Goal: Task Accomplishment & Management: Use online tool/utility

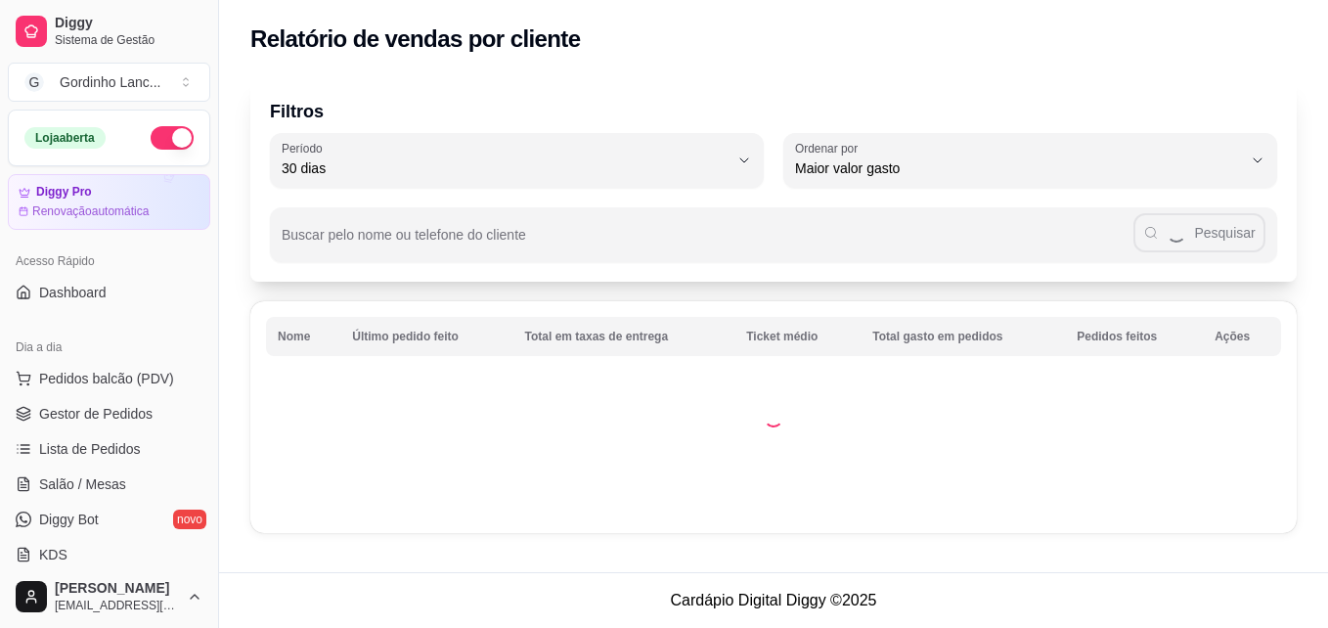
select select "30"
select select "HIGHEST_TOTAL_SPENT_WITH_ORDERS"
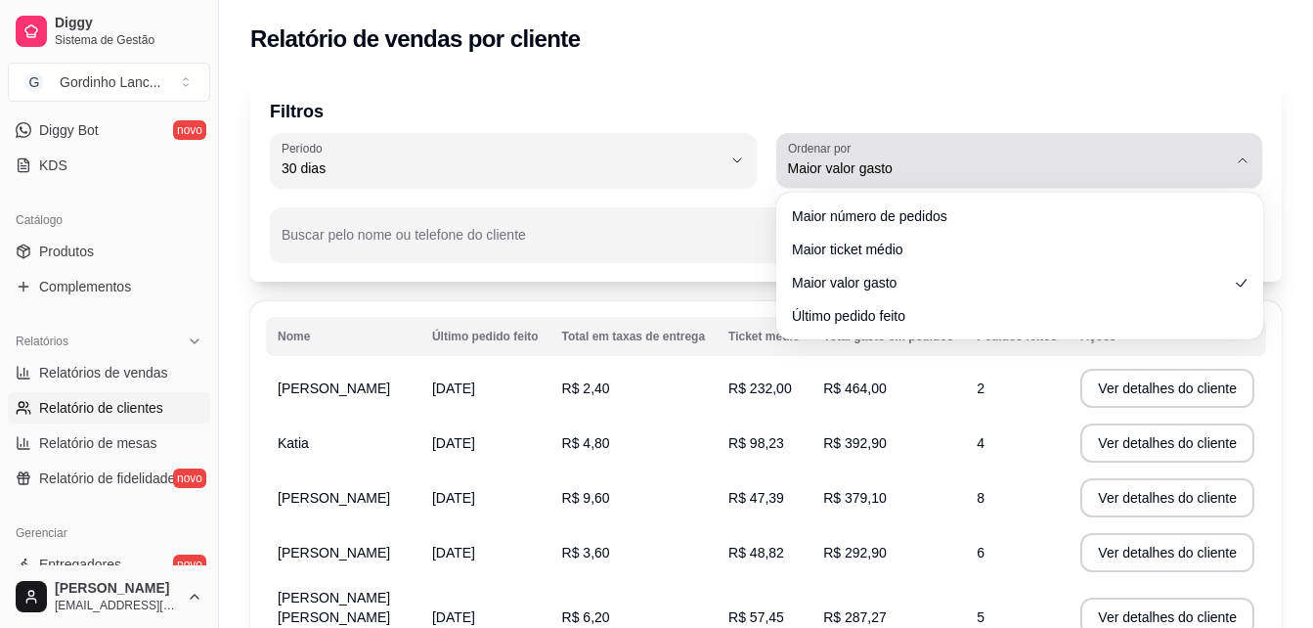
click at [871, 181] on button "Ordenar por Maior valor gasto" at bounding box center [1019, 160] width 487 height 55
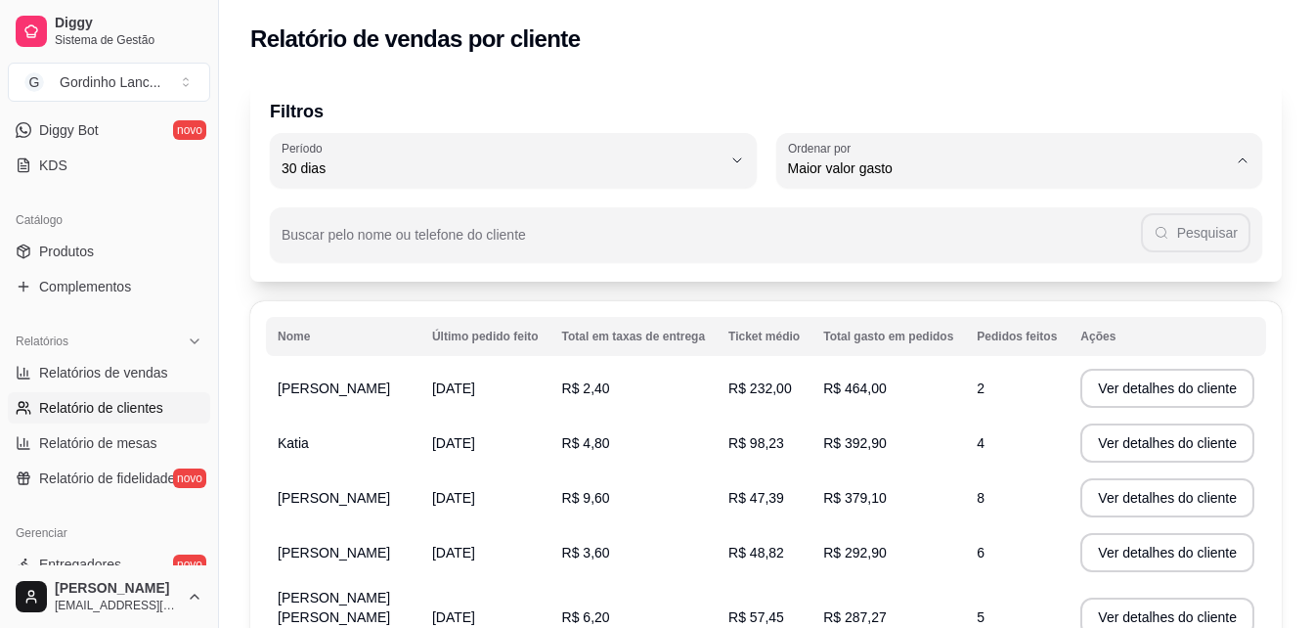
click at [815, 320] on span "Último pedido feito" at bounding box center [1010, 310] width 418 height 19
type input "LAST_ORDER_MADE_AT"
select select "LAST_ORDER_MADE_AT"
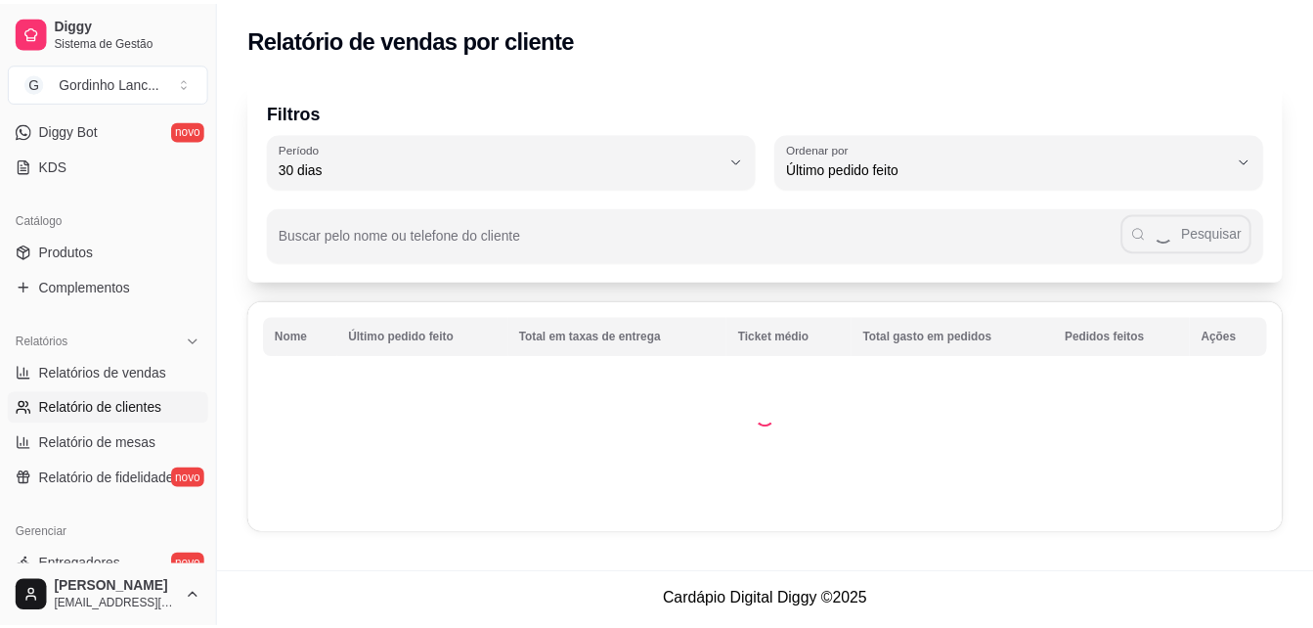
scroll to position [19, 0]
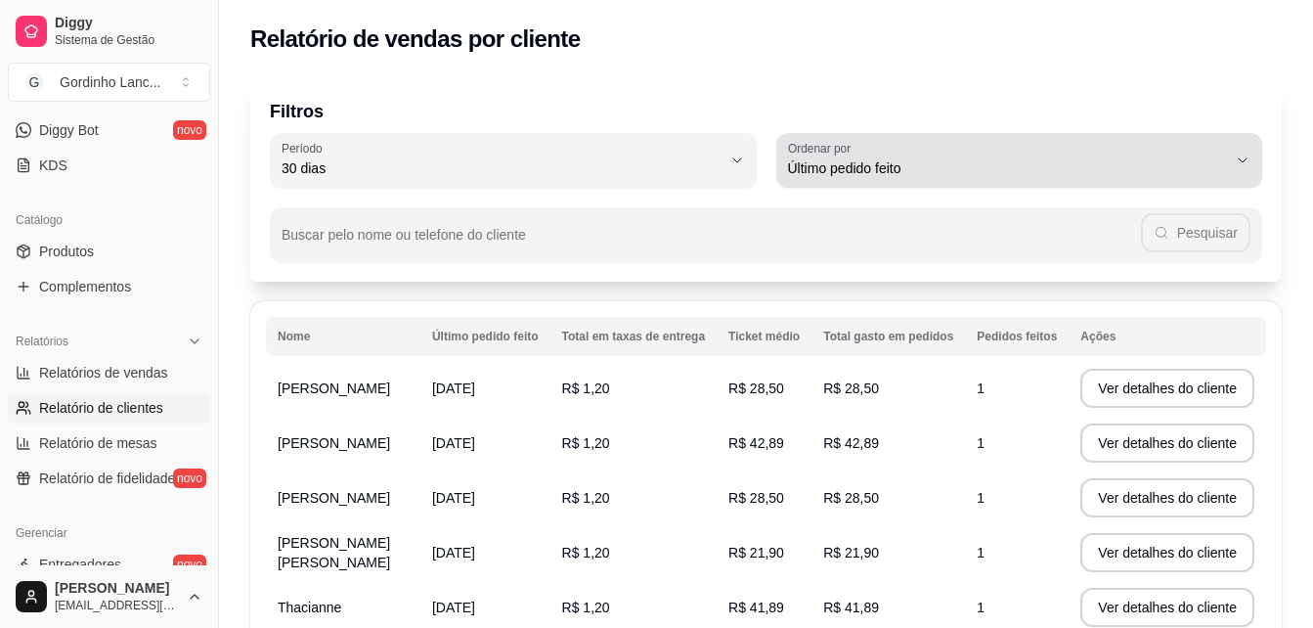
click at [912, 159] on span "Último pedido feito" at bounding box center [1008, 168] width 440 height 20
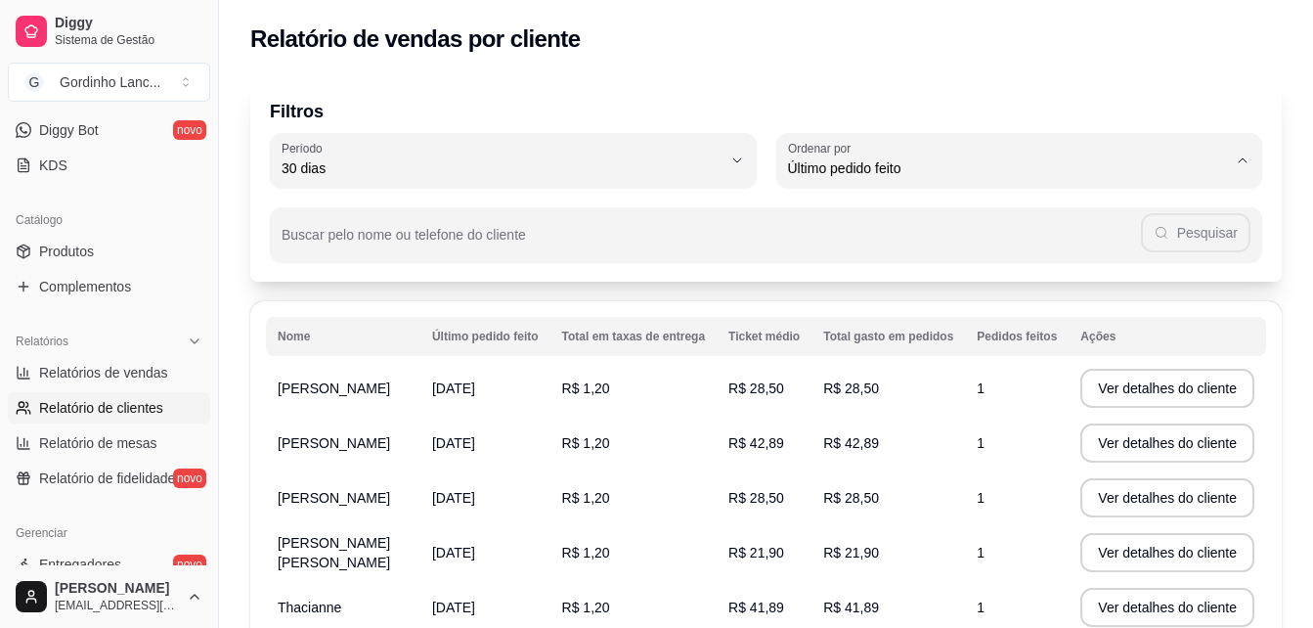
click at [827, 279] on li "Maior valor gasto" at bounding box center [1019, 279] width 452 height 30
type input "HIGHEST_TOTAL_SPENT_WITH_ORDERS"
select select "HIGHEST_TOTAL_SPENT_WITH_ORDERS"
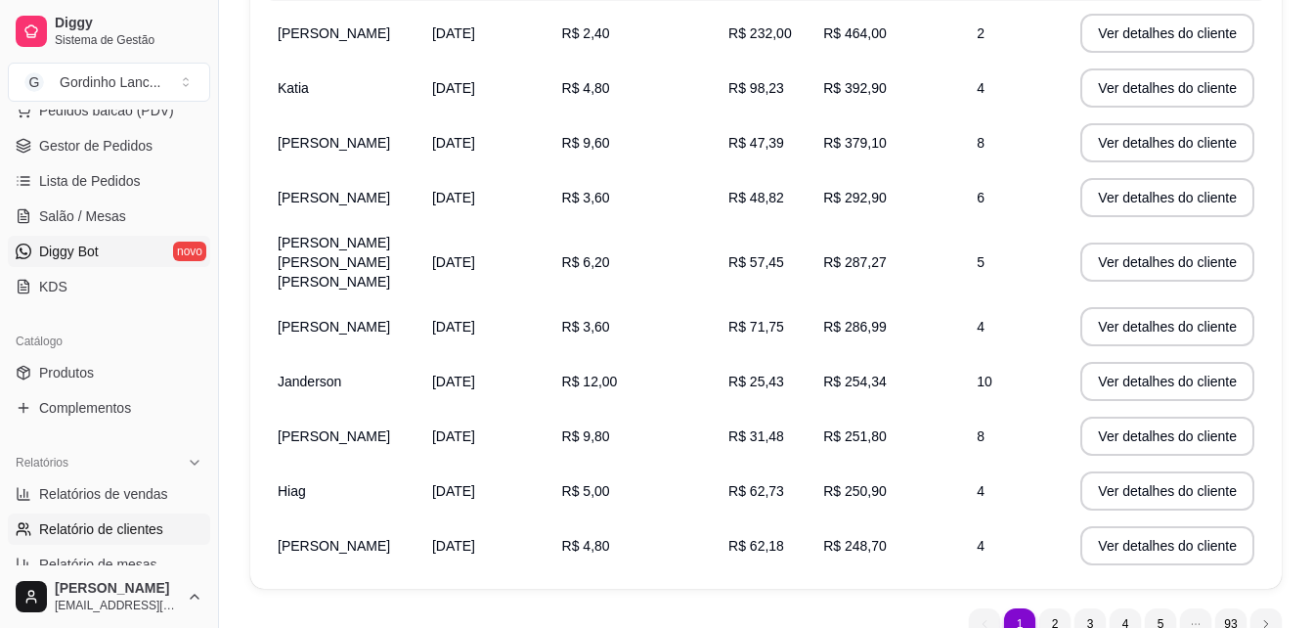
scroll to position [270, 0]
click at [98, 486] on span "Relatórios de vendas" at bounding box center [103, 492] width 129 height 20
select select "ALL"
select select "0"
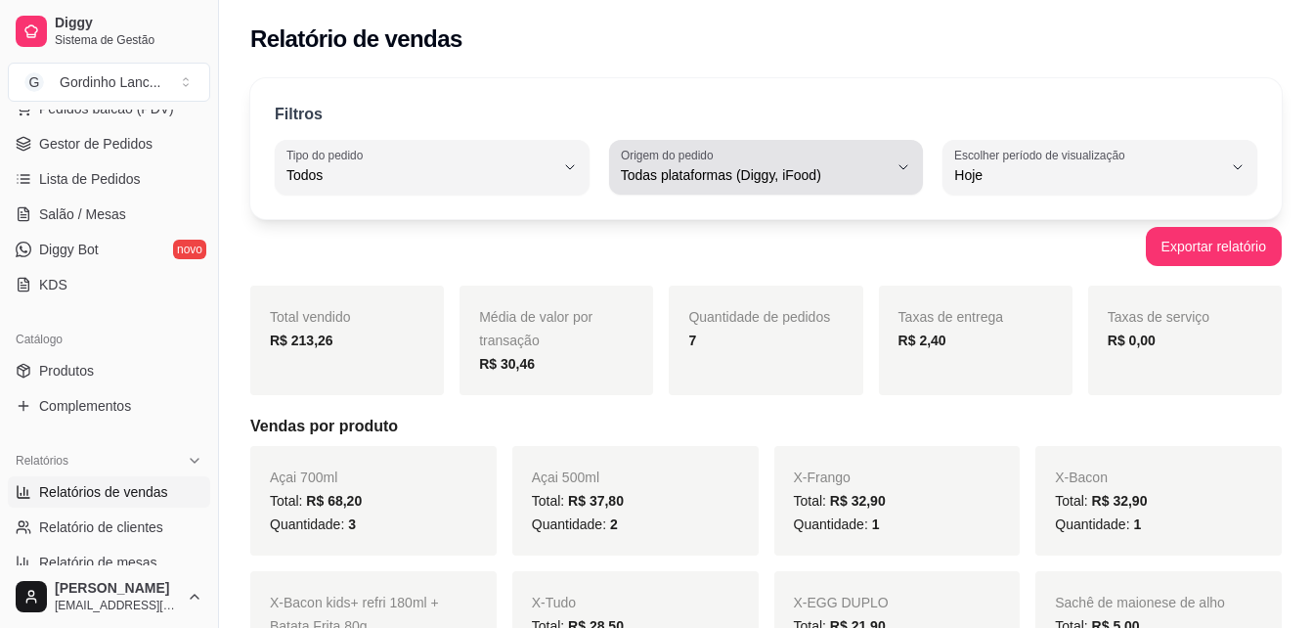
click at [708, 164] on div "Todas plataformas (Diggy, iFood)" at bounding box center [755, 167] width 268 height 39
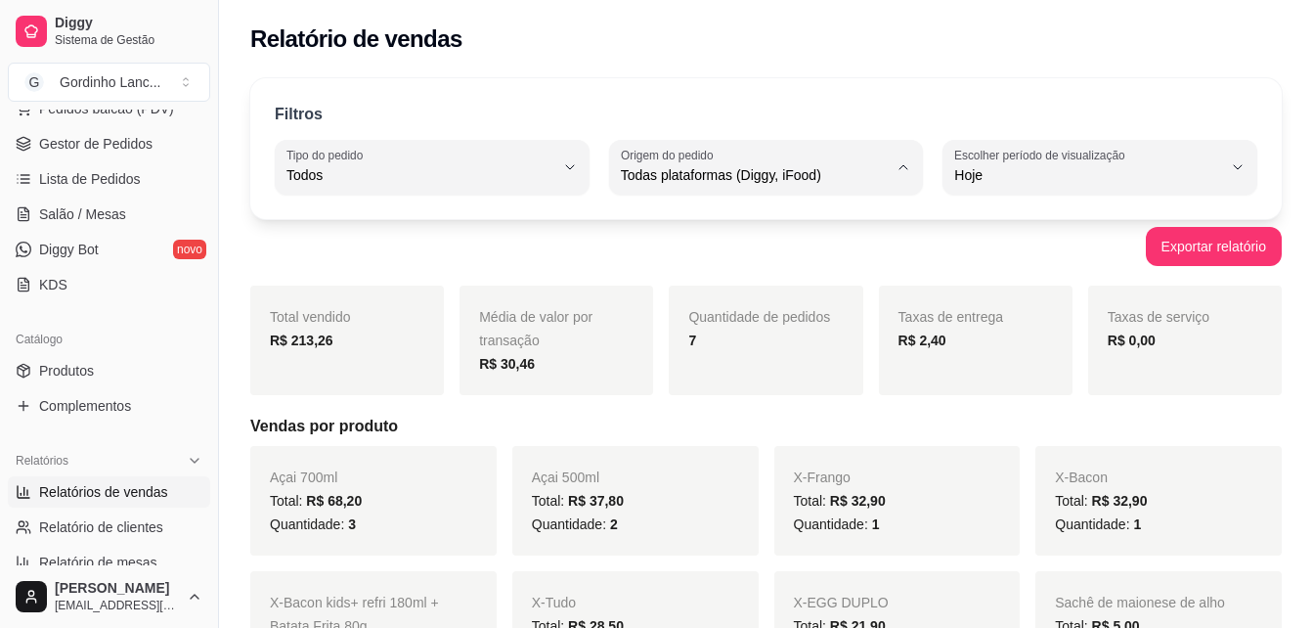
click at [707, 261] on span "Diggy" at bounding box center [756, 253] width 253 height 19
type input "DIGGY"
select select "DIGGY"
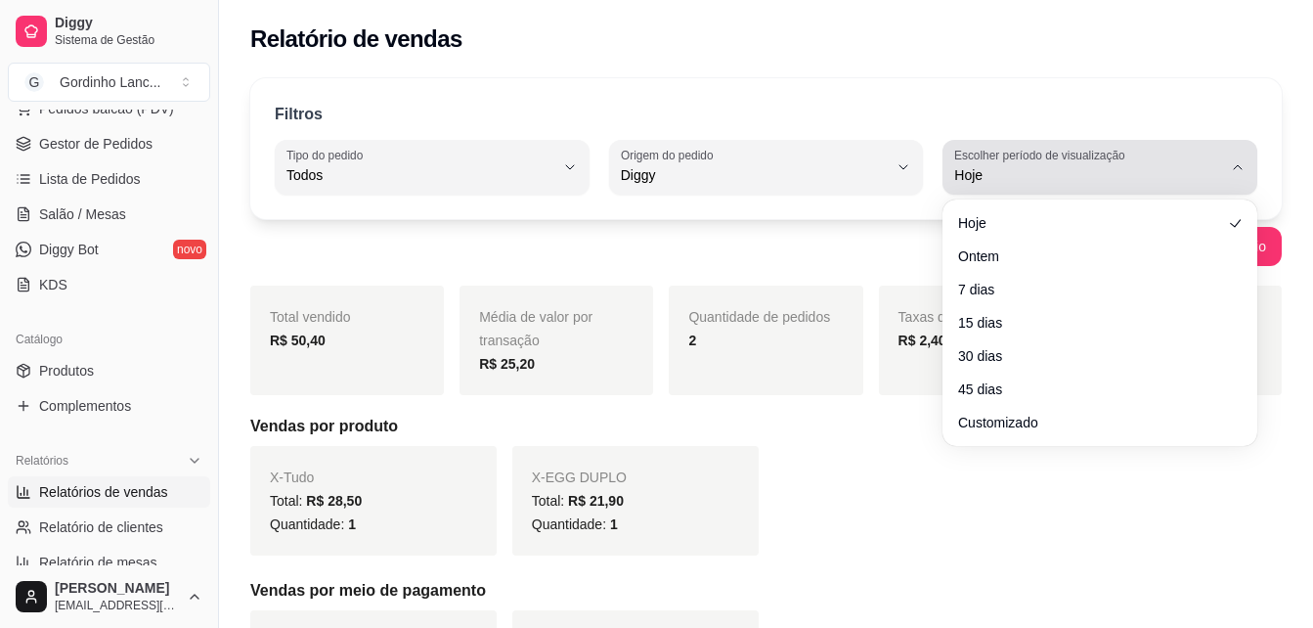
click at [1012, 169] on span "Hoje" at bounding box center [1088, 175] width 268 height 20
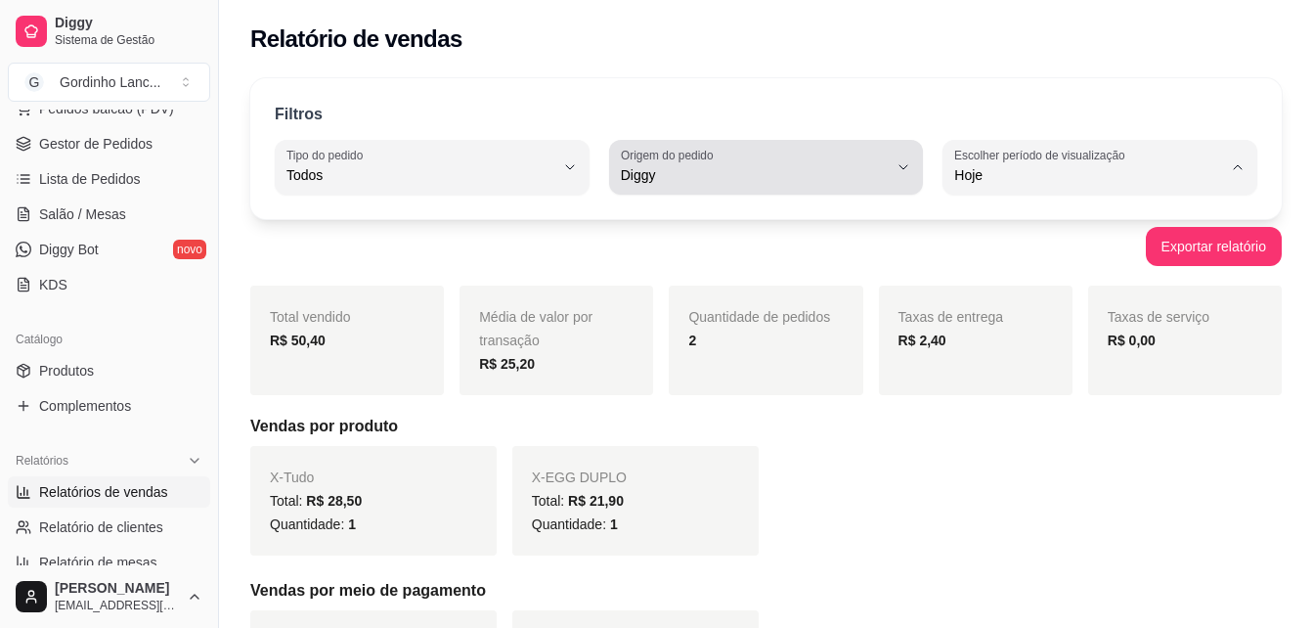
click at [749, 157] on div "Diggy" at bounding box center [755, 167] width 268 height 39
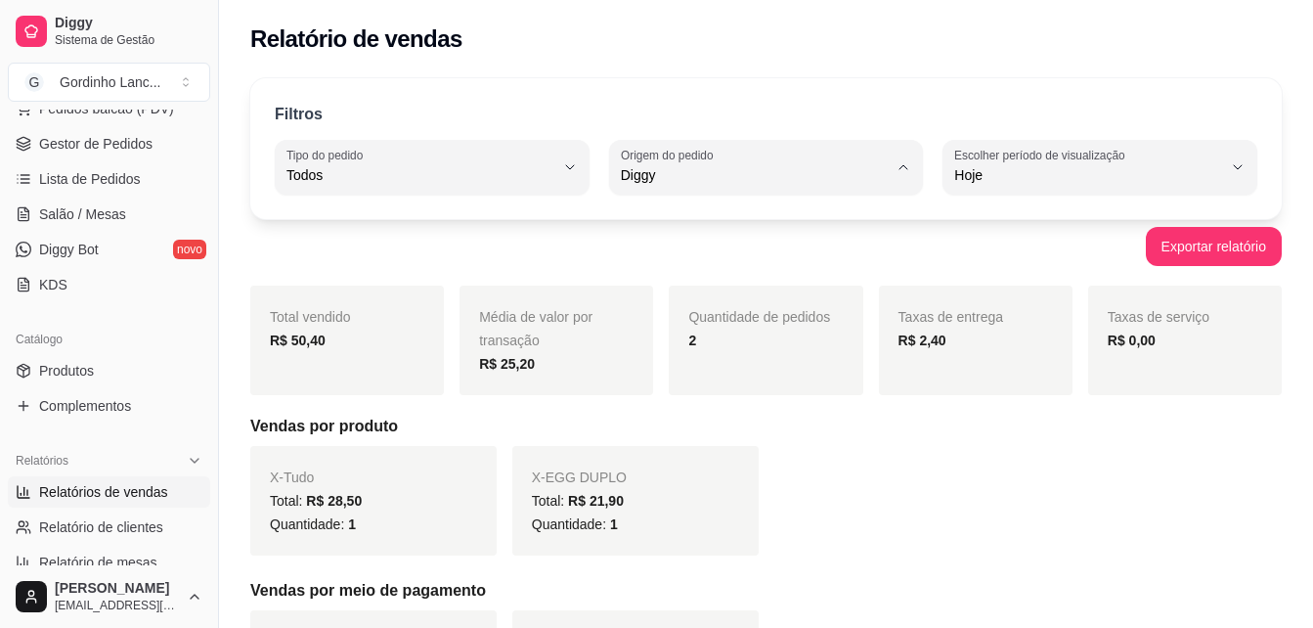
click at [677, 285] on span "iFood" at bounding box center [756, 286] width 253 height 19
type input "IFOOD"
select select "IFOOD"
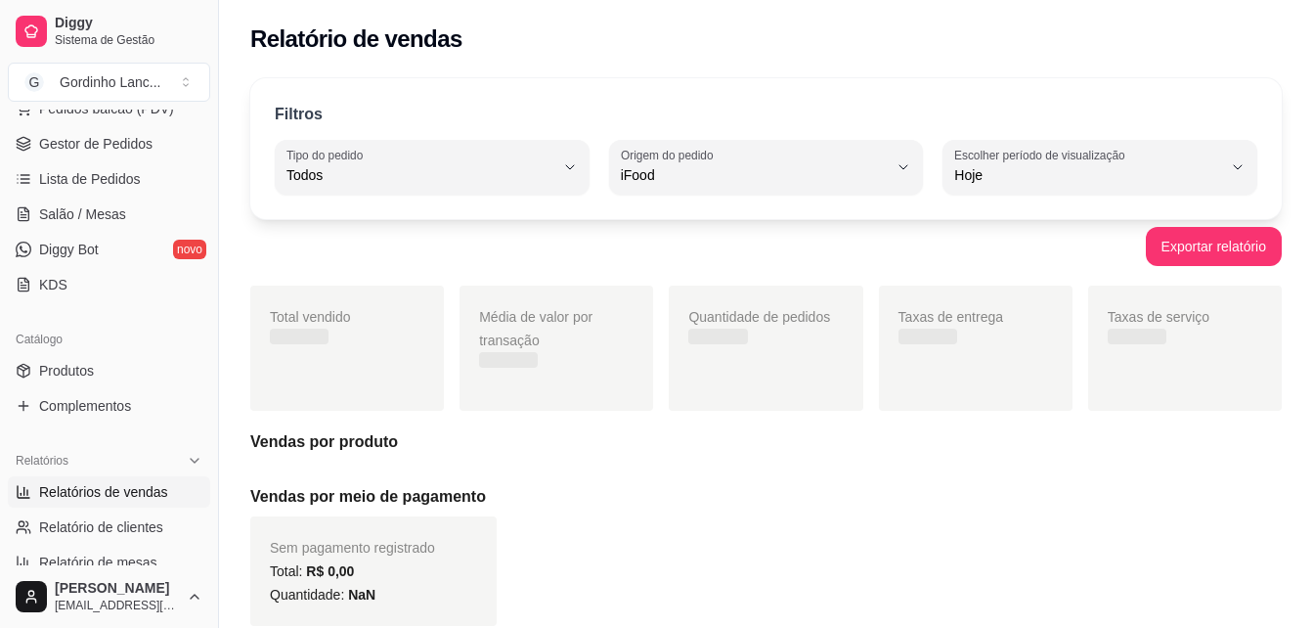
scroll to position [19, 0]
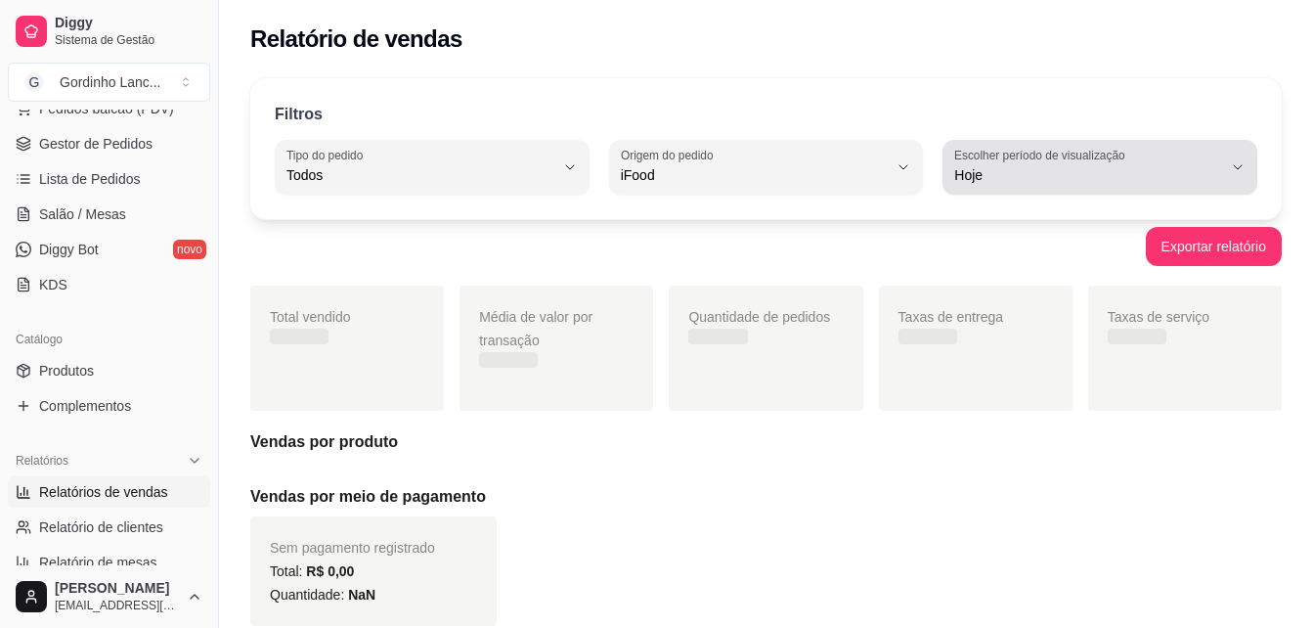
click at [1019, 162] on label "Escolher período de visualização" at bounding box center [1042, 155] width 177 height 17
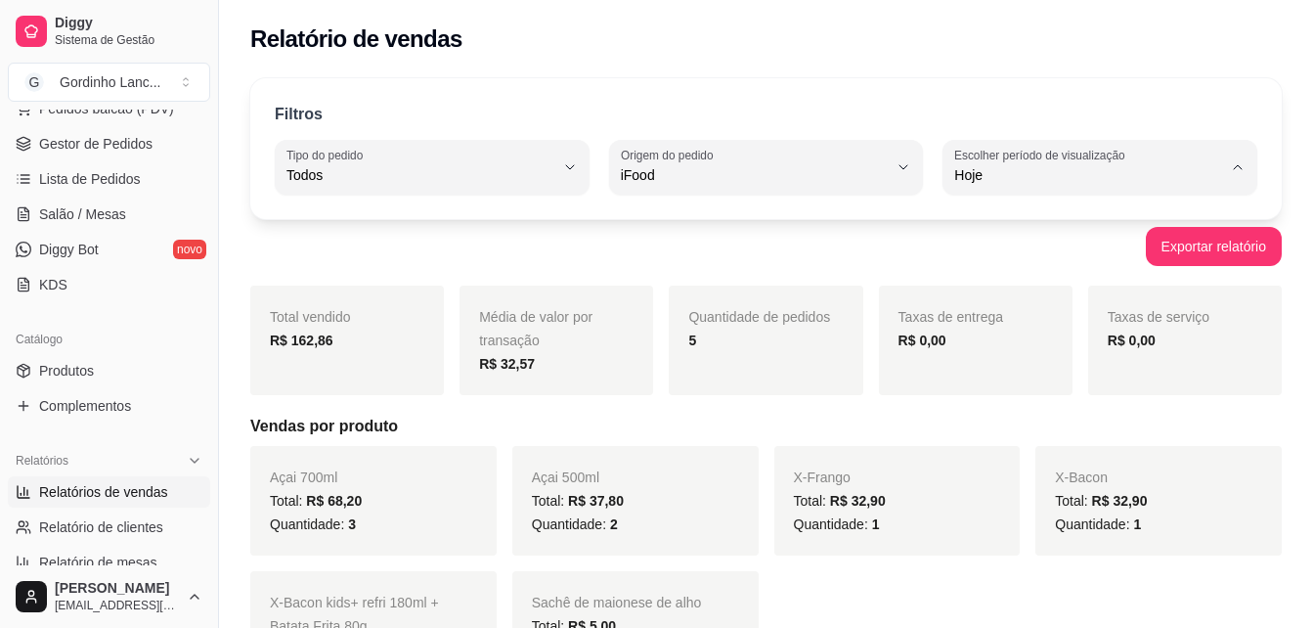
click at [1014, 327] on span "15 dias" at bounding box center [1090, 317] width 253 height 19
type input "15"
select select "15"
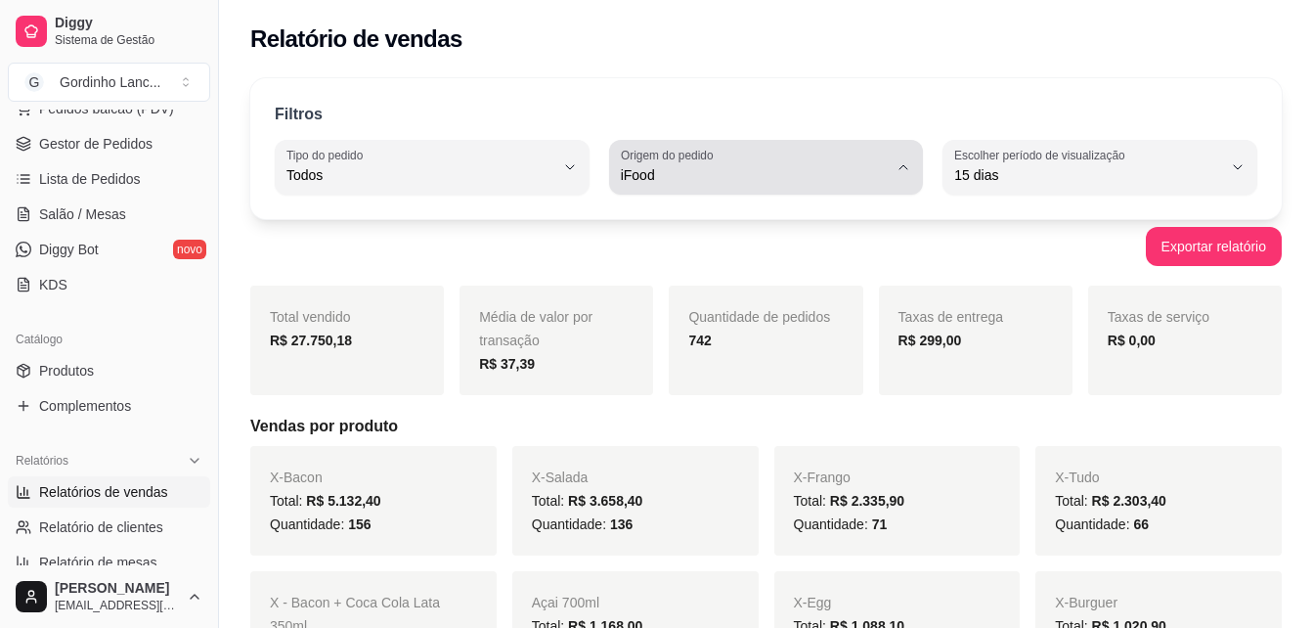
click at [651, 172] on span "iFood" at bounding box center [755, 175] width 268 height 20
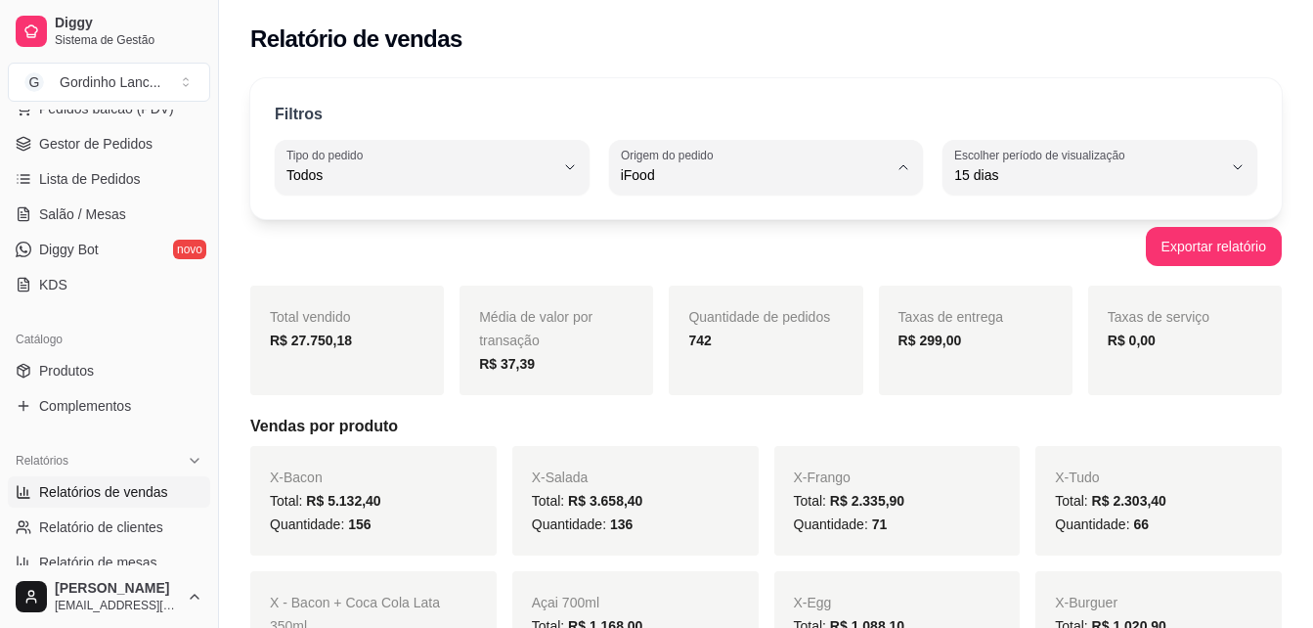
click at [673, 256] on span "Diggy" at bounding box center [756, 253] width 253 height 19
type input "DIGGY"
select select "DIGGY"
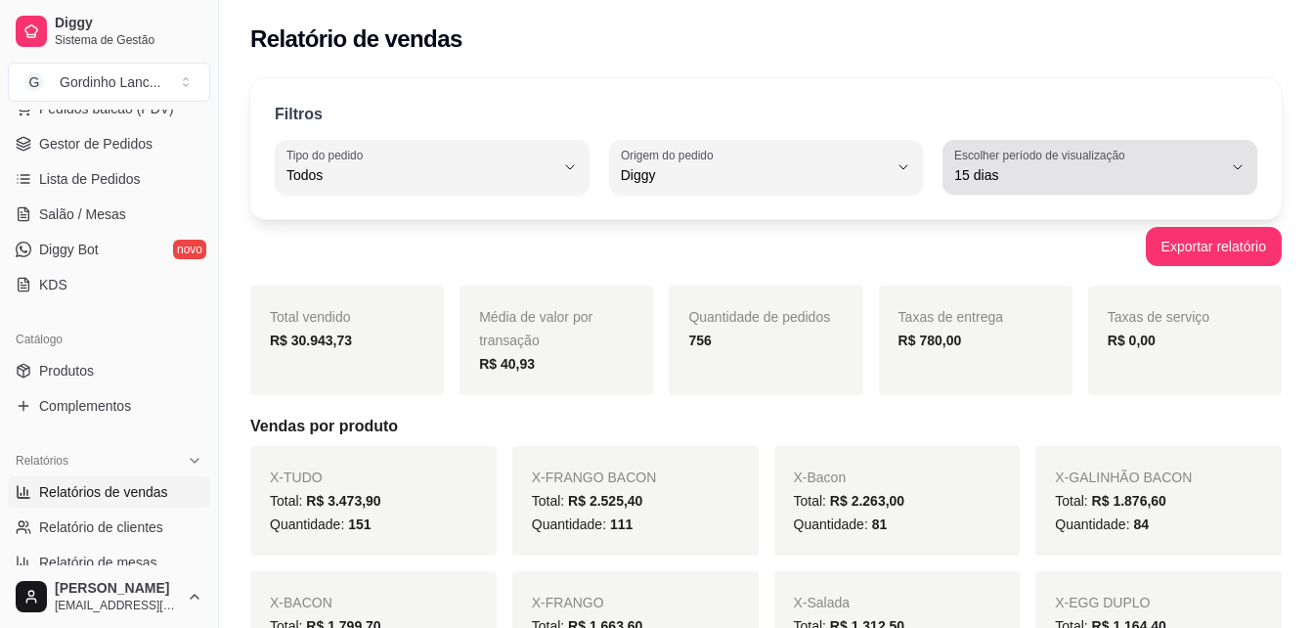
click at [994, 172] on span "15 dias" at bounding box center [1088, 175] width 268 height 20
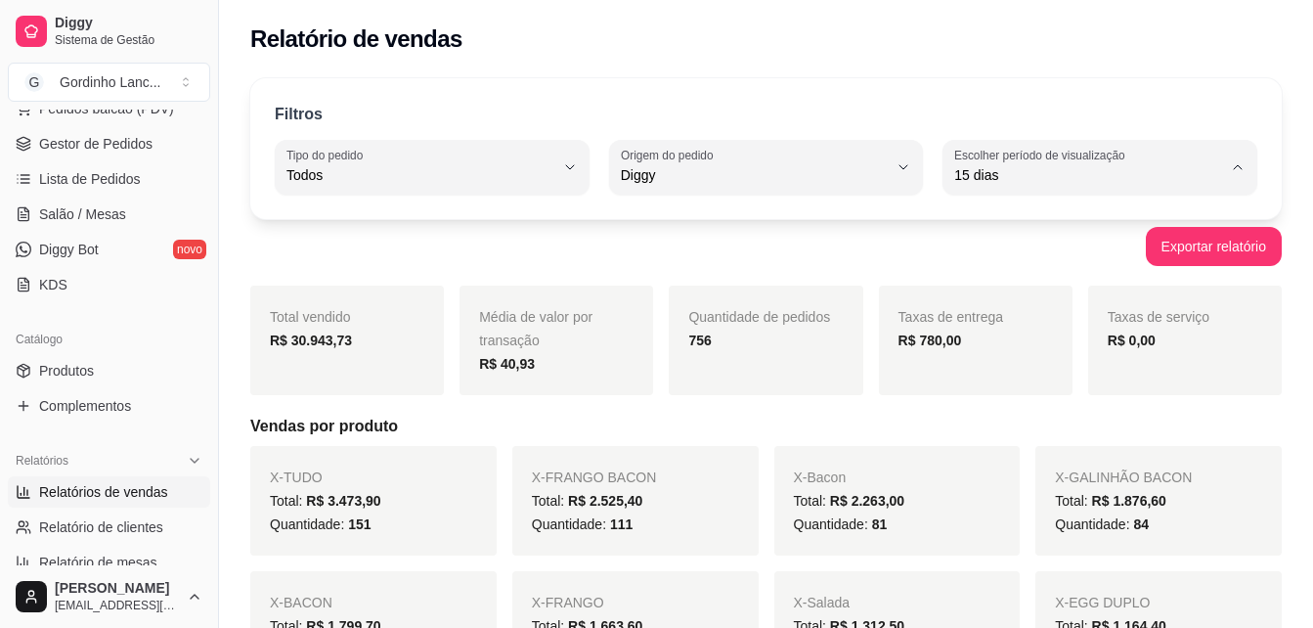
click at [999, 391] on span "45 dias" at bounding box center [1090, 382] width 253 height 19
type input "45"
select select "45"
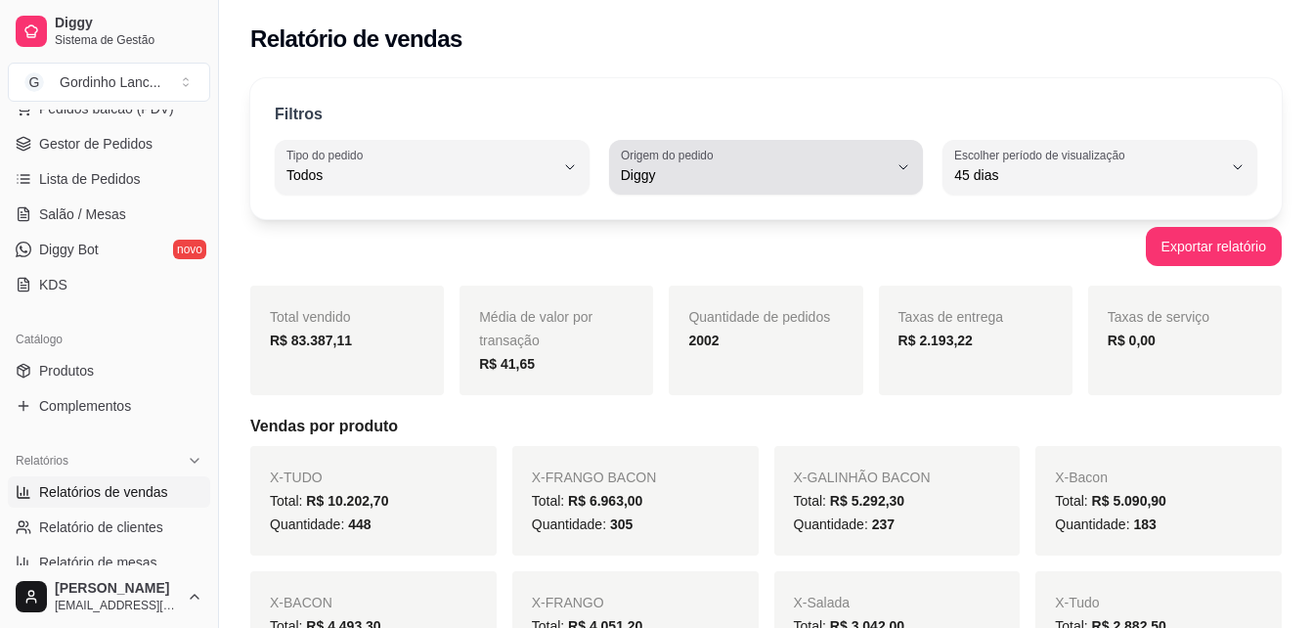
click at [686, 157] on label "Origem do pedido" at bounding box center [670, 155] width 99 height 17
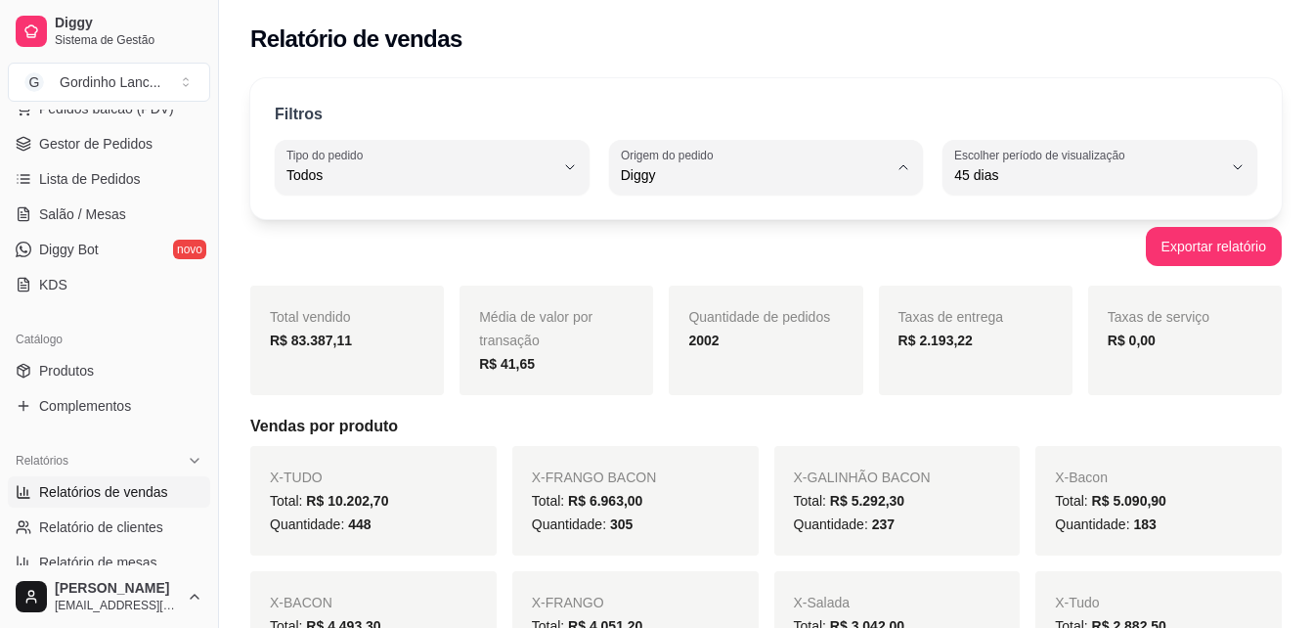
click at [668, 288] on span "iFood" at bounding box center [756, 286] width 253 height 19
type input "IFOOD"
select select "IFOOD"
click at [557, 248] on div "Exportar relatório" at bounding box center [766, 246] width 1032 height 39
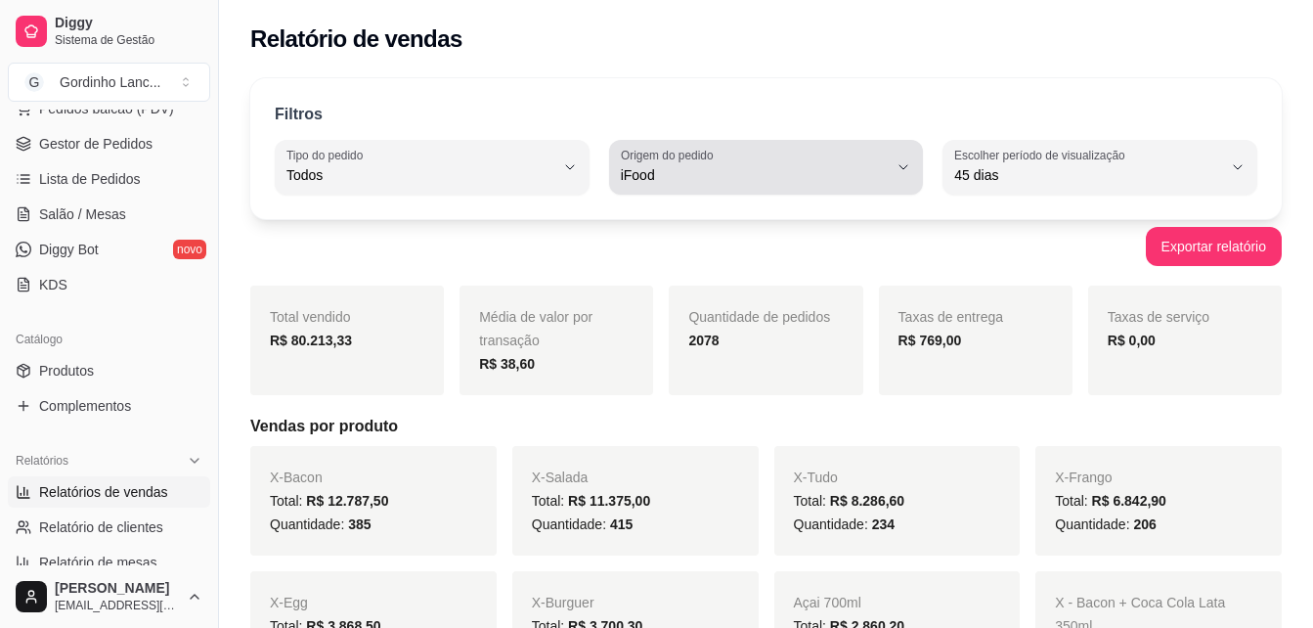
click at [723, 167] on span "iFood" at bounding box center [755, 175] width 268 height 20
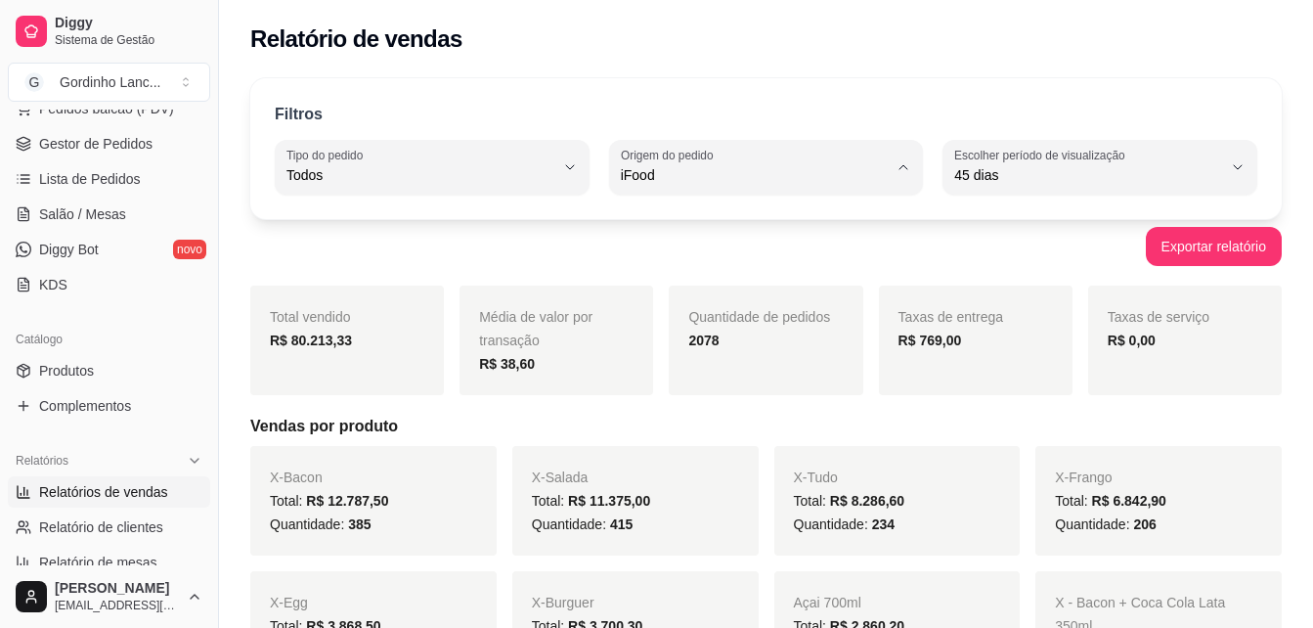
click at [680, 214] on span "Todas plataformas (Diggy, iFood)" at bounding box center [756, 221] width 253 height 19
type input "ALL"
select select "ALL"
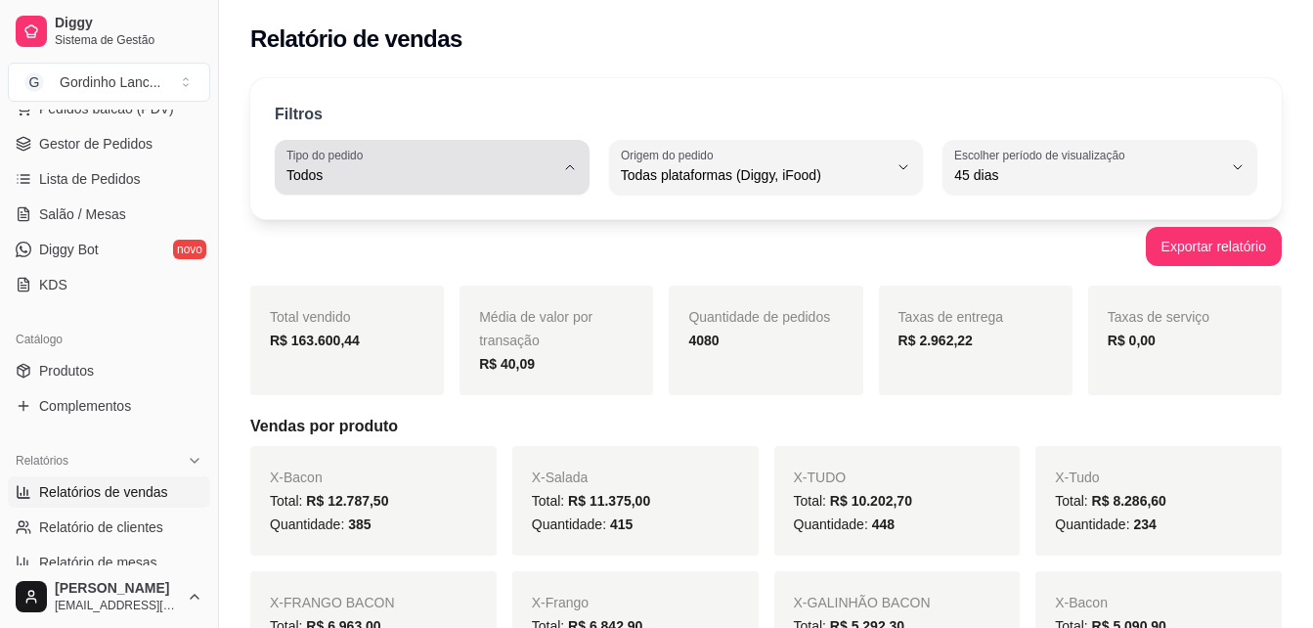
click at [493, 167] on span "Todos" at bounding box center [420, 175] width 268 height 20
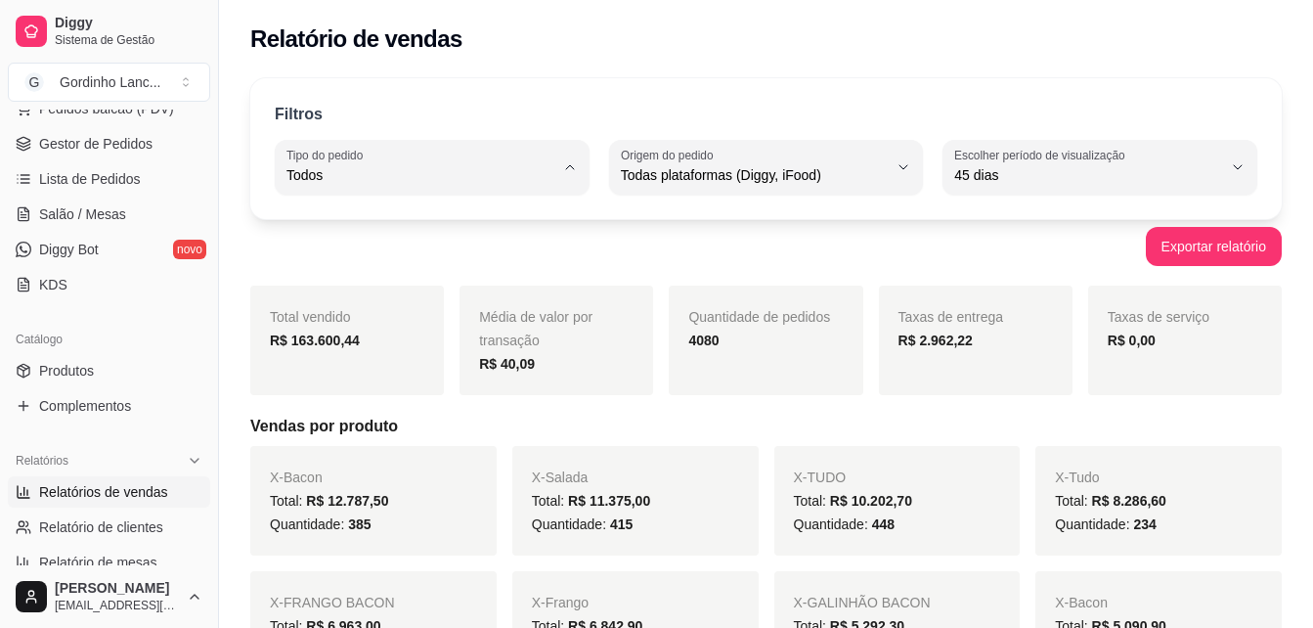
click at [373, 261] on span "Entrega" at bounding box center [422, 253] width 253 height 19
type input "DELIVERY"
select select "DELIVERY"
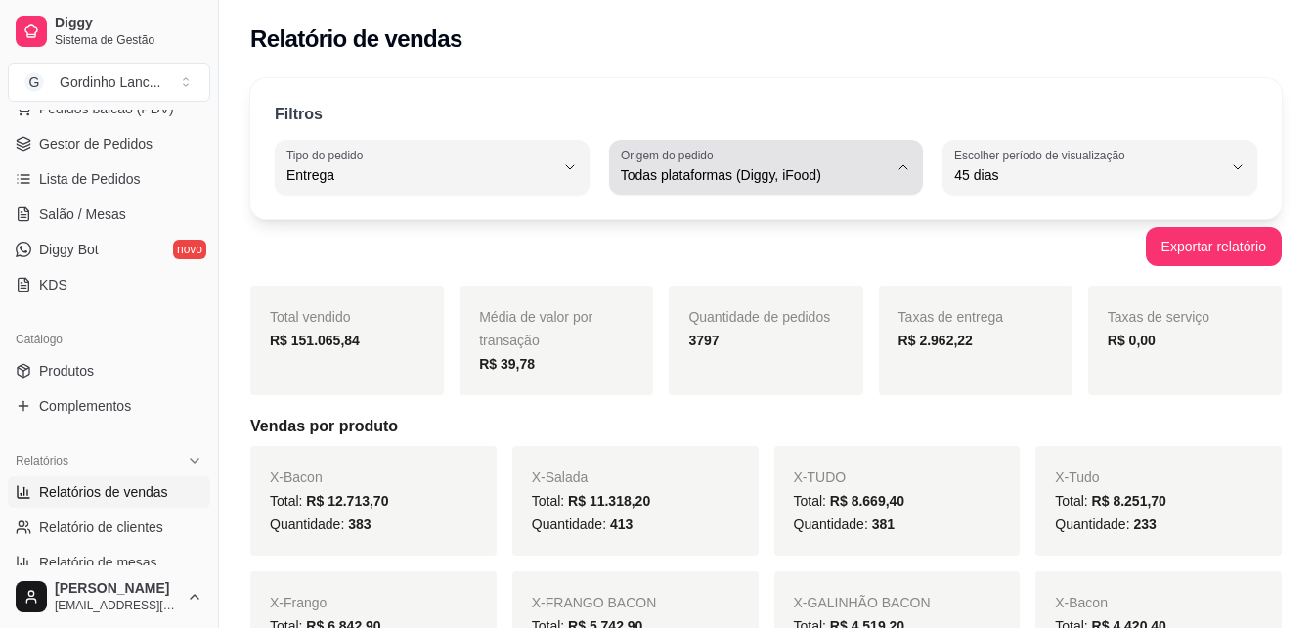
click at [850, 184] on span "Todas plataformas (Diggy, iFood)" at bounding box center [755, 175] width 268 height 20
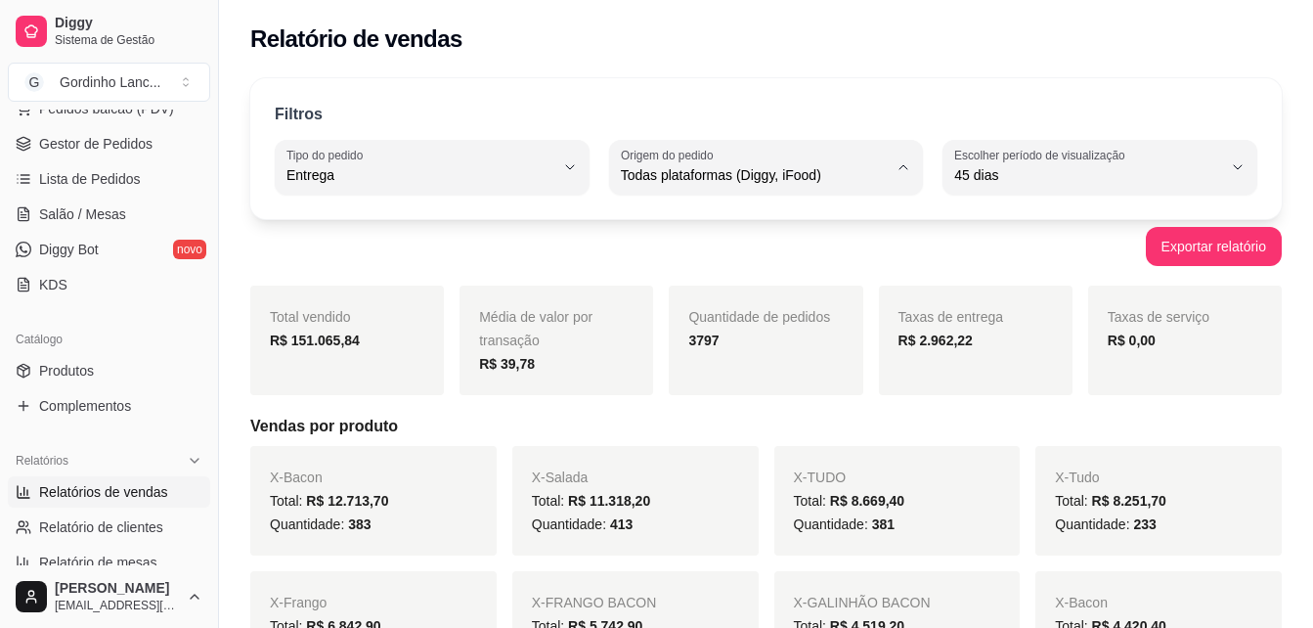
click at [669, 257] on span "Diggy" at bounding box center [756, 253] width 253 height 19
type input "DIGGY"
select select "DIGGY"
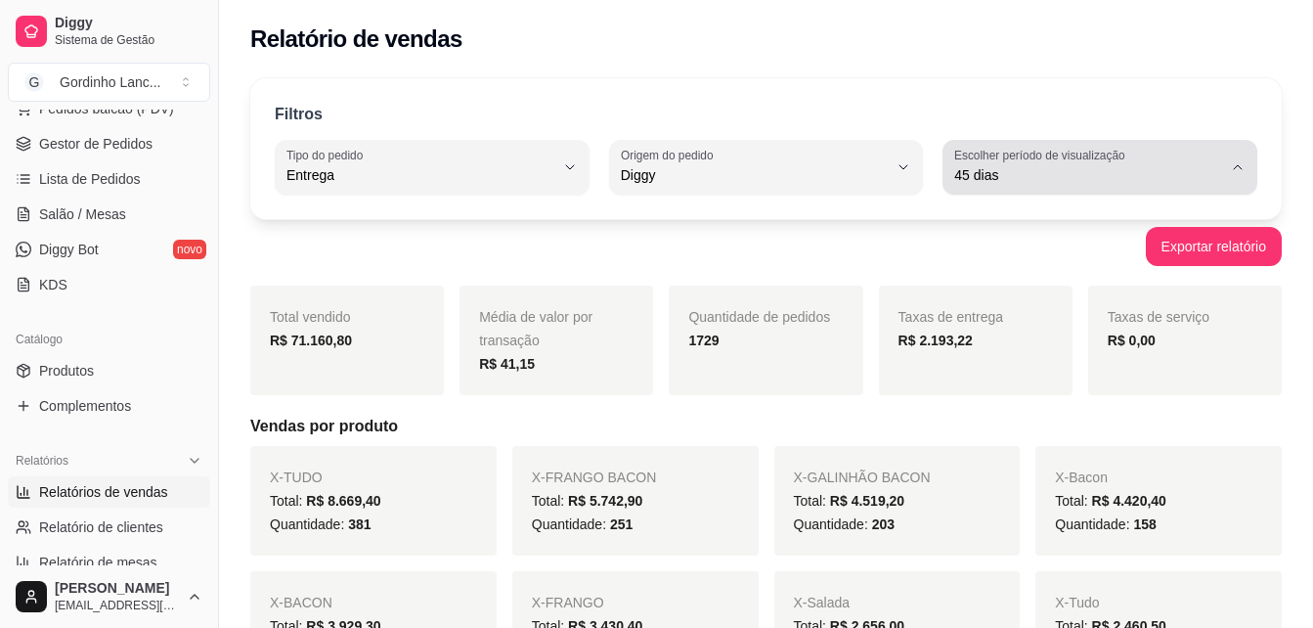
click at [1033, 167] on span "45 dias" at bounding box center [1088, 175] width 268 height 20
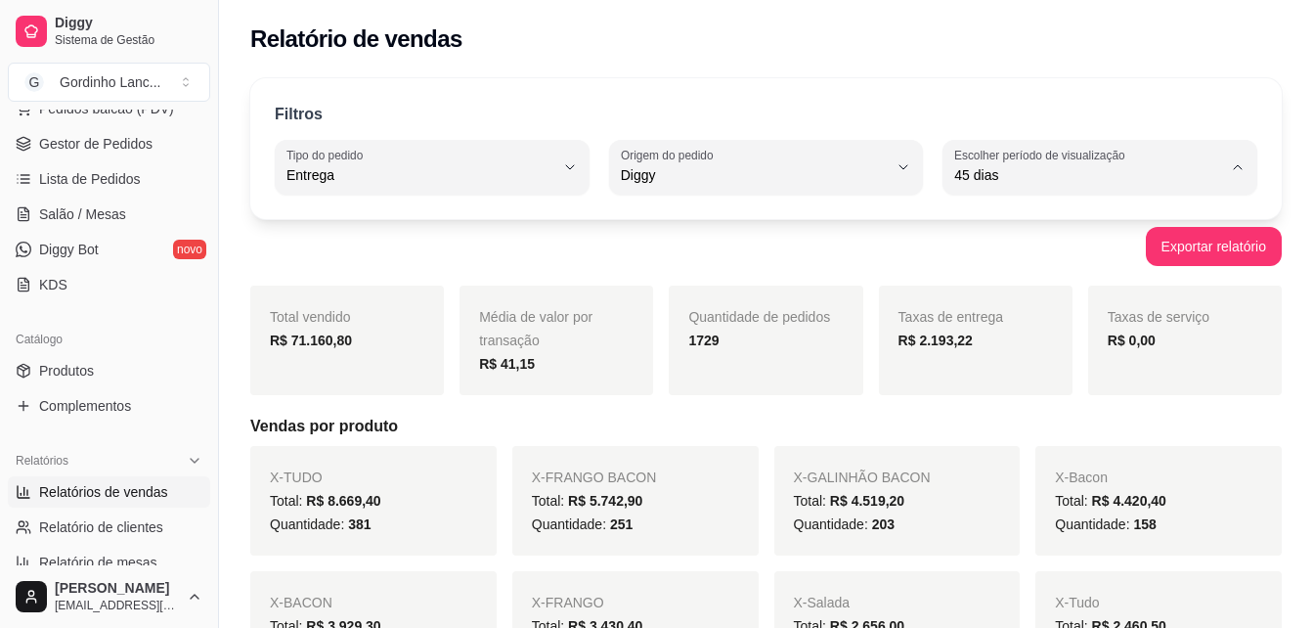
click at [980, 415] on span "Customizado" at bounding box center [1090, 413] width 253 height 19
type input "-1"
select select "-1"
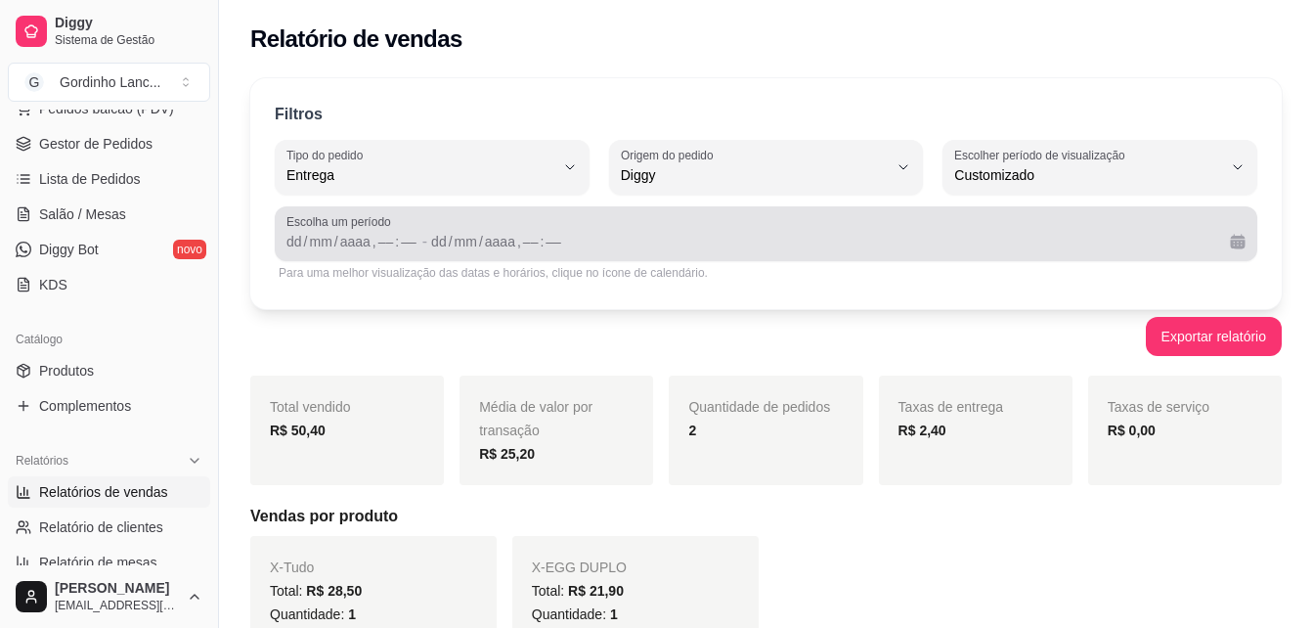
click at [304, 229] on span "Escolha um período" at bounding box center [765, 222] width 959 height 16
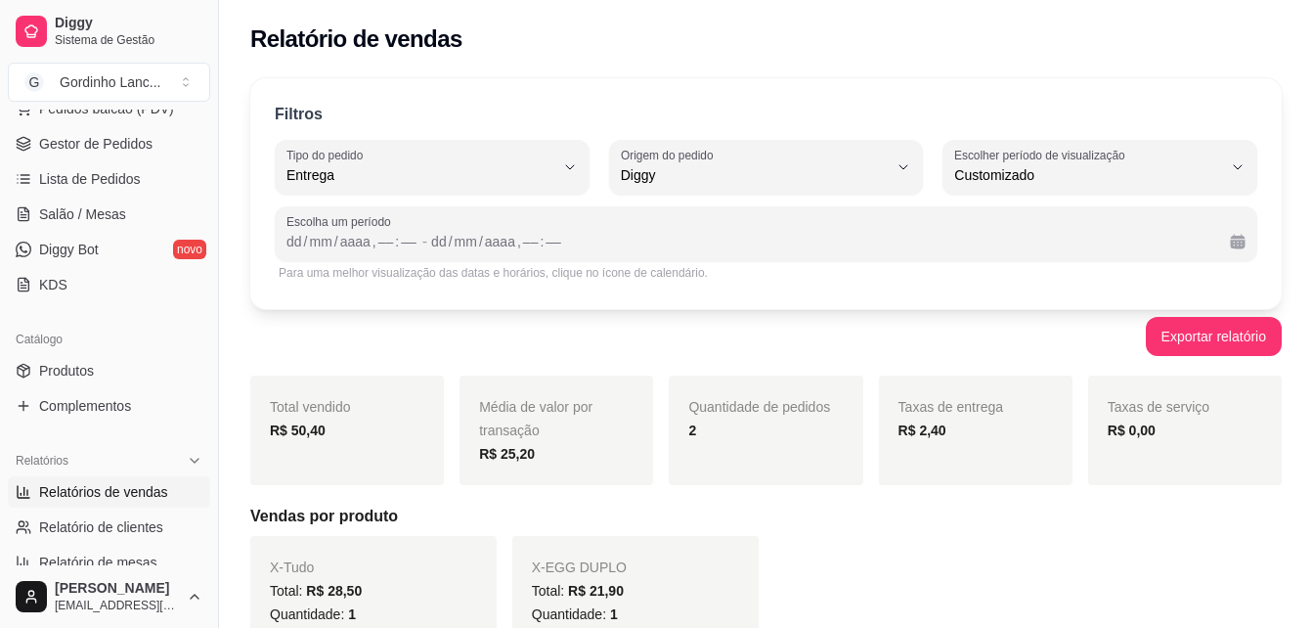
click at [283, 245] on div "Escolha um período dd / mm / aaaa , –– : –– - dd / mm / aaaa , –– : ––" at bounding box center [766, 233] width 983 height 55
click at [285, 244] on div "dd" at bounding box center [295, 242] width 20 height 20
click at [285, 244] on div "09" at bounding box center [295, 242] width 20 height 20
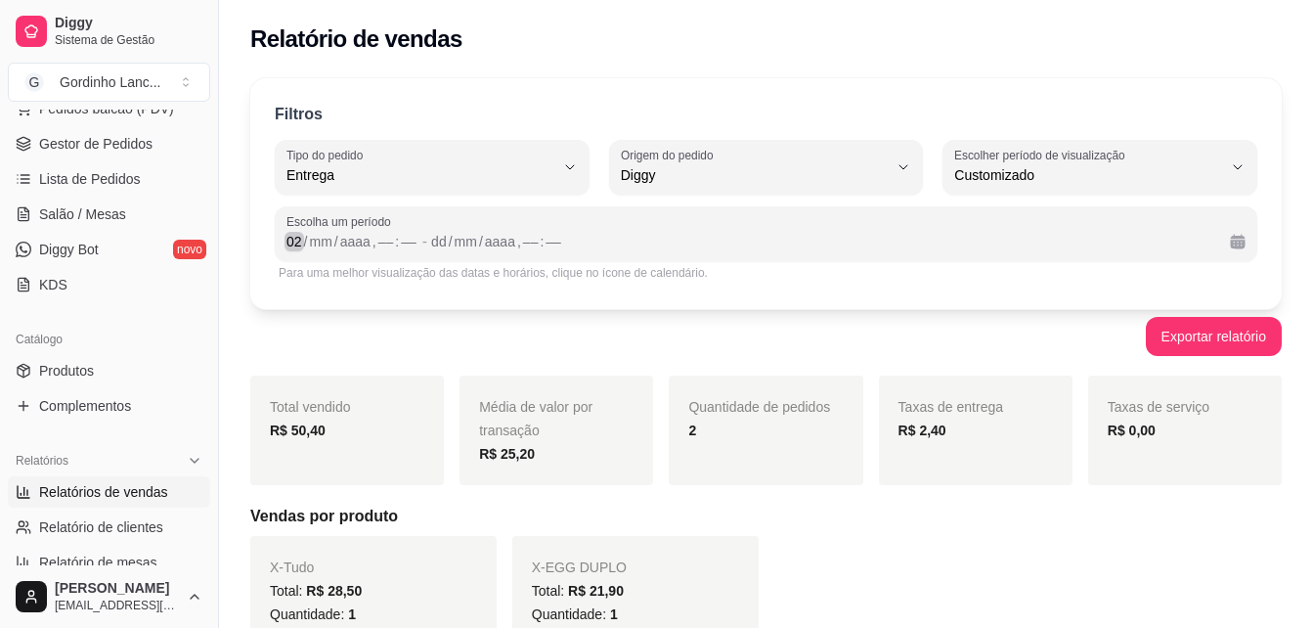
click at [288, 242] on div "02" at bounding box center [295, 242] width 20 height 20
click at [432, 234] on div "dd" at bounding box center [431, 242] width 20 height 20
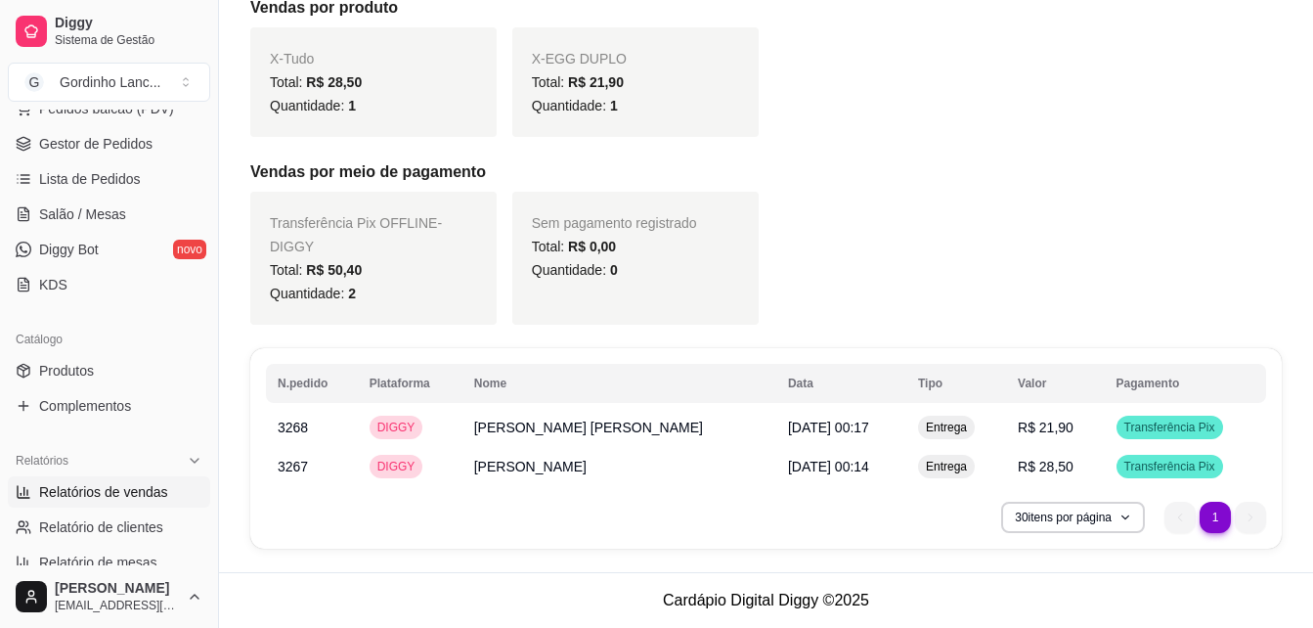
scroll to position [0, 0]
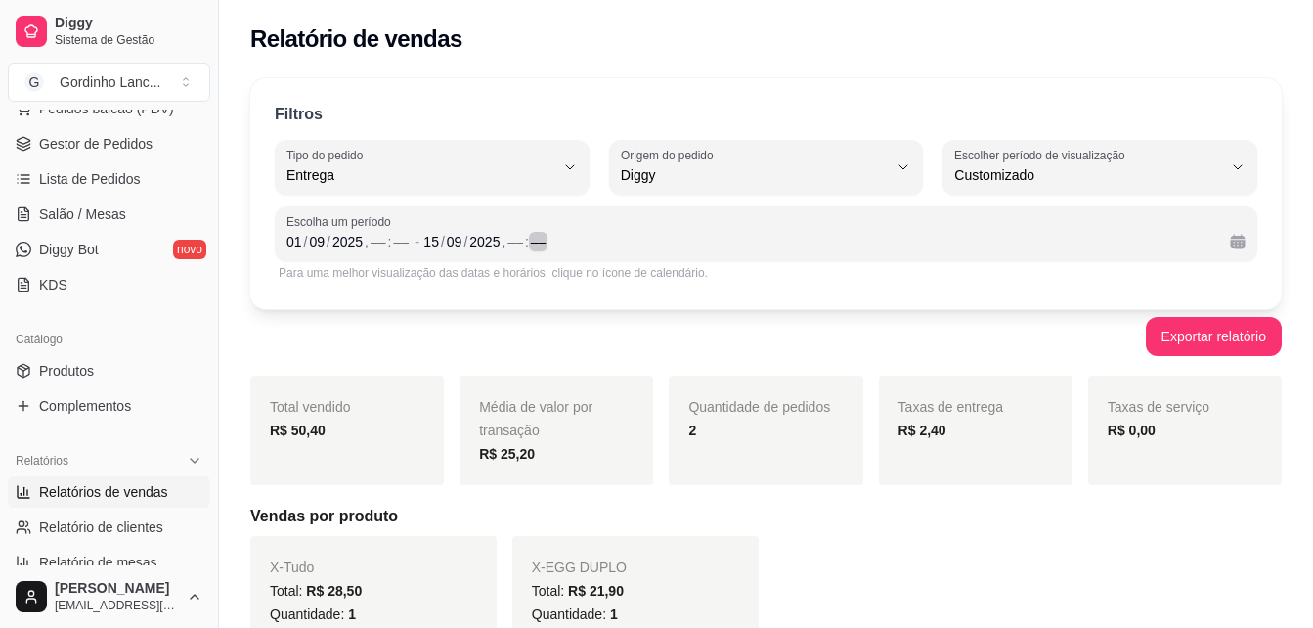
click at [530, 232] on div "––" at bounding box center [539, 242] width 20 height 20
click at [571, 261] on div "Para uma melhor visualização das datas e horários, clique no ícone de calendári…" at bounding box center [766, 272] width 983 height 23
click at [399, 284] on div "Para uma melhor visualização das datas e horários, clique no ícone de calendári…" at bounding box center [766, 272] width 983 height 23
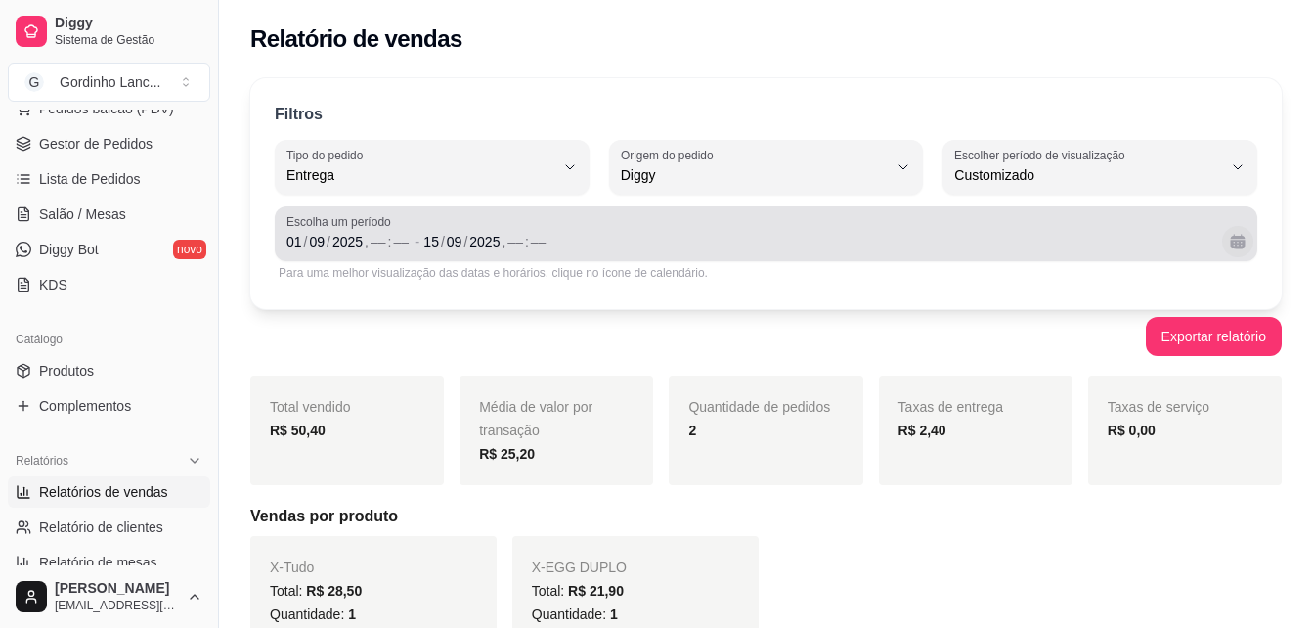
click at [1231, 236] on button "Calendário" at bounding box center [1237, 241] width 31 height 31
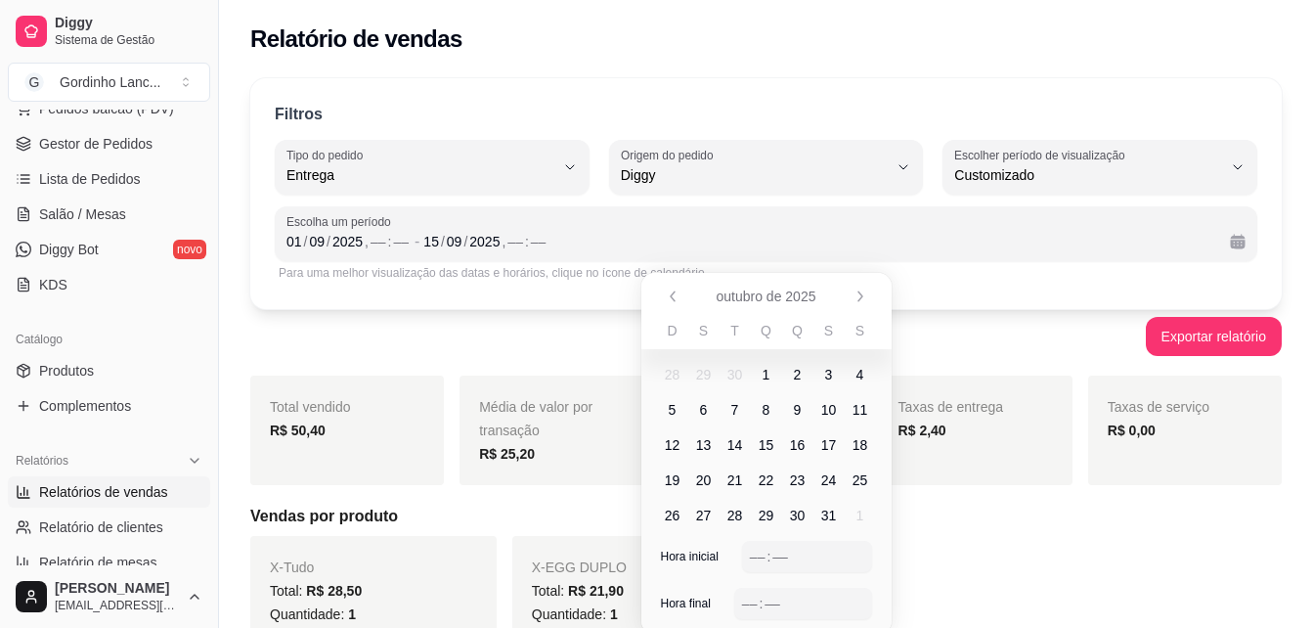
click at [767, 363] on span "1" at bounding box center [766, 374] width 31 height 31
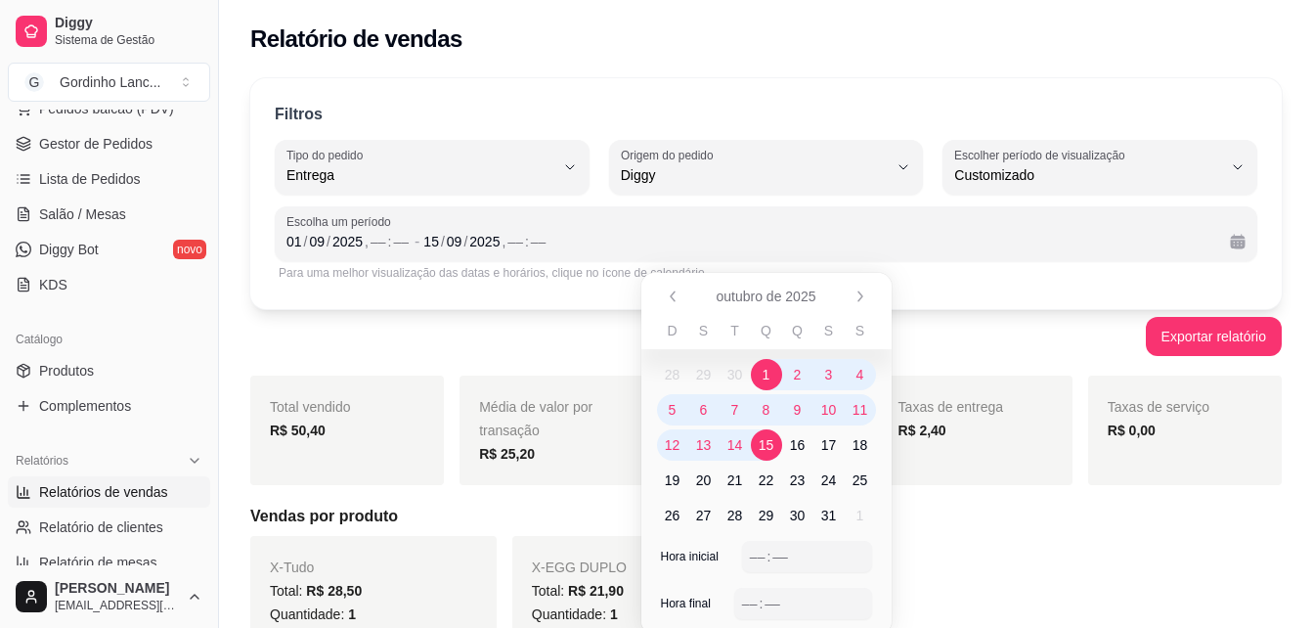
click at [771, 432] on span "15" at bounding box center [766, 444] width 31 height 31
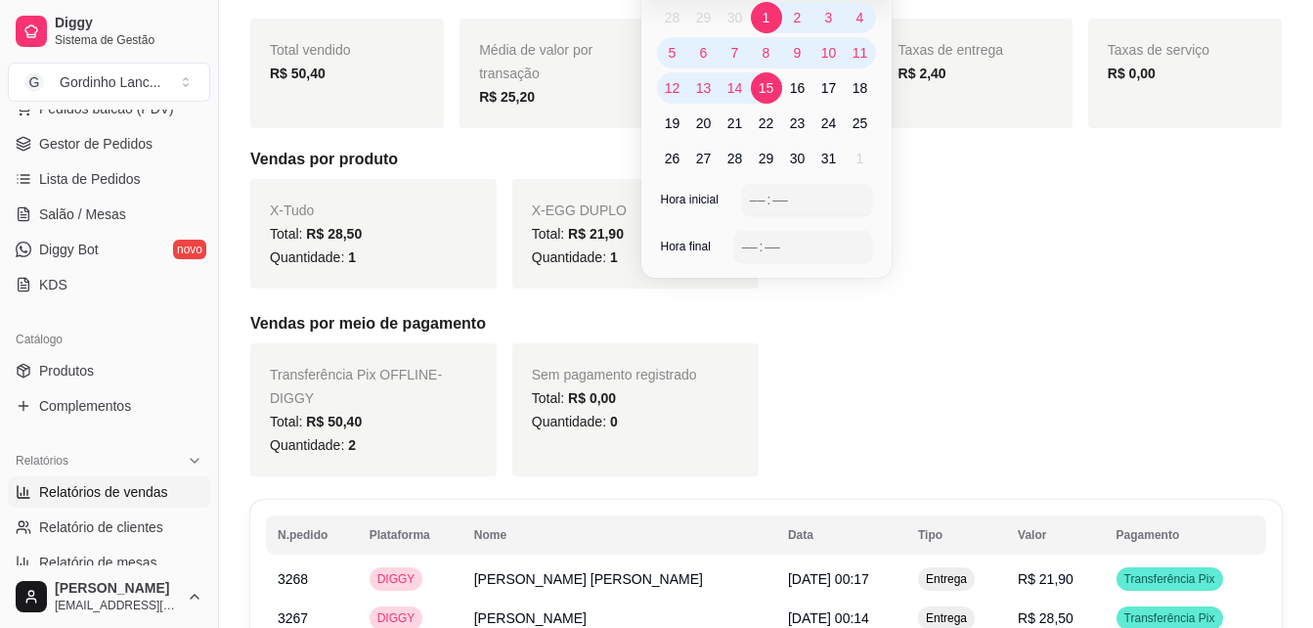
scroll to position [364, 0]
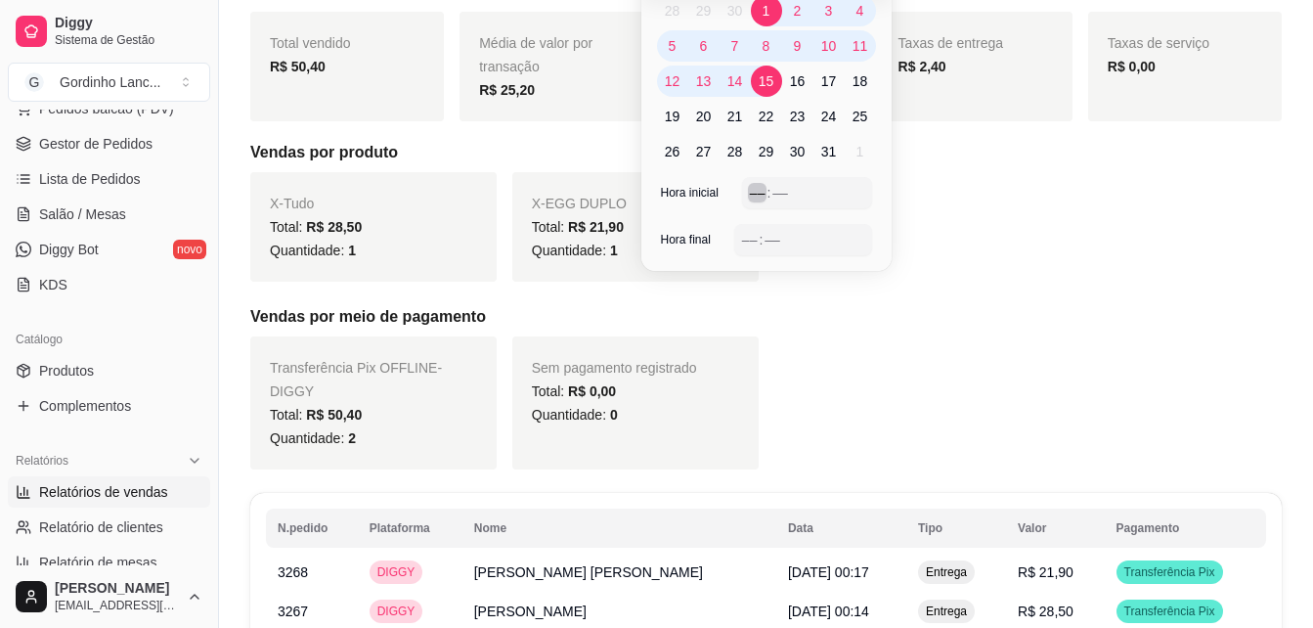
click at [756, 197] on div "––" at bounding box center [758, 193] width 20 height 20
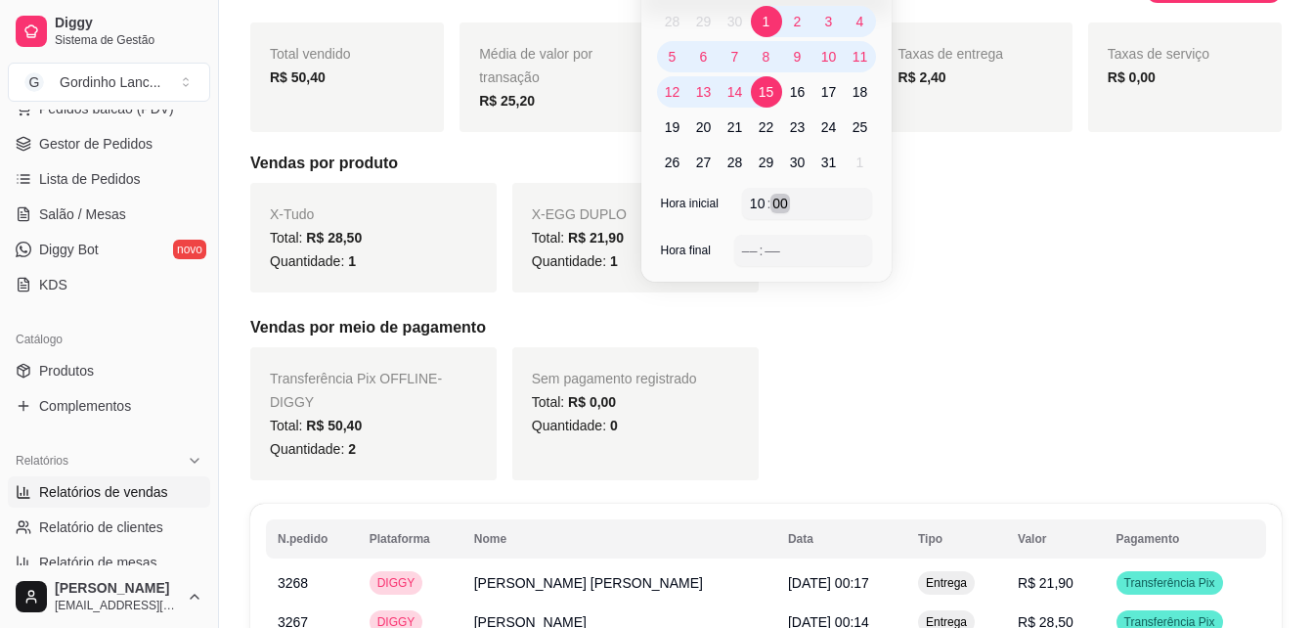
scroll to position [352, 0]
click at [747, 246] on div "––" at bounding box center [750, 252] width 20 height 20
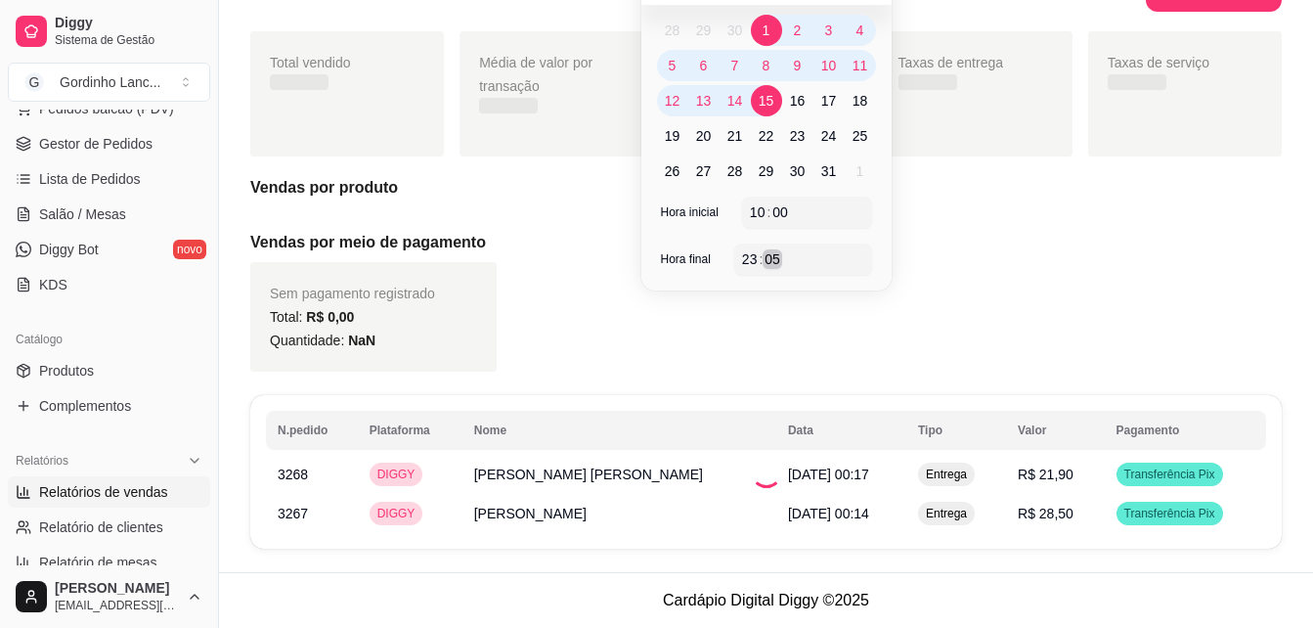
scroll to position [344, 0]
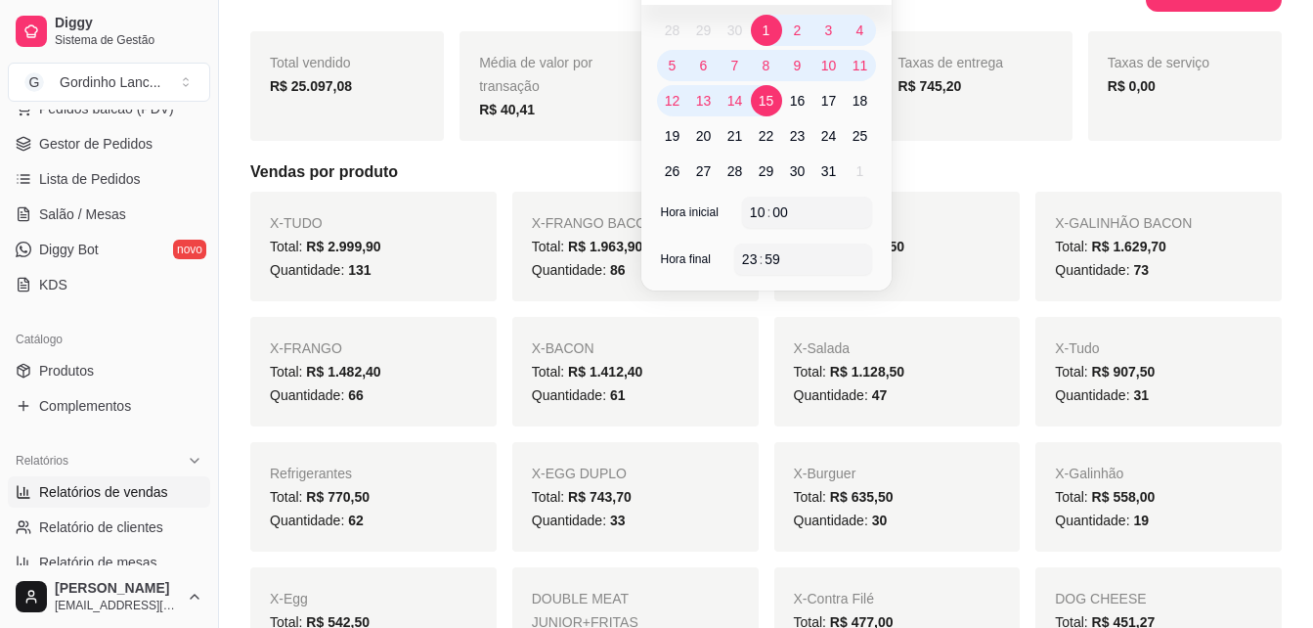
click at [999, 265] on div "Quantidade: 66" at bounding box center [897, 269] width 207 height 23
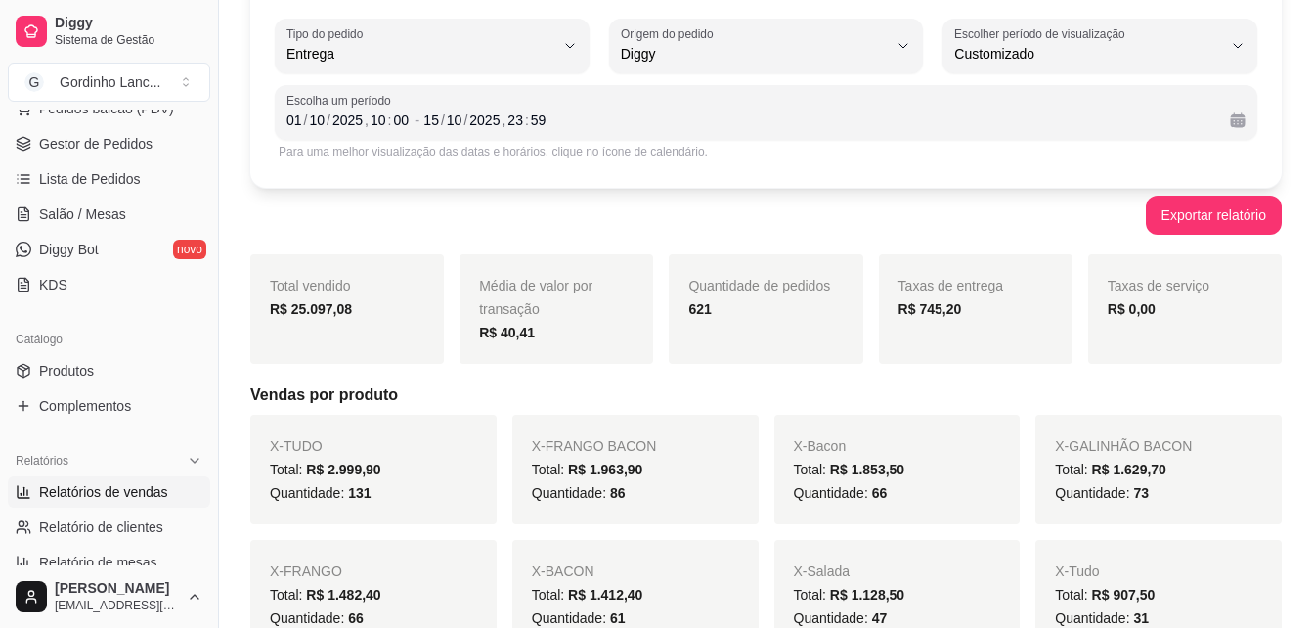
scroll to position [0, 0]
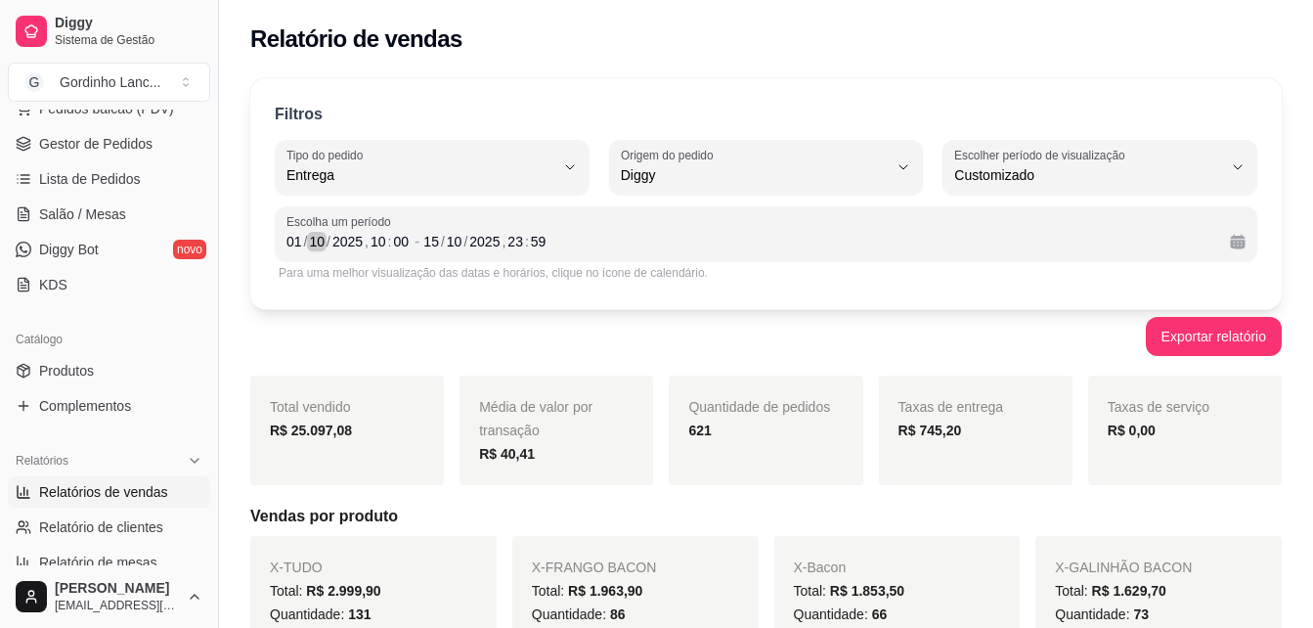
click at [325, 243] on div "/" at bounding box center [329, 242] width 8 height 20
click at [456, 247] on div "10" at bounding box center [455, 242] width 20 height 20
click at [720, 328] on div "Exportar relatório" at bounding box center [766, 336] width 1032 height 39
click at [319, 241] on div "09" at bounding box center [317, 242] width 20 height 20
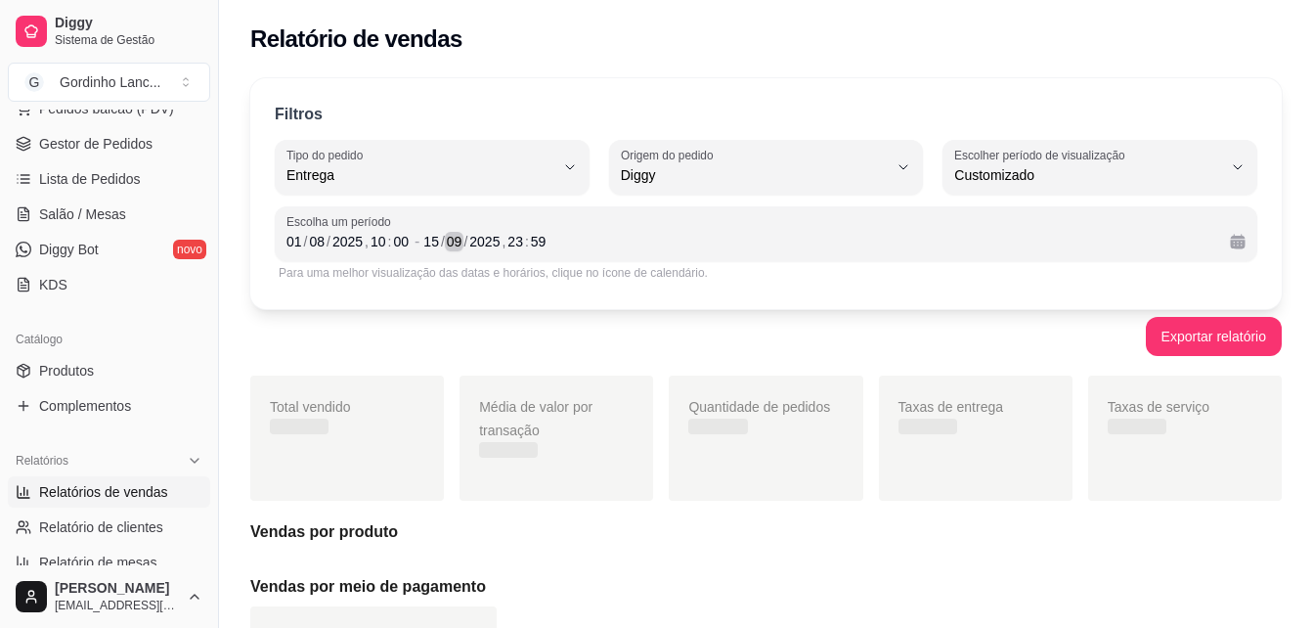
click at [460, 241] on div "09" at bounding box center [455, 242] width 20 height 20
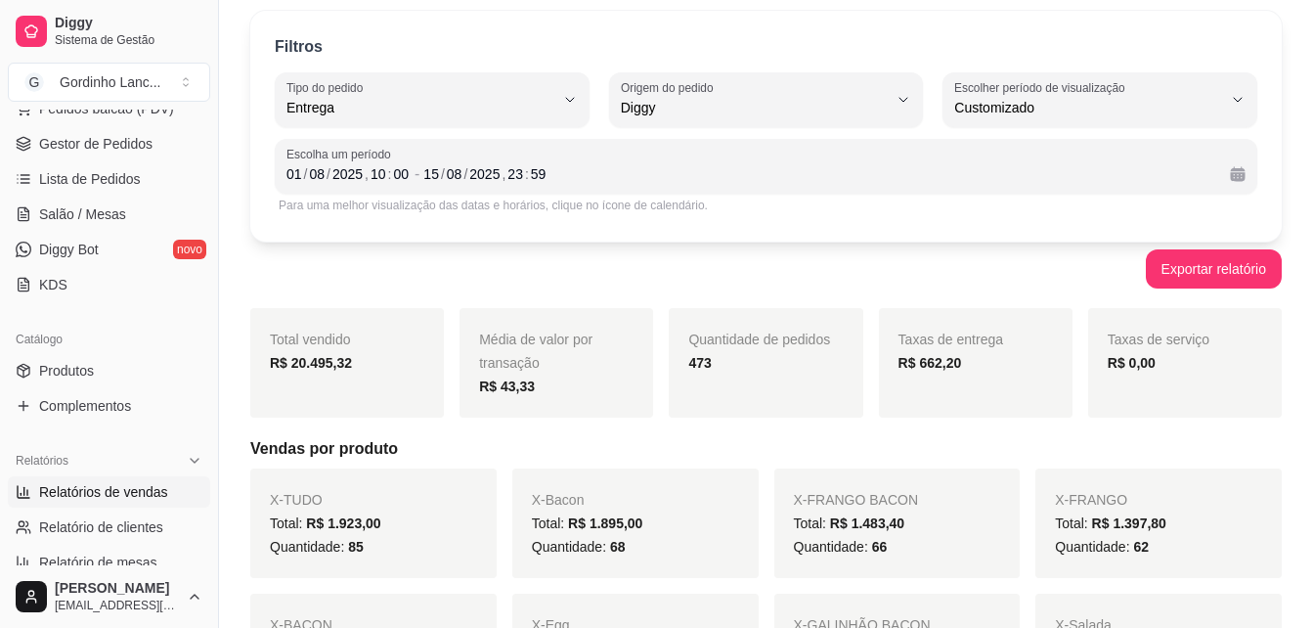
scroll to position [66, 0]
click at [322, 171] on div "08" at bounding box center [317, 175] width 20 height 20
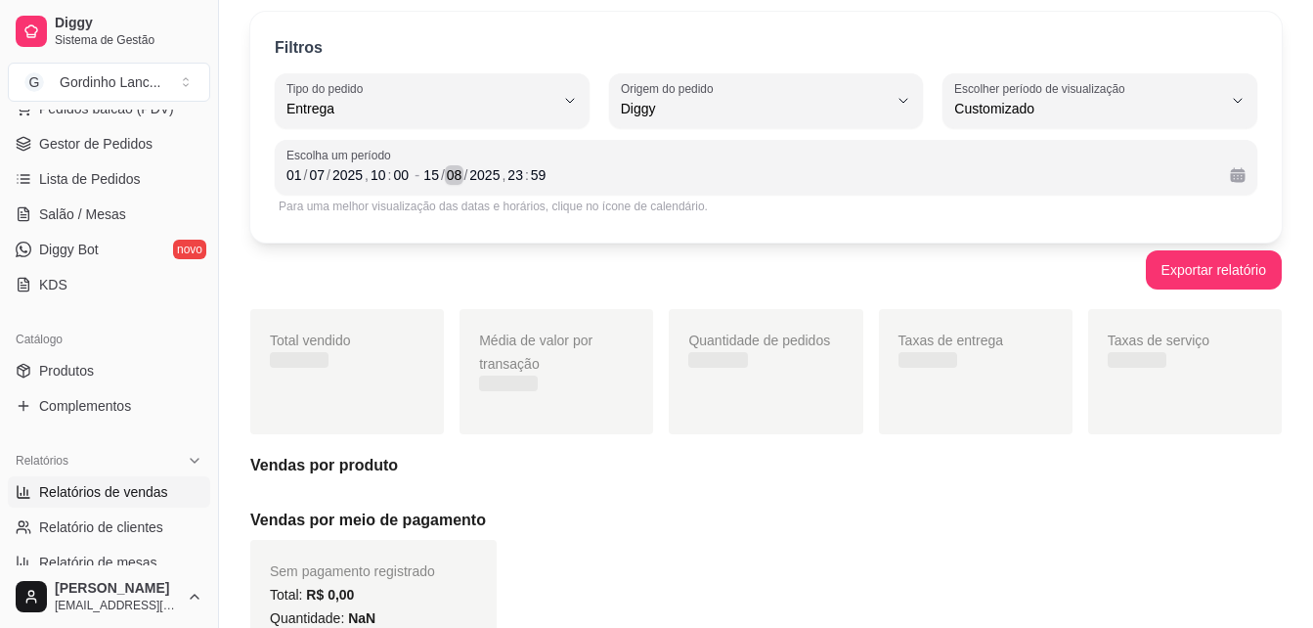
click at [453, 168] on div "08" at bounding box center [455, 175] width 20 height 20
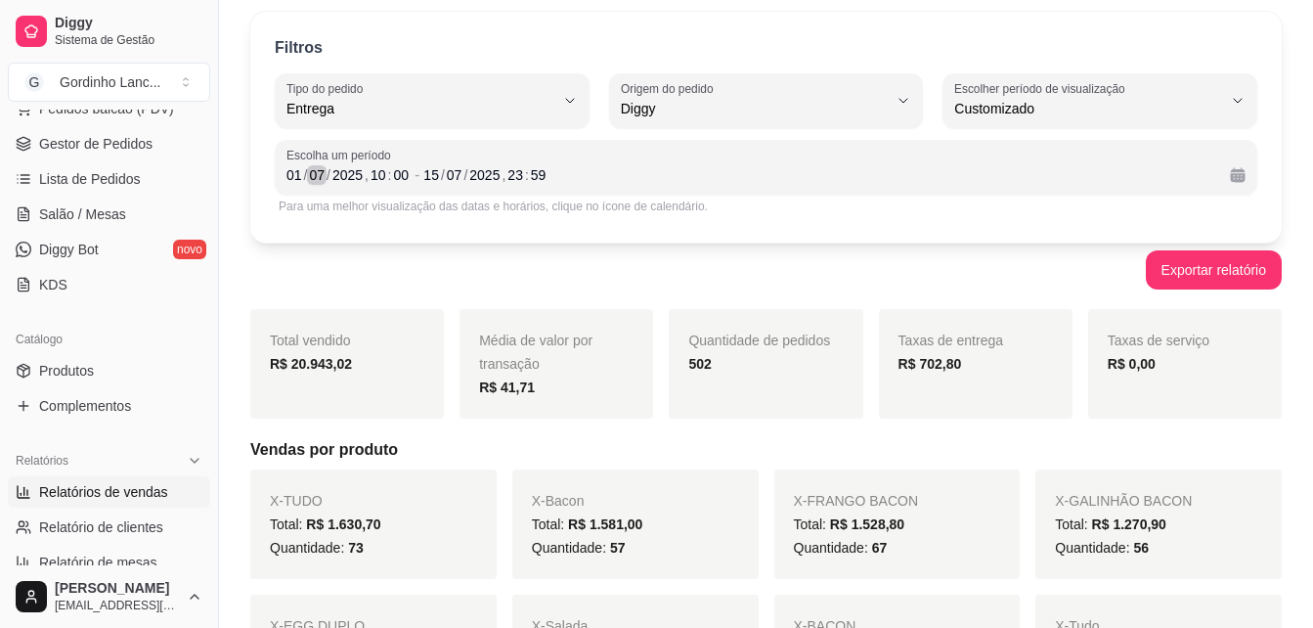
click at [316, 169] on div "07" at bounding box center [317, 175] width 20 height 20
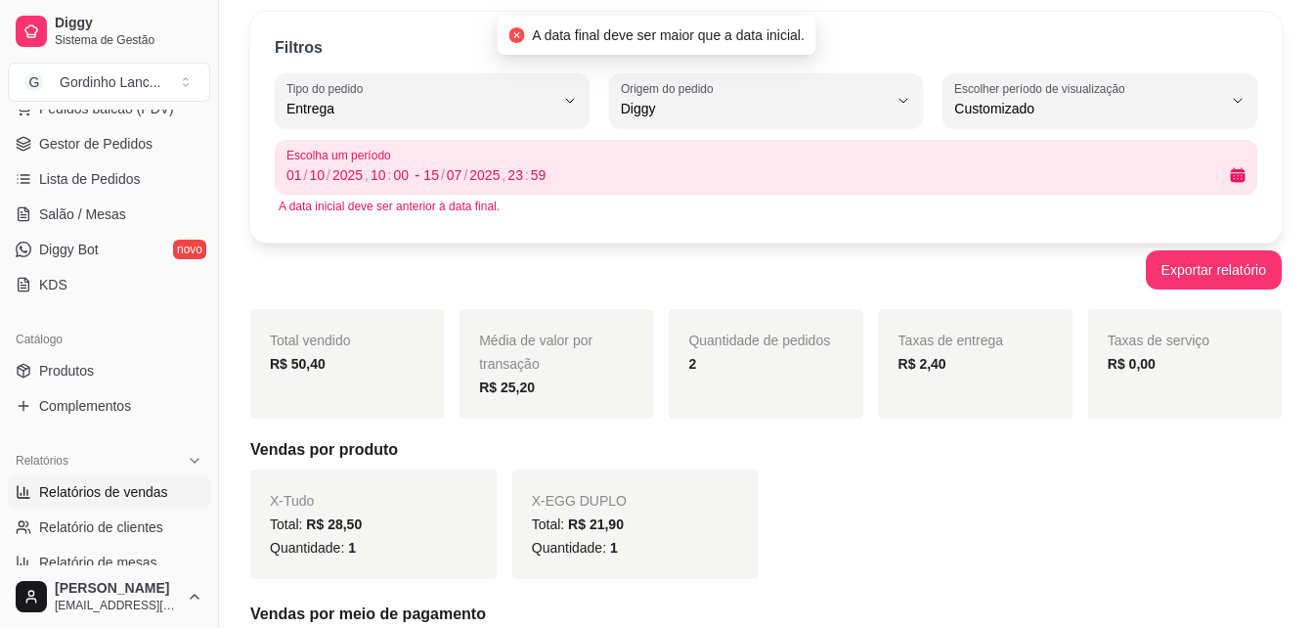
click at [426, 238] on div "Filtros DELIVERY Tipo do pedido Todos Entrega Retirada Mesa Consumo local Tipo …" at bounding box center [766, 127] width 1032 height 231
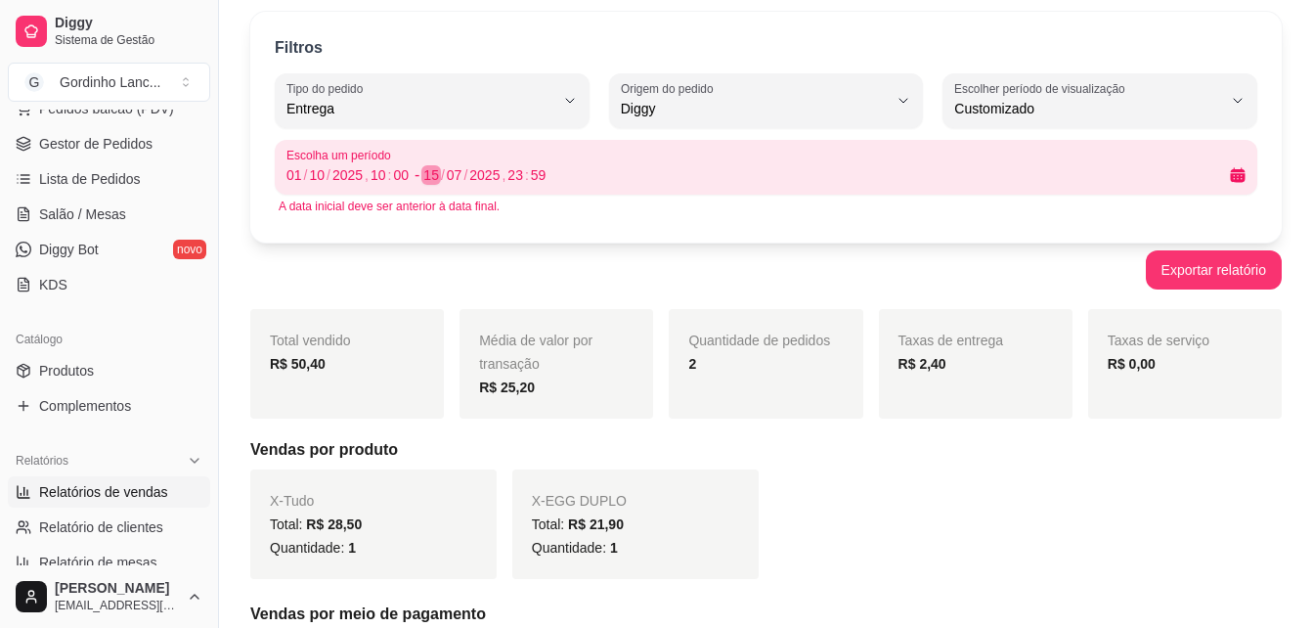
click at [427, 173] on div "15" at bounding box center [431, 175] width 20 height 20
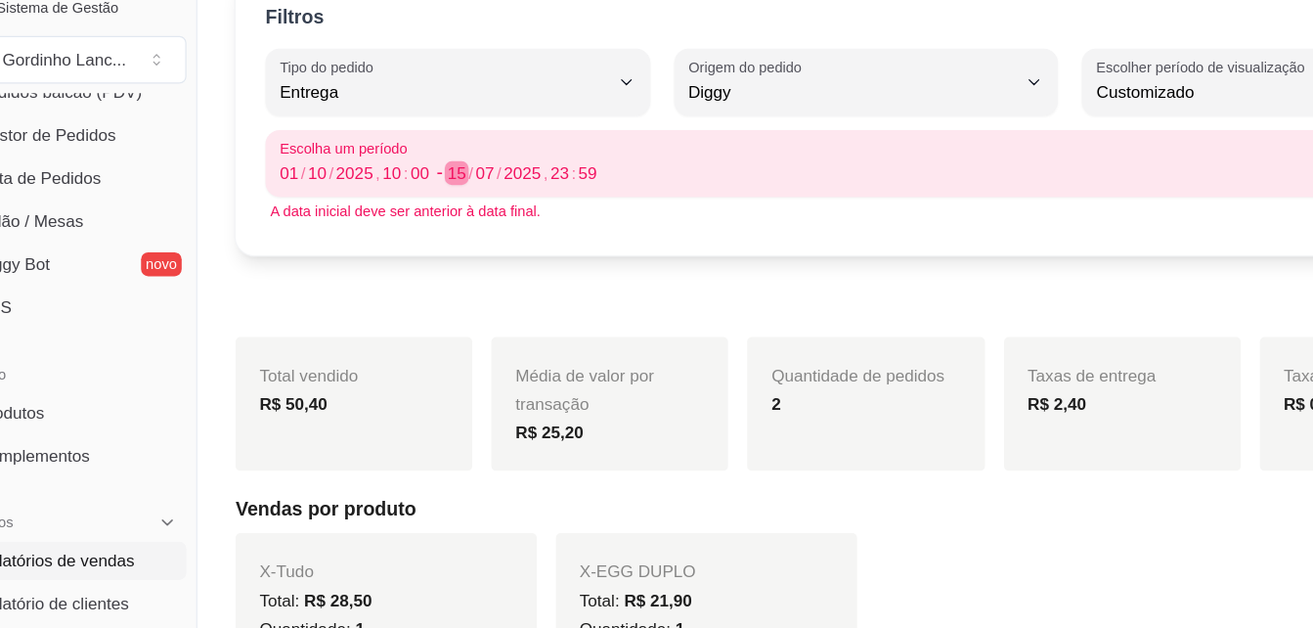
click at [429, 171] on div "15" at bounding box center [431, 175] width 20 height 20
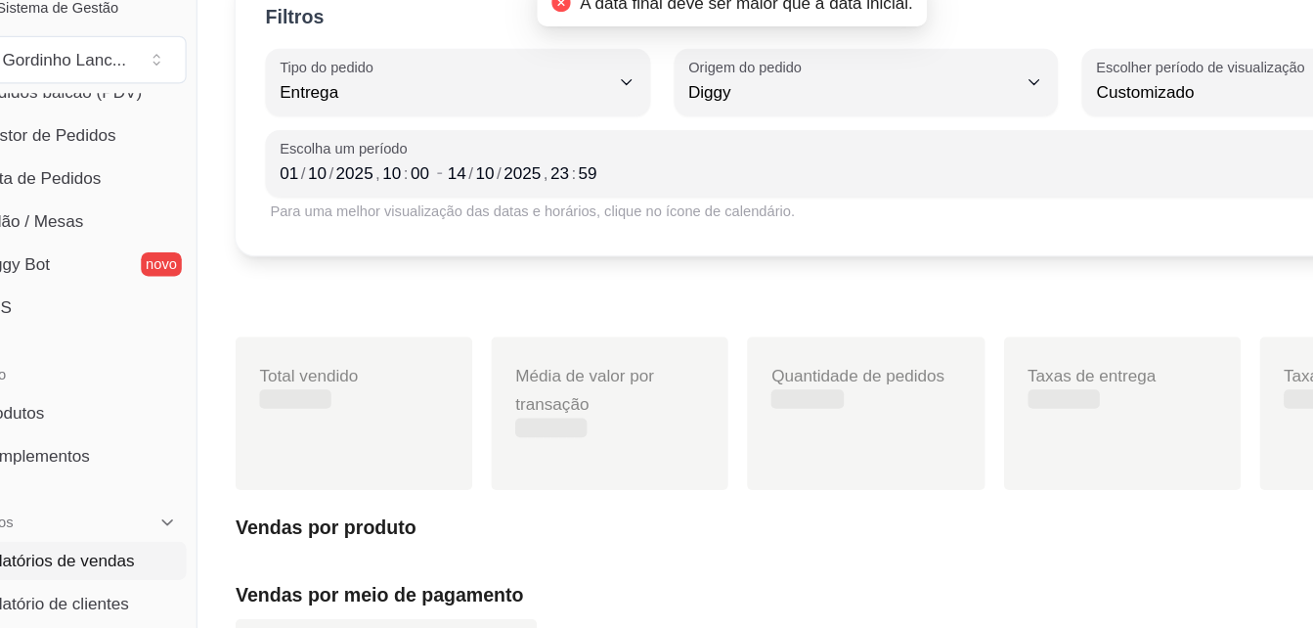
click at [531, 257] on div "Exportar relatório" at bounding box center [766, 269] width 1032 height 39
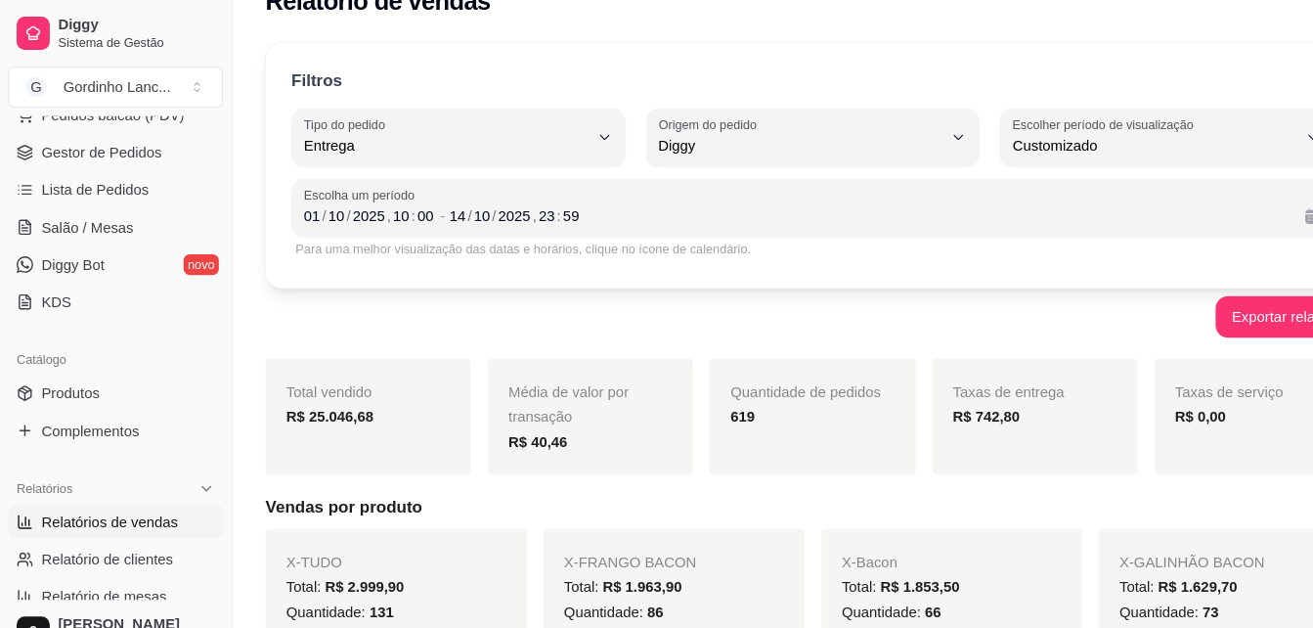
scroll to position [28, 0]
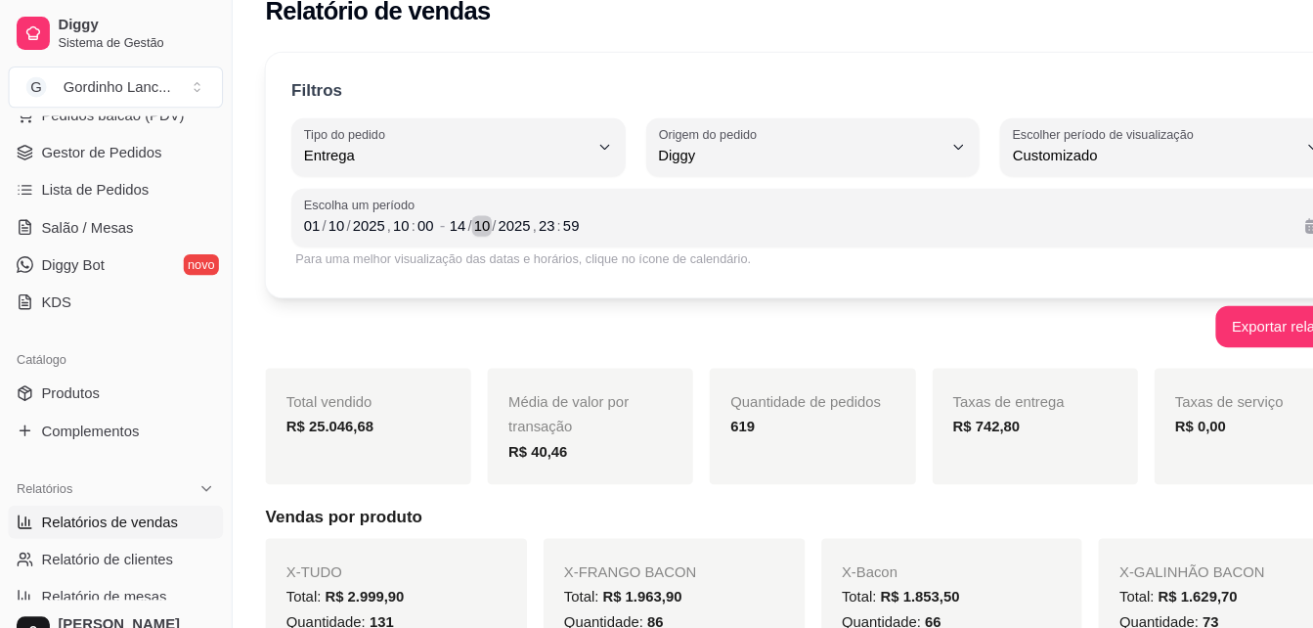
click at [454, 208] on div "10" at bounding box center [455, 213] width 20 height 20
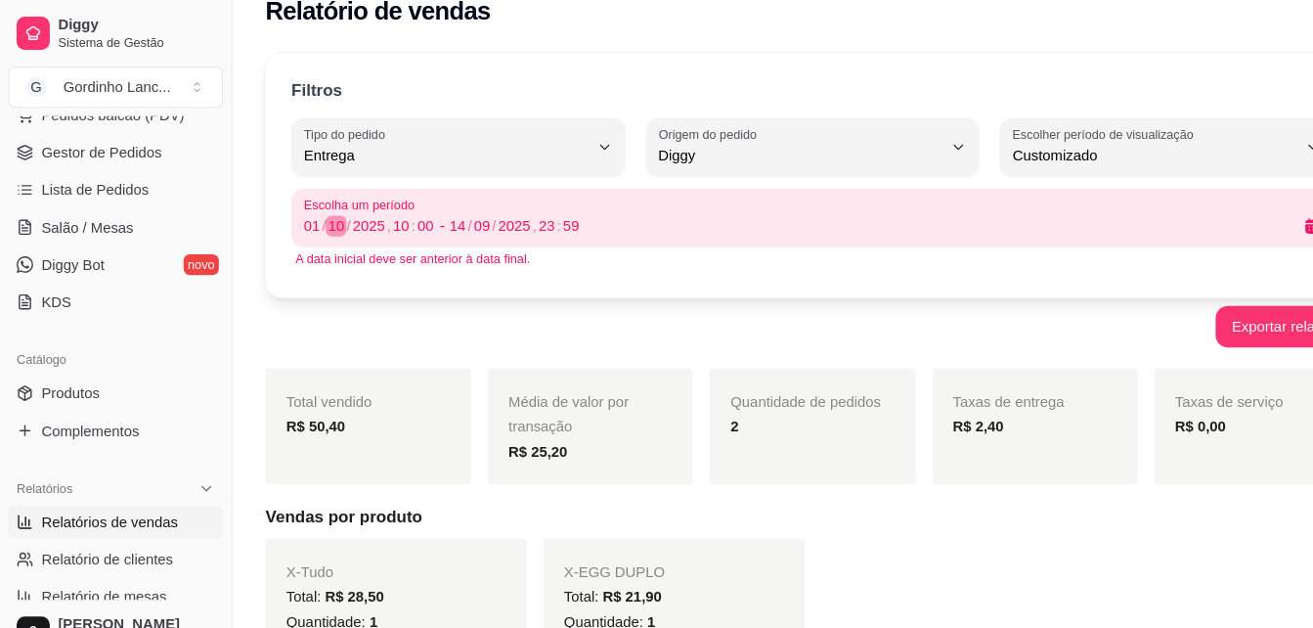
click at [314, 219] on div "10" at bounding box center [317, 213] width 20 height 20
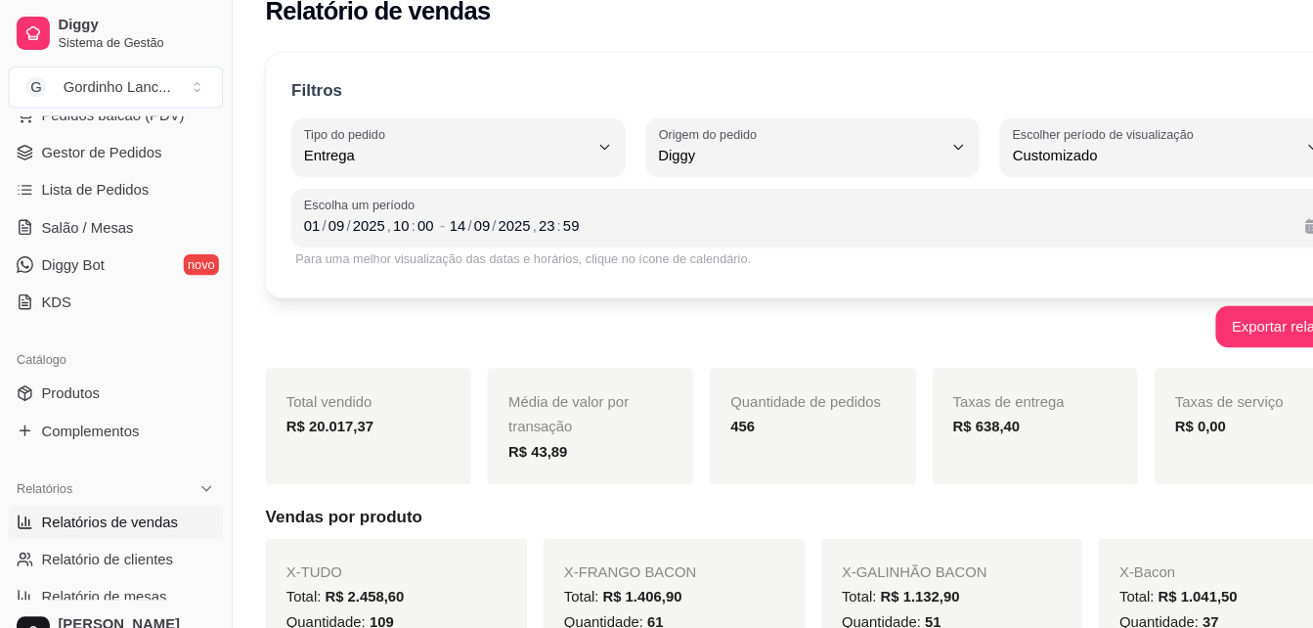
click at [577, 303] on div "Exportar relatório" at bounding box center [766, 307] width 1032 height 39
click at [317, 208] on div "09" at bounding box center [317, 213] width 20 height 20
click at [458, 214] on div "09" at bounding box center [455, 213] width 20 height 20
click at [321, 214] on div "08" at bounding box center [317, 213] width 20 height 20
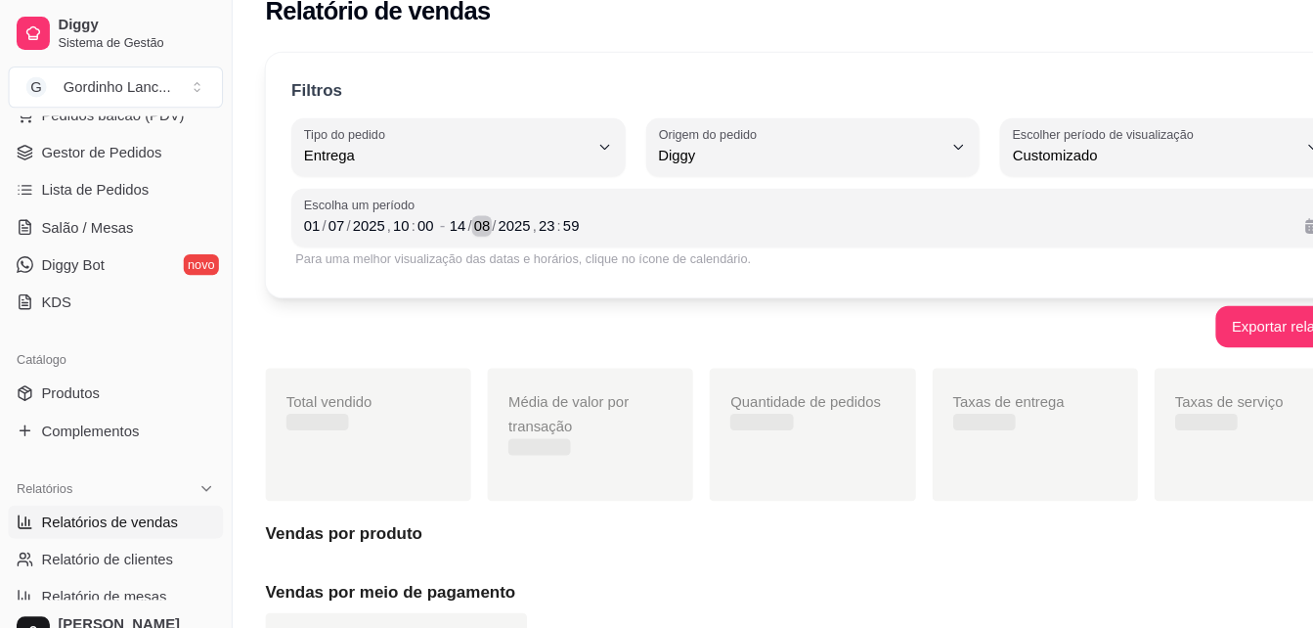
click at [452, 213] on div "08" at bounding box center [455, 213] width 20 height 20
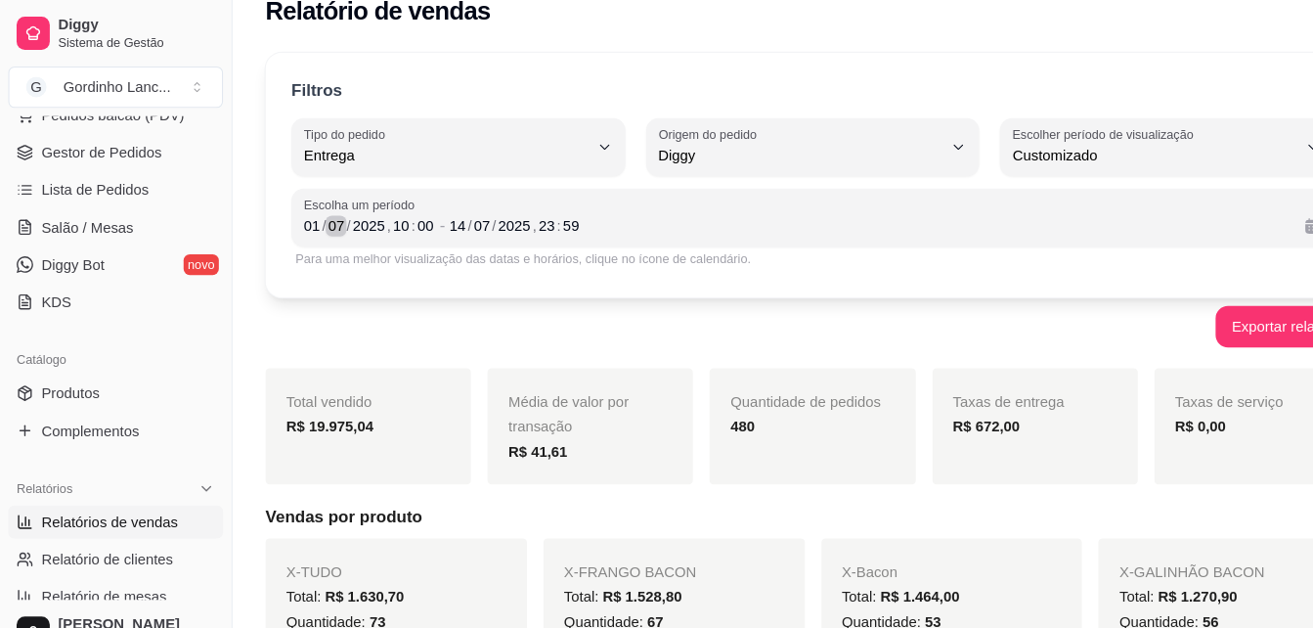
click at [313, 219] on div "07" at bounding box center [317, 213] width 20 height 20
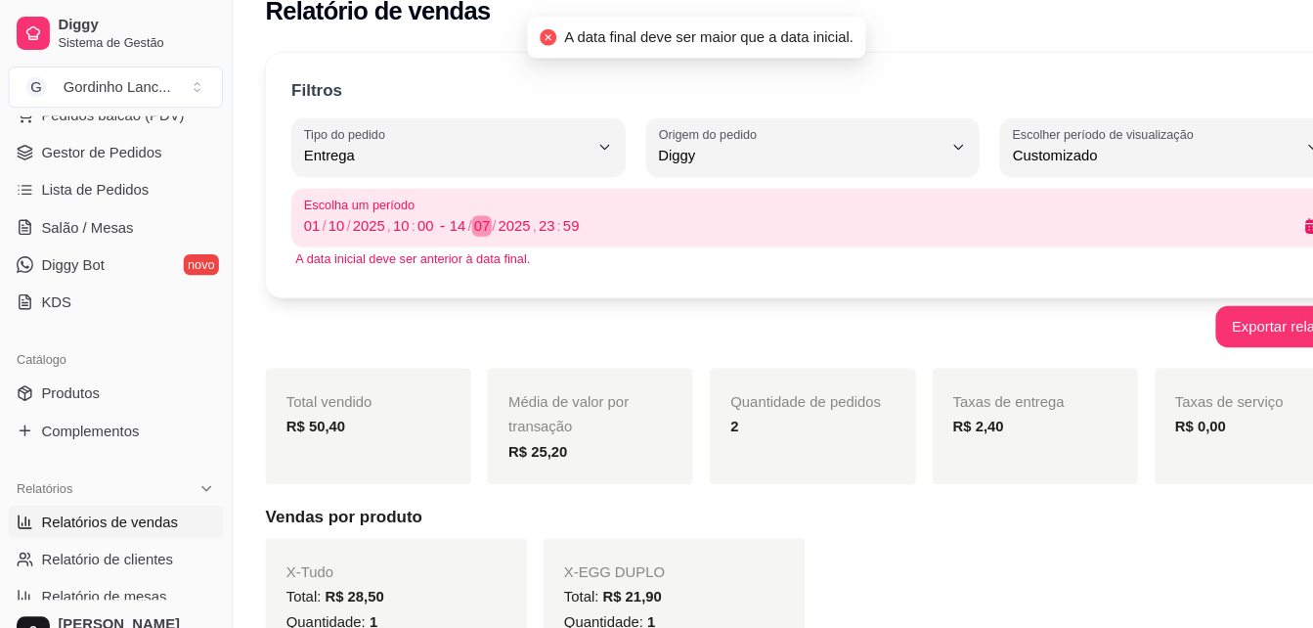
click at [450, 212] on div "07" at bounding box center [455, 213] width 20 height 20
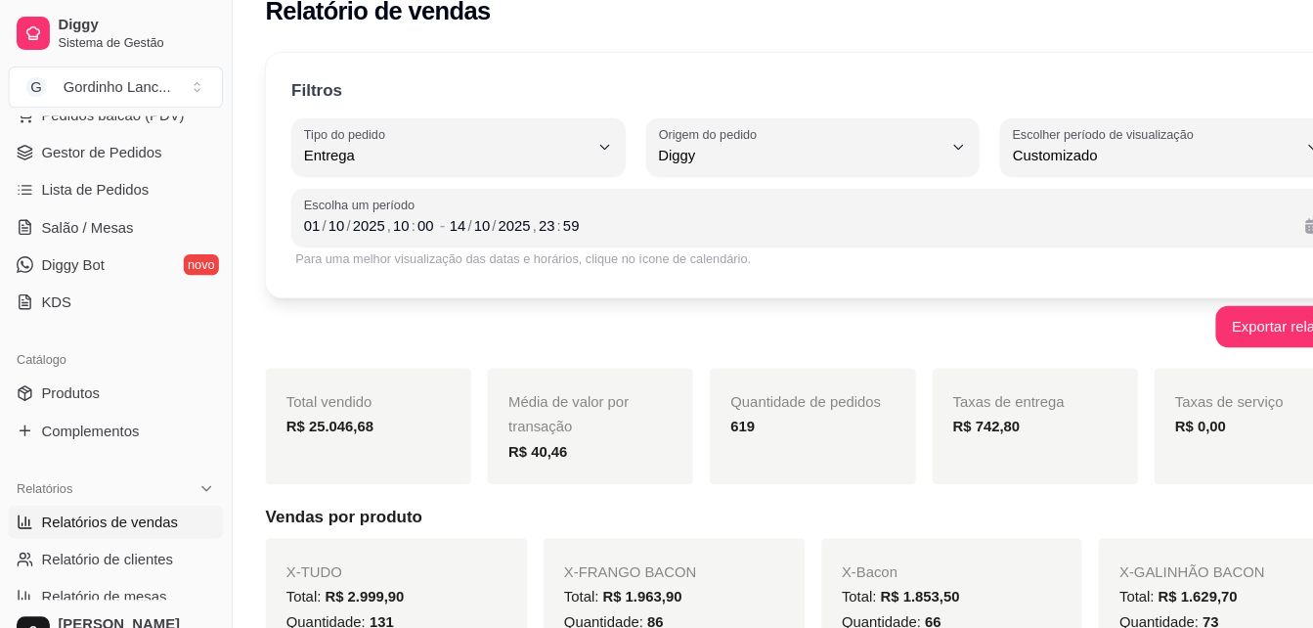
click at [592, 323] on div "Exportar relatório" at bounding box center [766, 307] width 1032 height 39
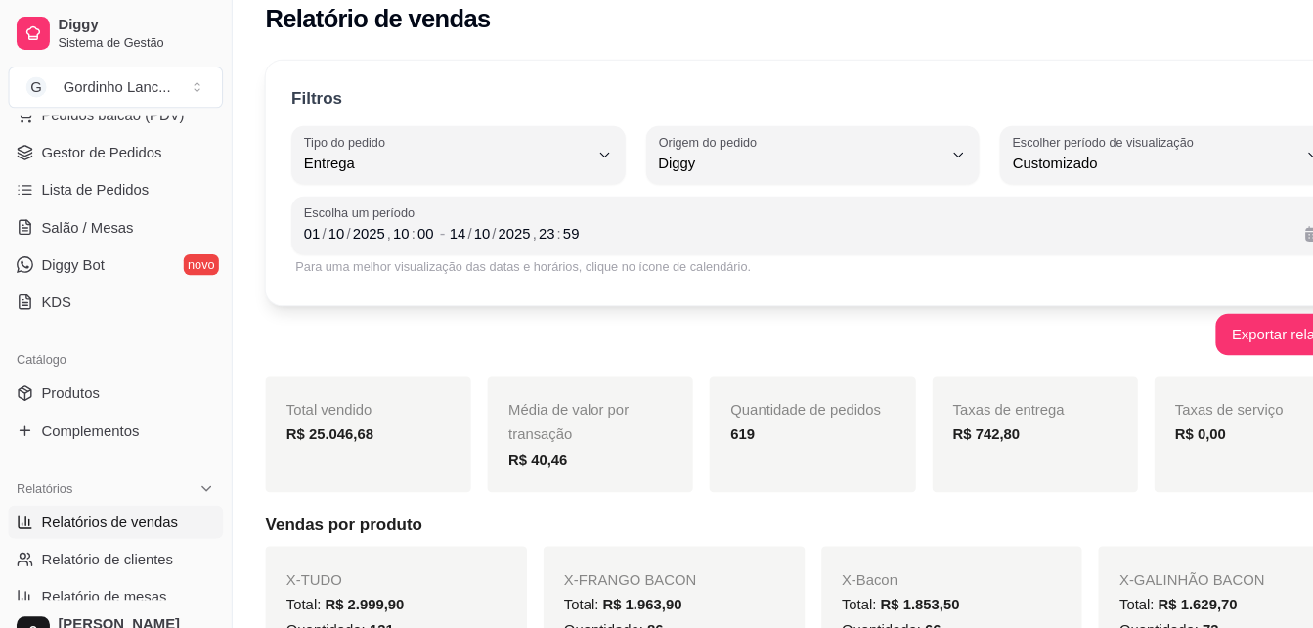
scroll to position [21, 0]
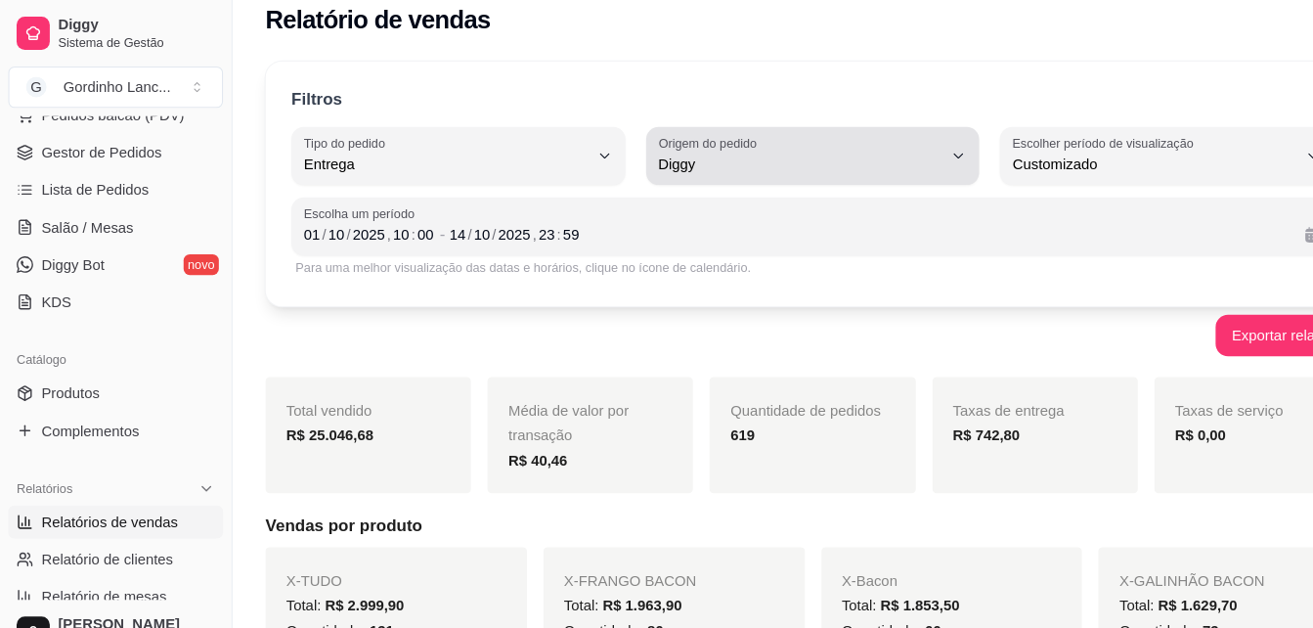
click at [699, 136] on label "Origem do pedido" at bounding box center [670, 134] width 99 height 17
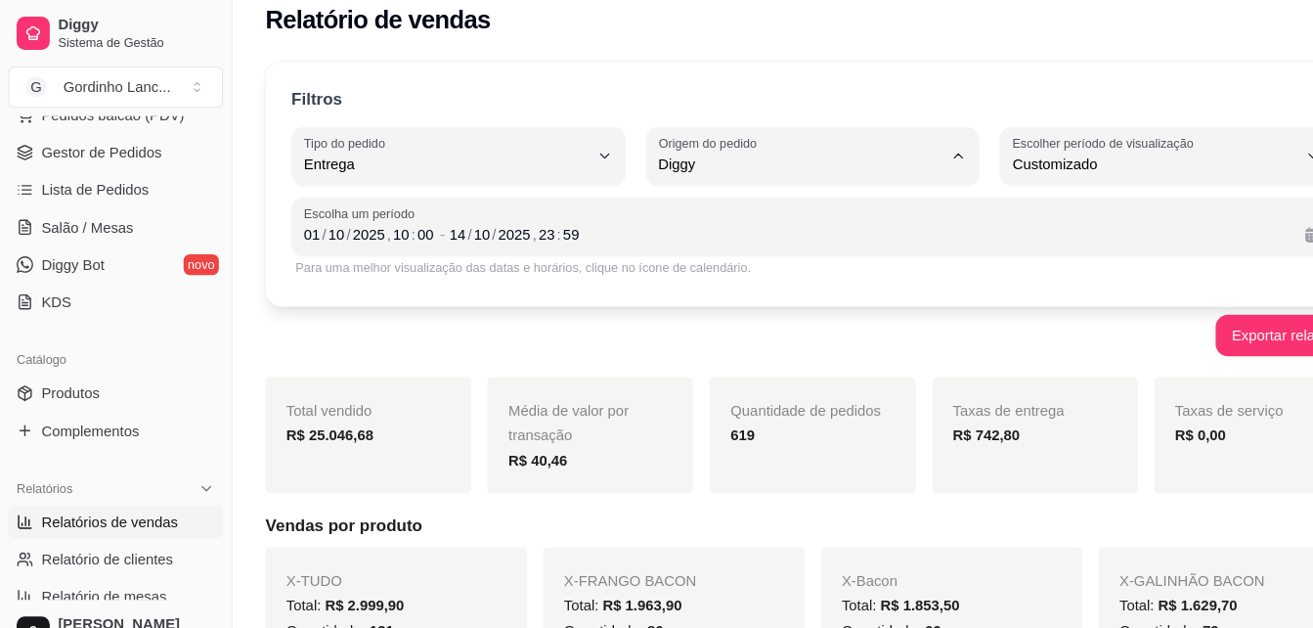
click at [714, 208] on span "Todas plataformas (Diggy, iFood)" at bounding box center [756, 201] width 253 height 19
type input "ALL"
select select "ALL"
click at [328, 218] on div "/" at bounding box center [329, 221] width 8 height 20
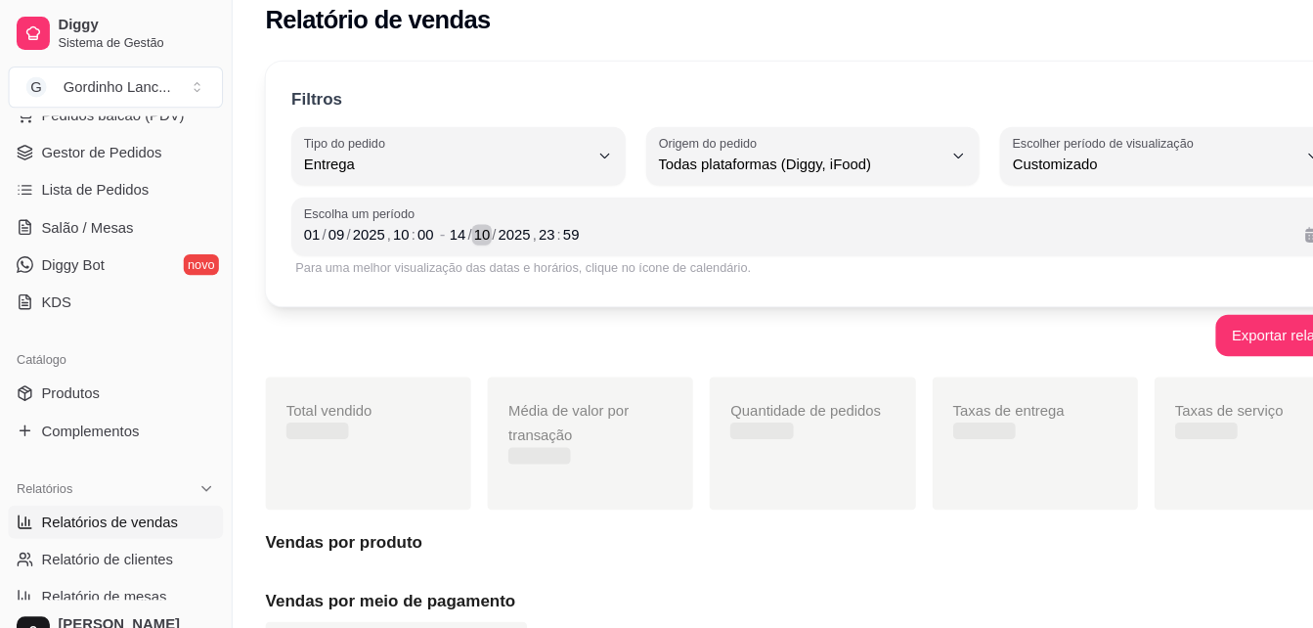
click at [451, 220] on div "10" at bounding box center [455, 221] width 20 height 20
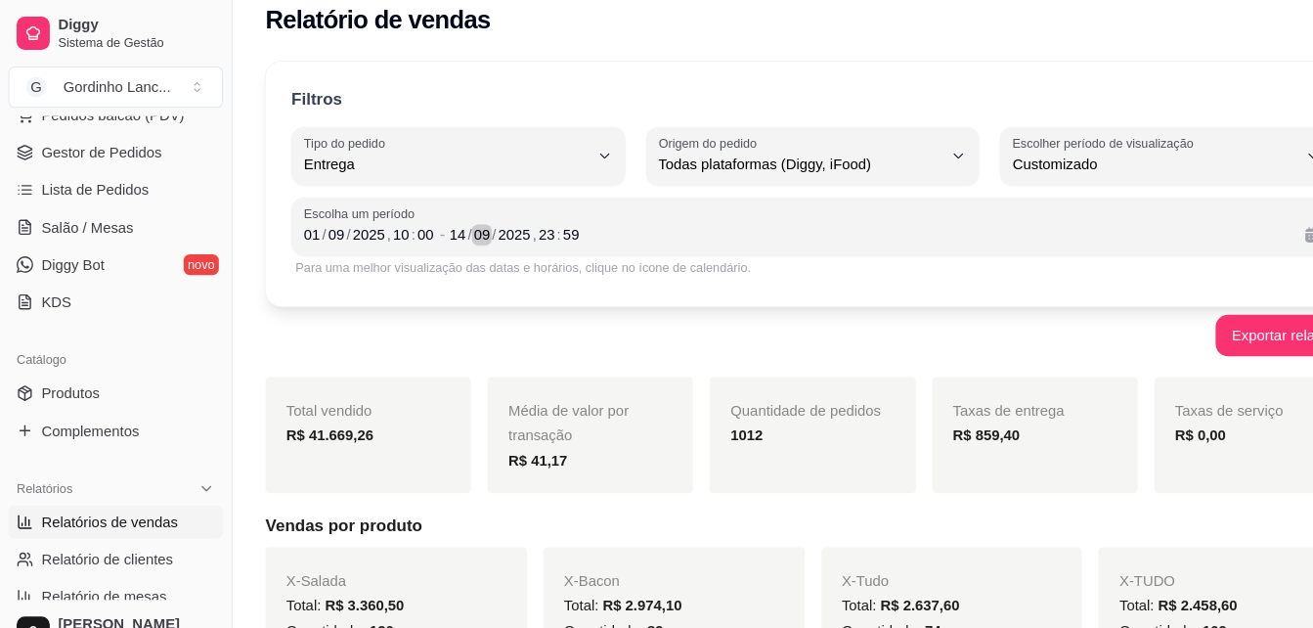
click at [445, 222] on div "09" at bounding box center [455, 221] width 20 height 20
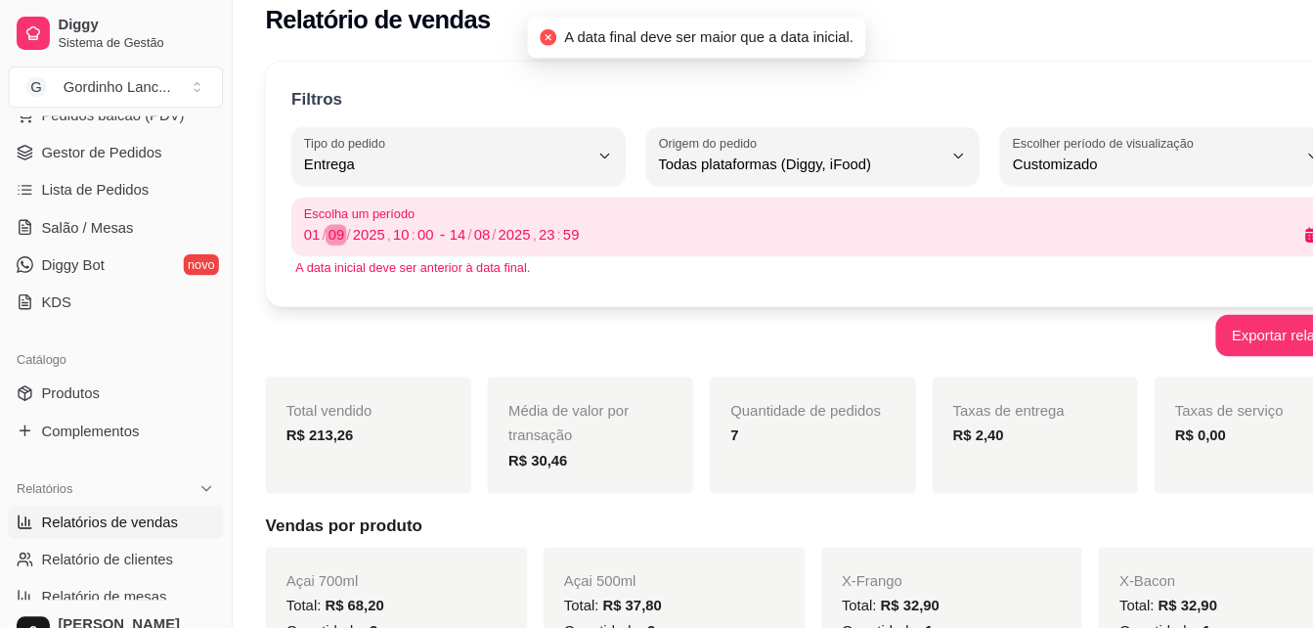
click at [314, 224] on div "09" at bounding box center [317, 221] width 20 height 20
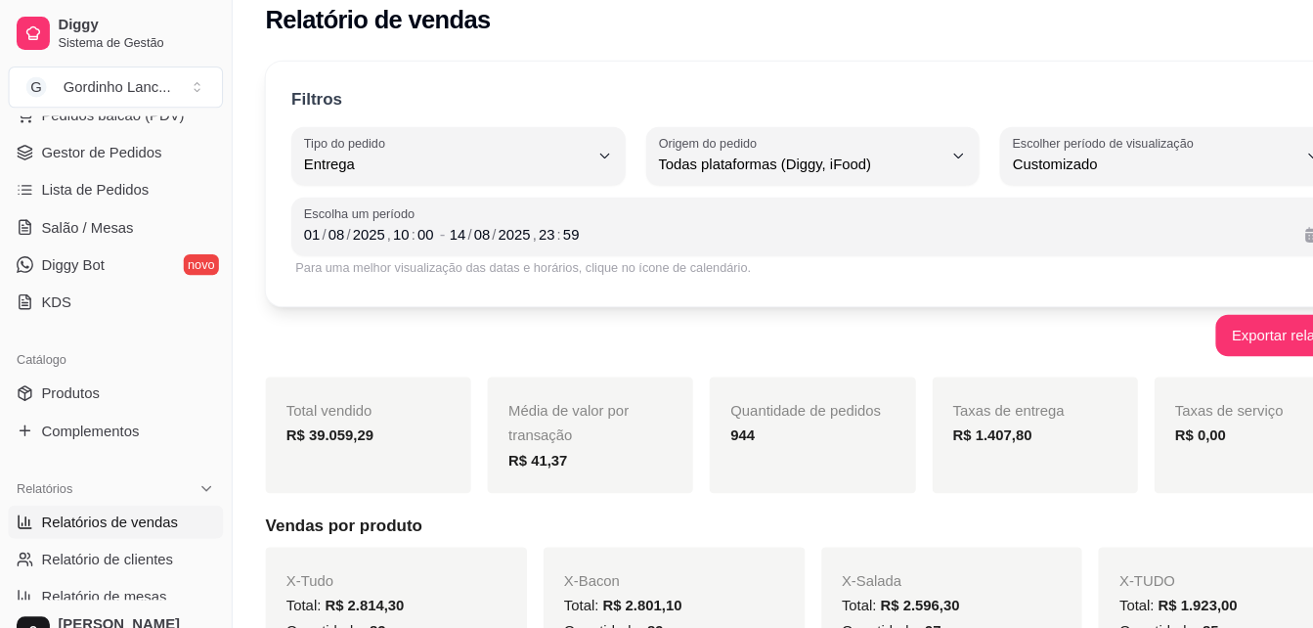
click at [321, 244] on div "Para uma melhor visualização das datas e horários, clique no ícone de calendári…" at bounding box center [766, 252] width 975 height 16
click at [321, 235] on div "Escolha um período [DATE] 10 : 00 - [DATE] 23 : 59" at bounding box center [766, 213] width 983 height 55
click at [317, 224] on div "08" at bounding box center [317, 221] width 20 height 20
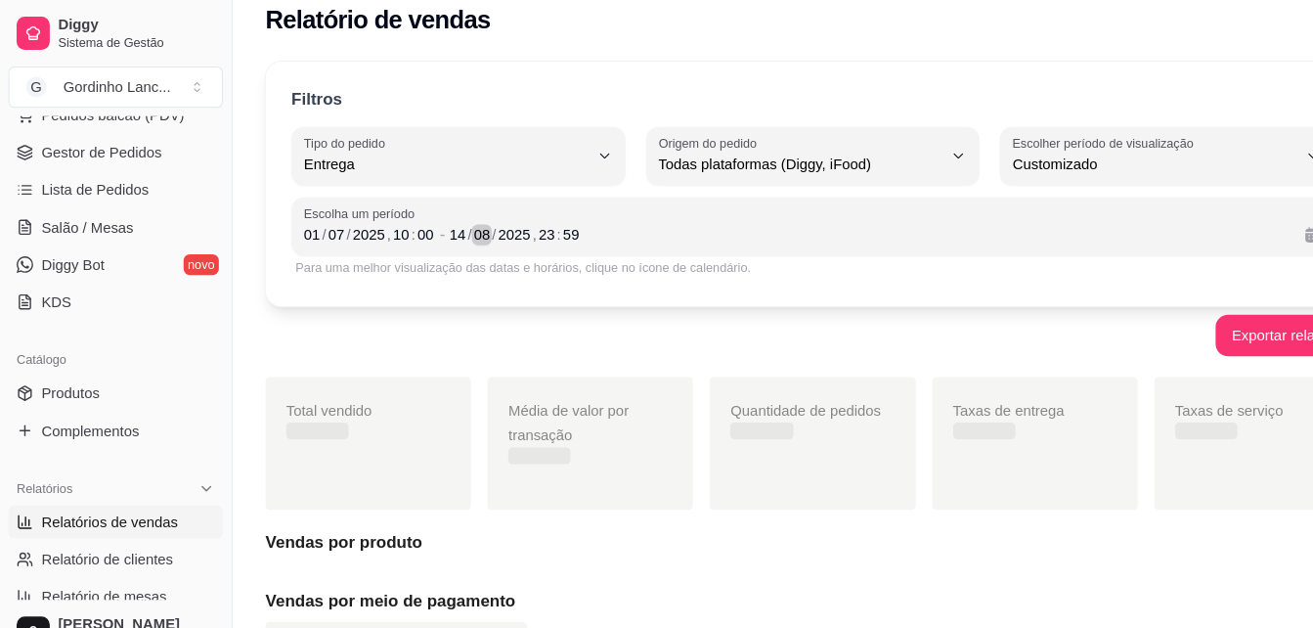
click at [454, 218] on div "08" at bounding box center [455, 221] width 20 height 20
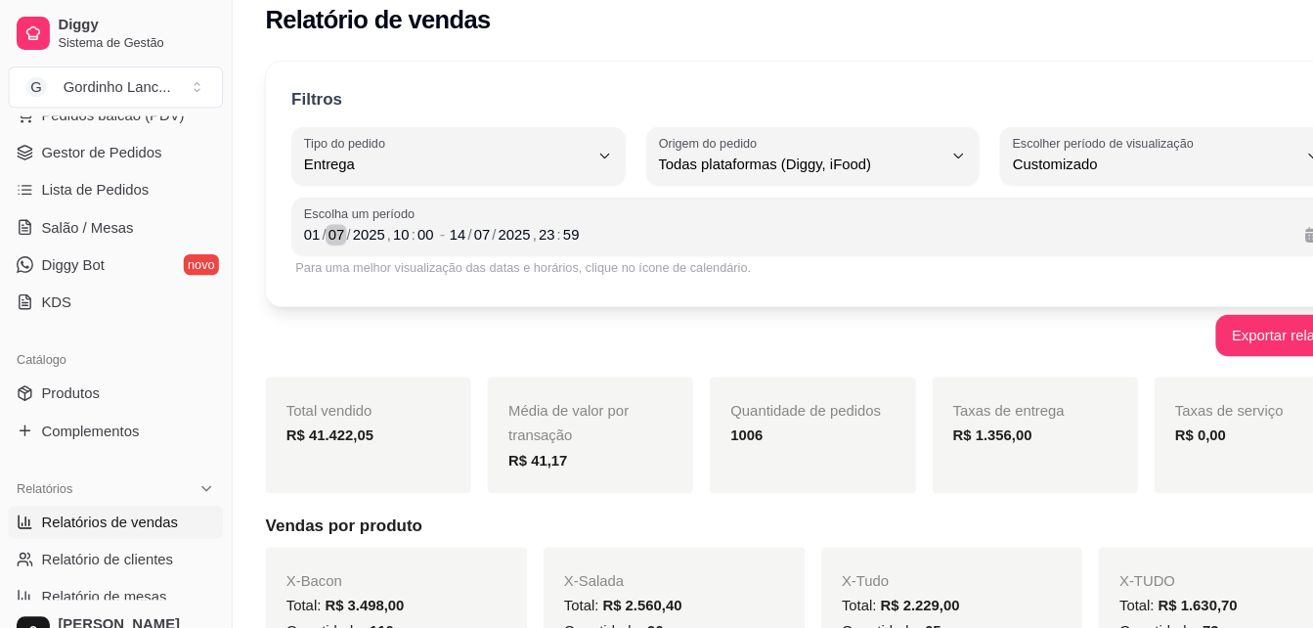
click at [317, 222] on div "07" at bounding box center [317, 221] width 20 height 20
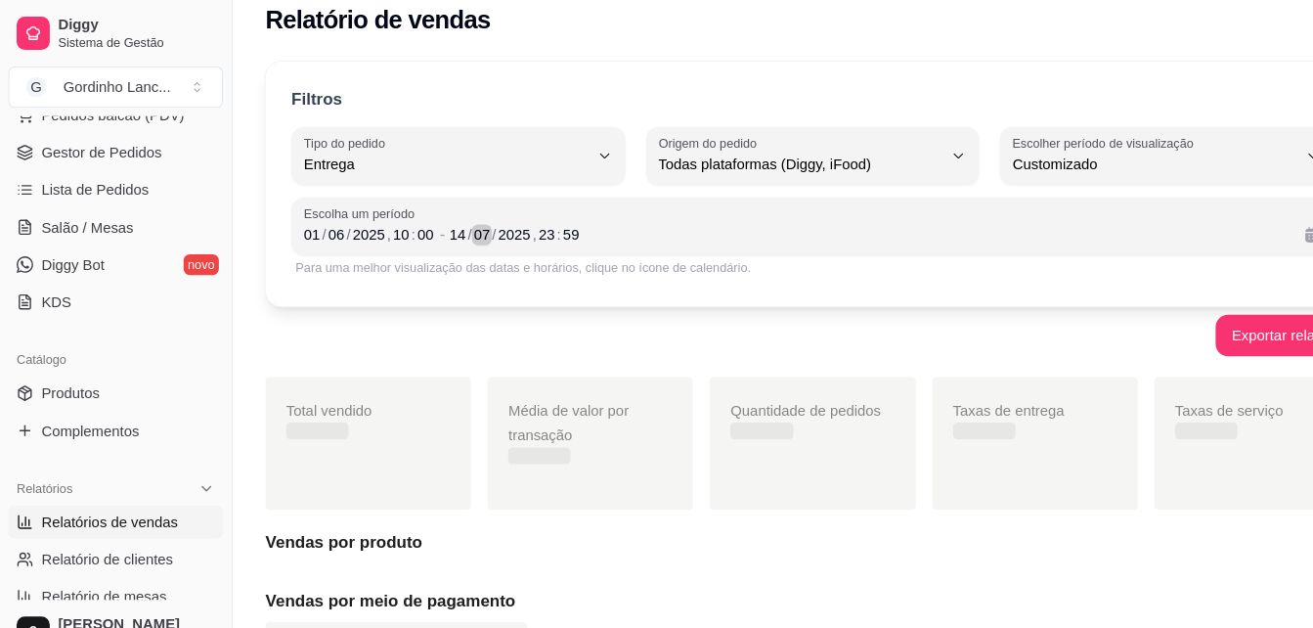
click at [453, 216] on div "07" at bounding box center [455, 221] width 20 height 20
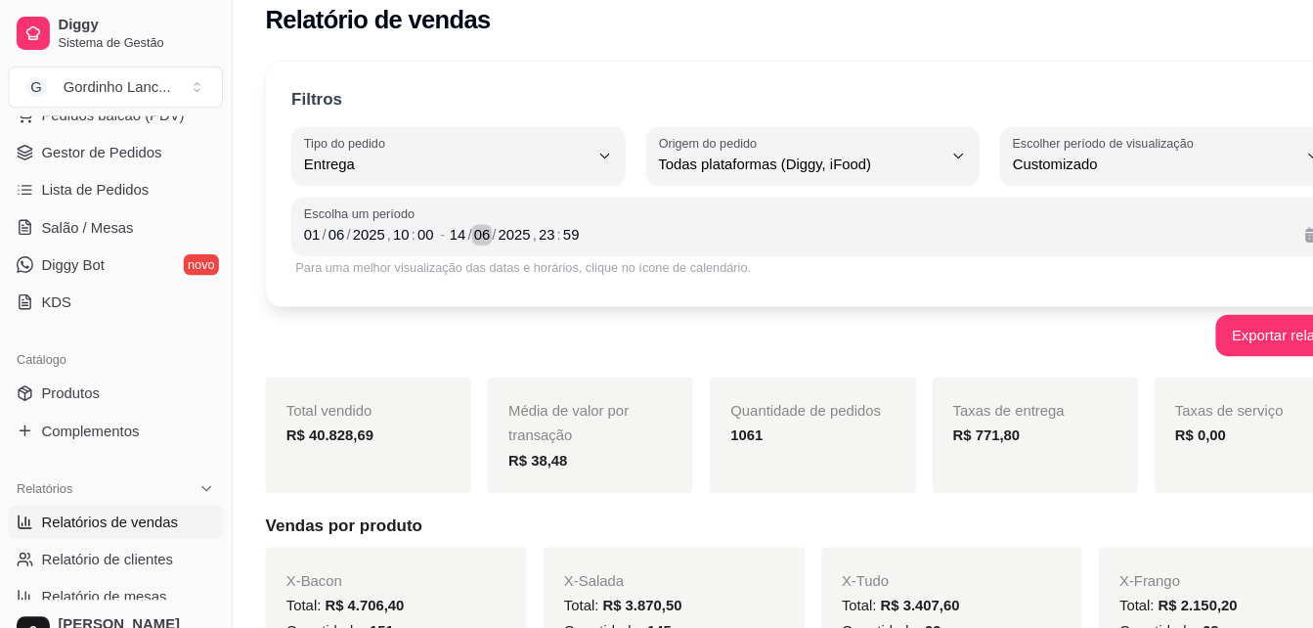
click at [449, 220] on div "06" at bounding box center [455, 221] width 20 height 20
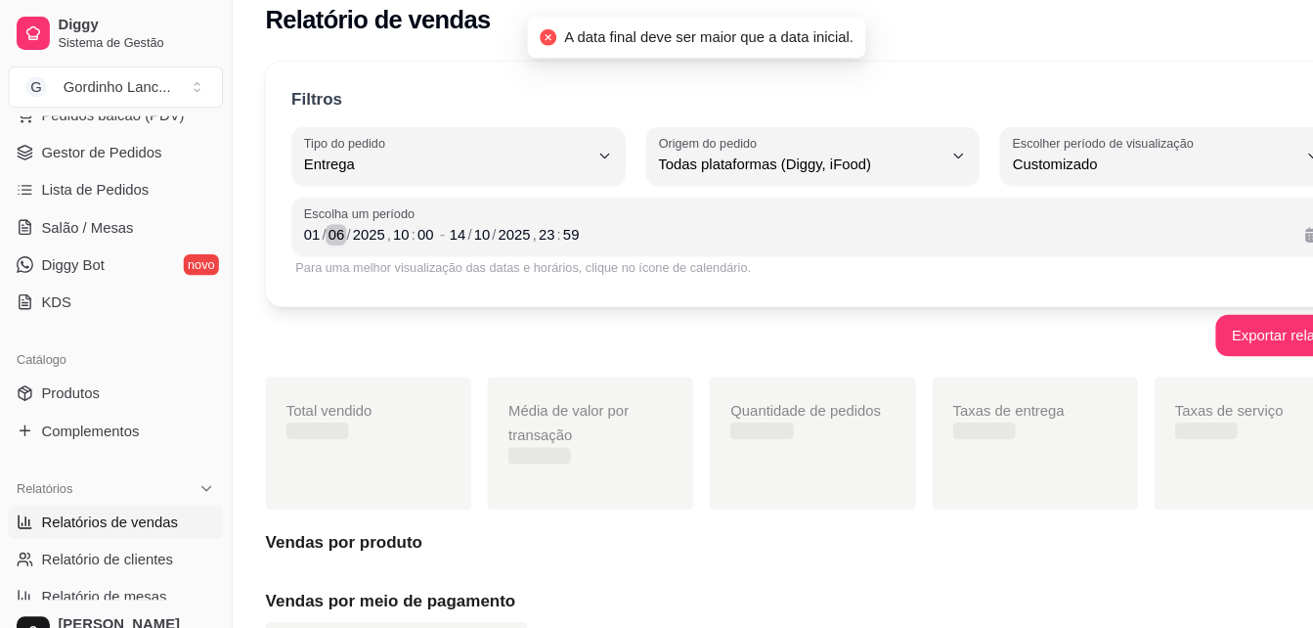
click at [314, 218] on div "06" at bounding box center [317, 221] width 20 height 20
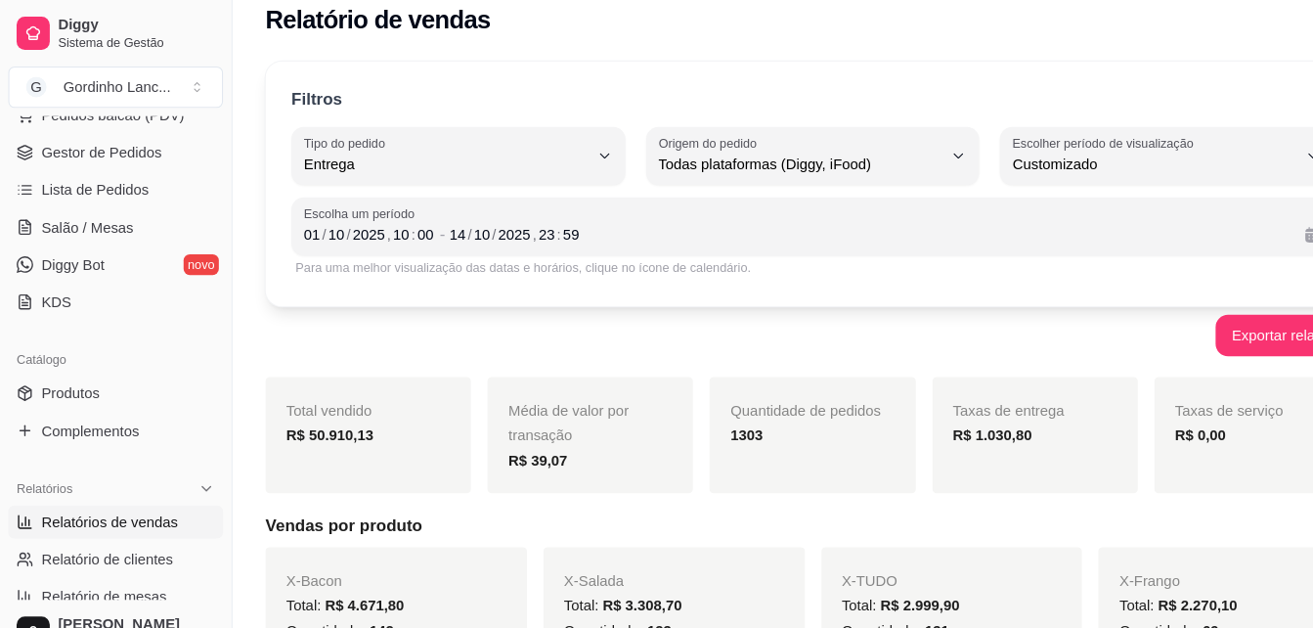
click at [448, 300] on div "Exportar relatório" at bounding box center [766, 315] width 1032 height 39
click at [317, 227] on div "10" at bounding box center [317, 221] width 20 height 20
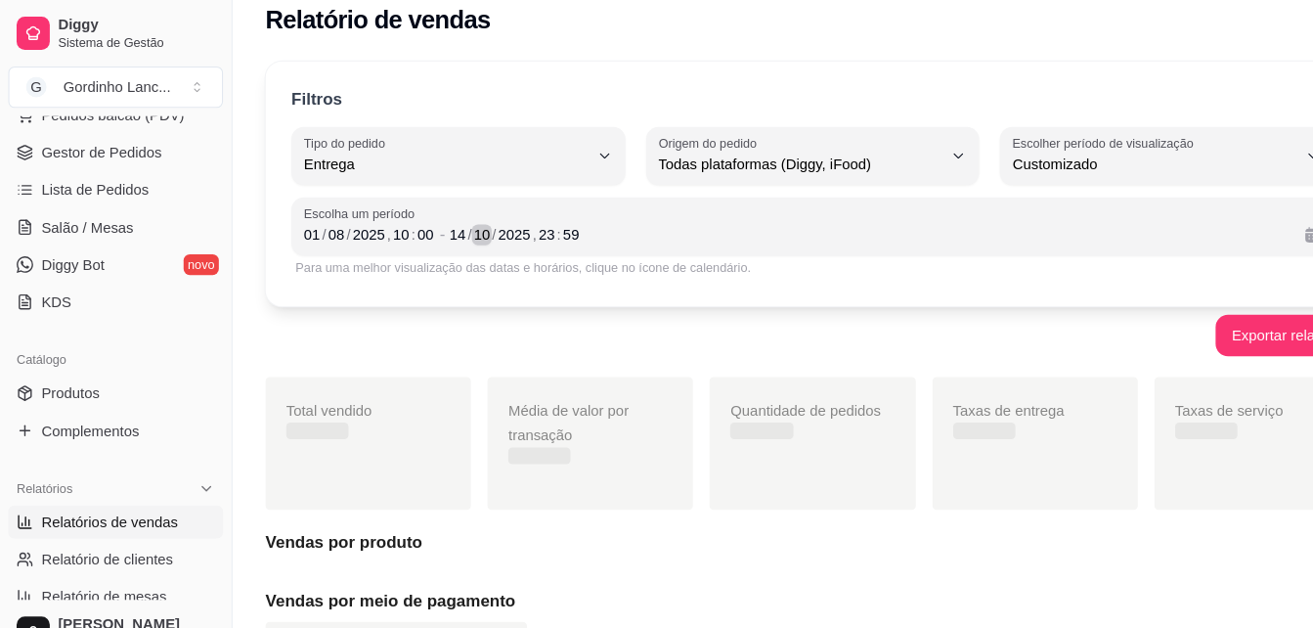
click at [467, 214] on div "/" at bounding box center [465, 221] width 8 height 20
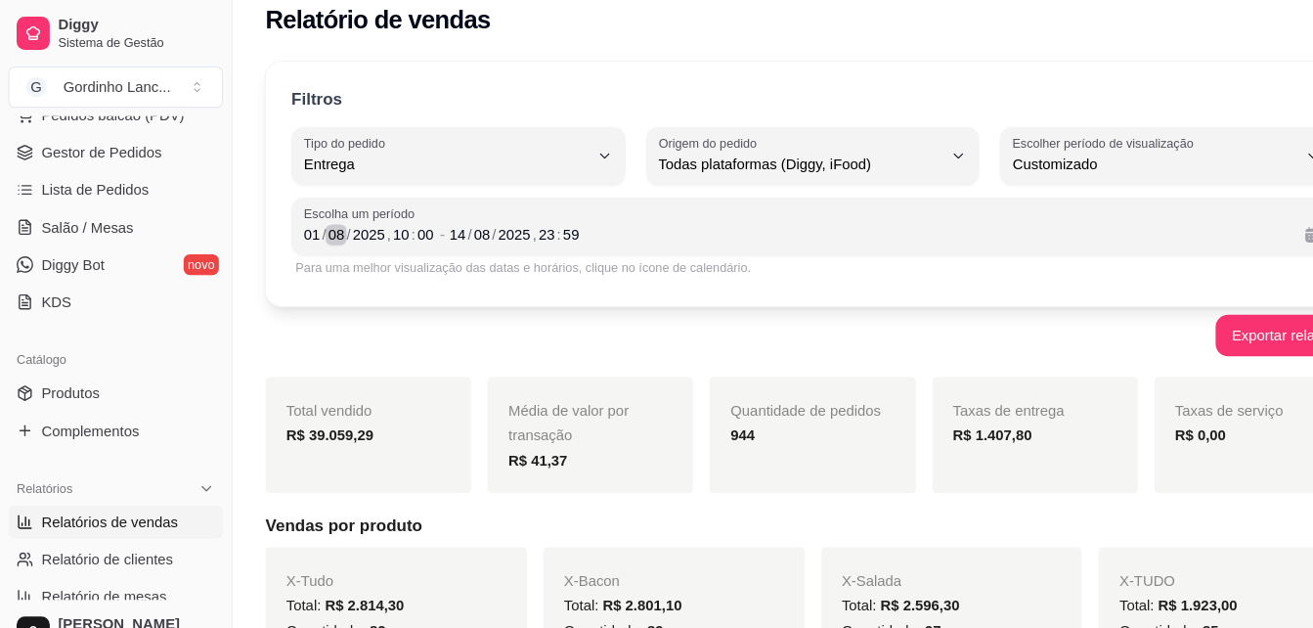
click at [321, 220] on div "08" at bounding box center [317, 221] width 20 height 20
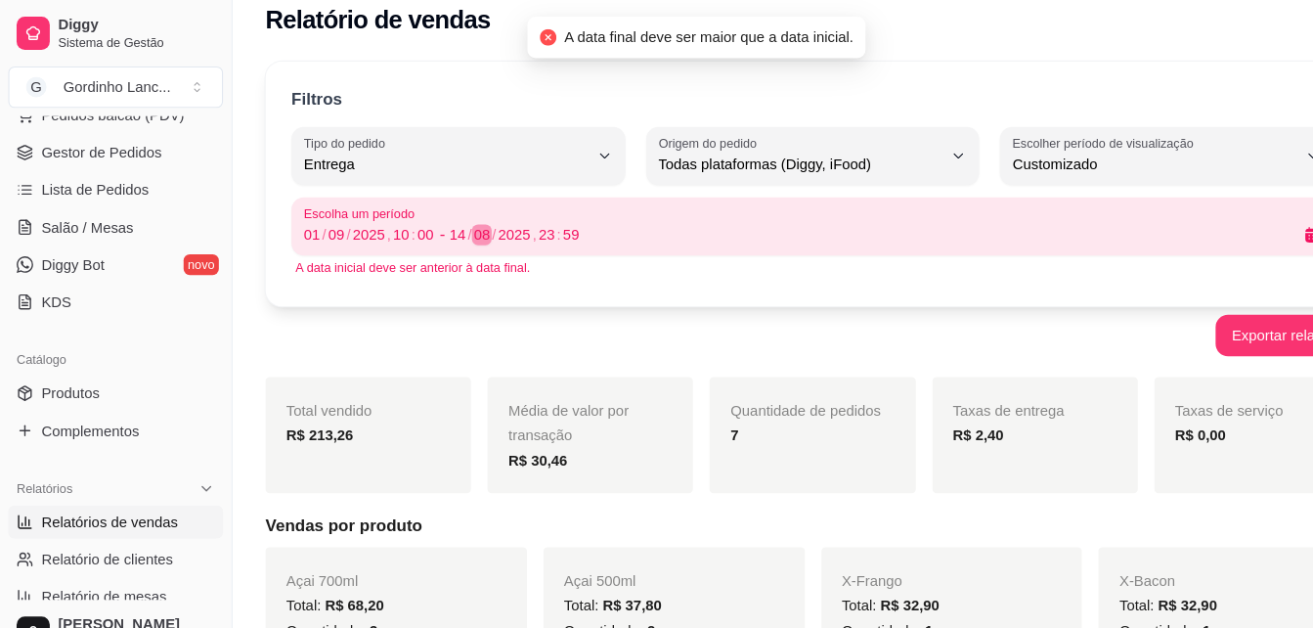
click at [449, 217] on div "08" at bounding box center [455, 221] width 20 height 20
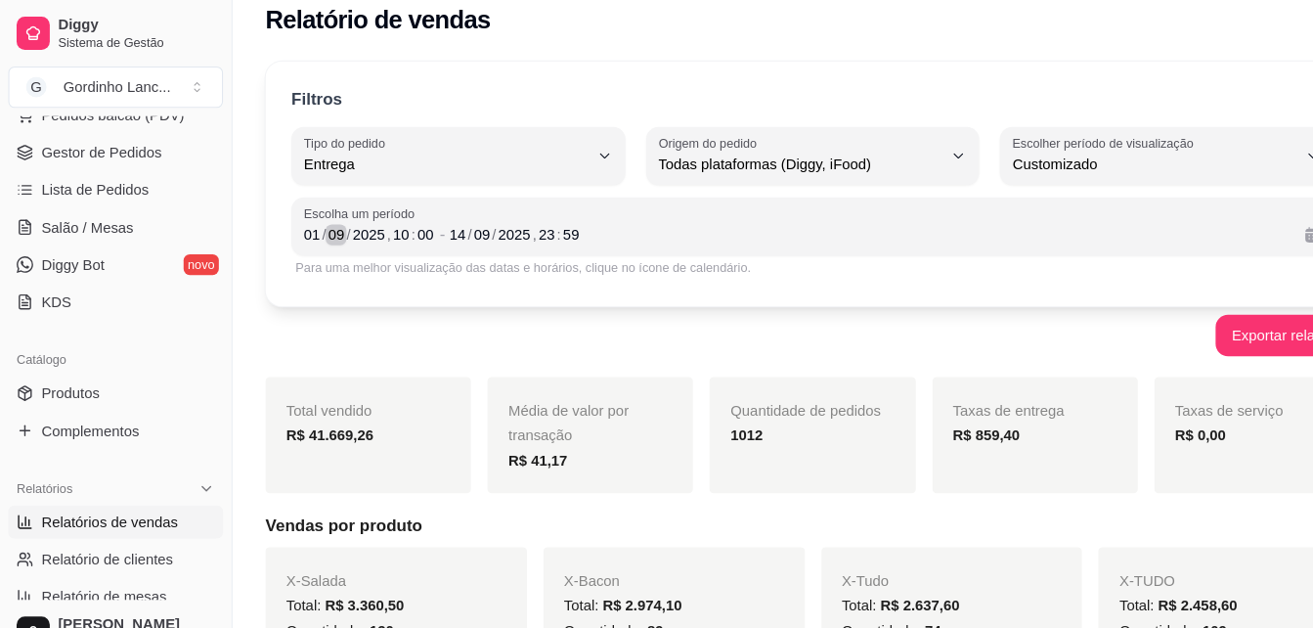
click at [309, 220] on div "09" at bounding box center [317, 221] width 20 height 20
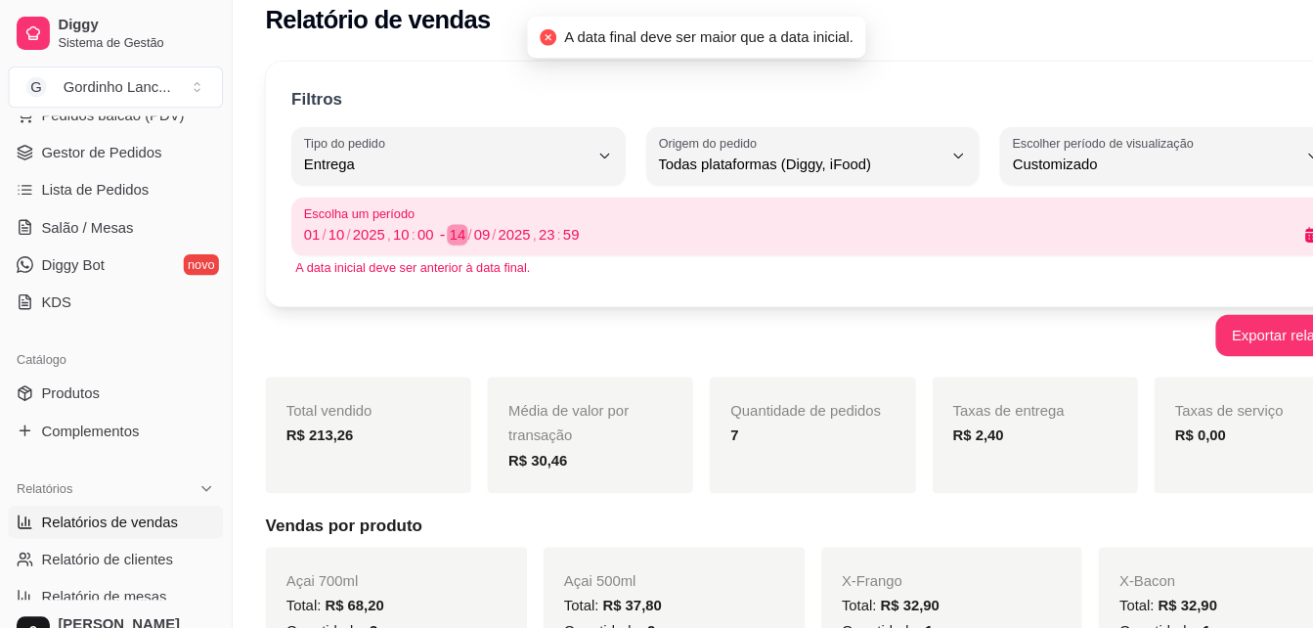
click at [444, 217] on div "/" at bounding box center [443, 221] width 8 height 20
click at [450, 216] on div "09" at bounding box center [455, 221] width 20 height 20
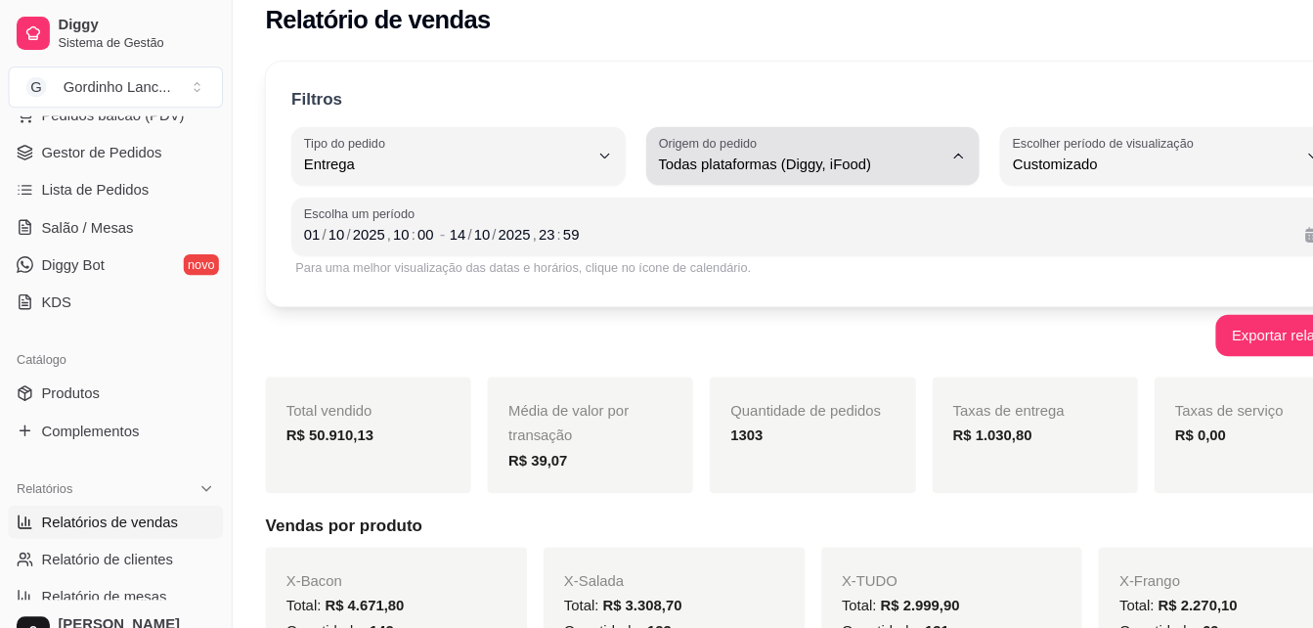
click at [802, 153] on span "Todas plataformas (Diggy, iFood)" at bounding box center [755, 155] width 268 height 20
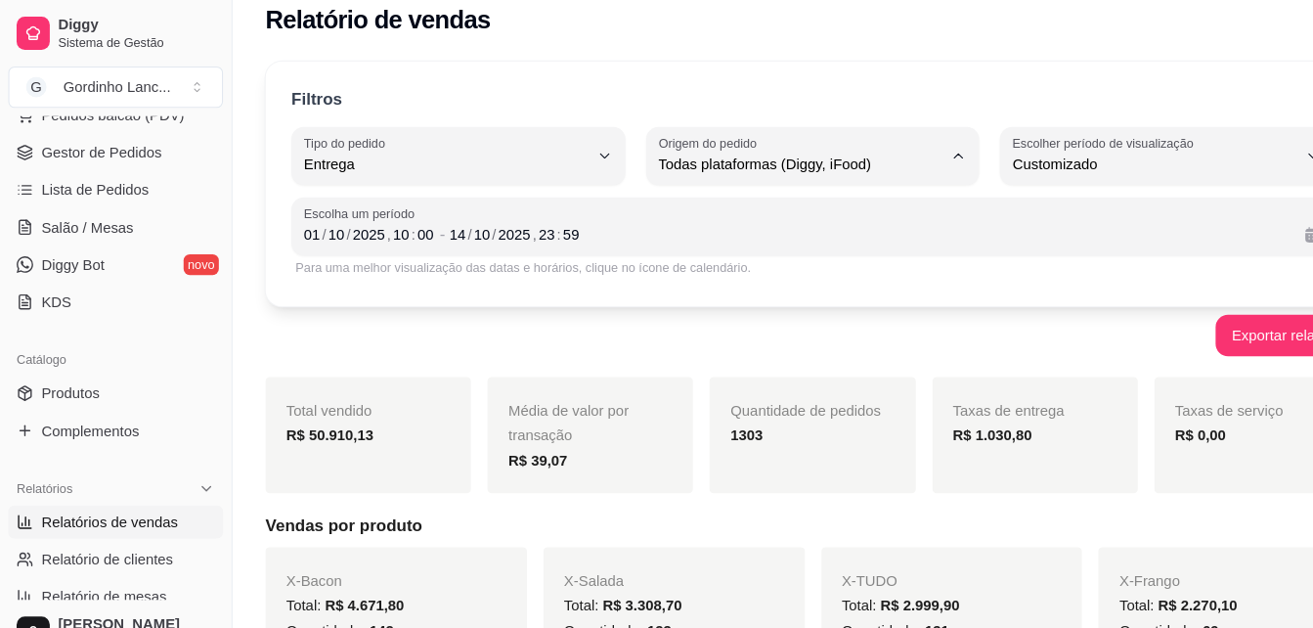
click at [670, 242] on span "Diggy" at bounding box center [756, 233] width 253 height 19
type input "DIGGY"
select select "DIGGY"
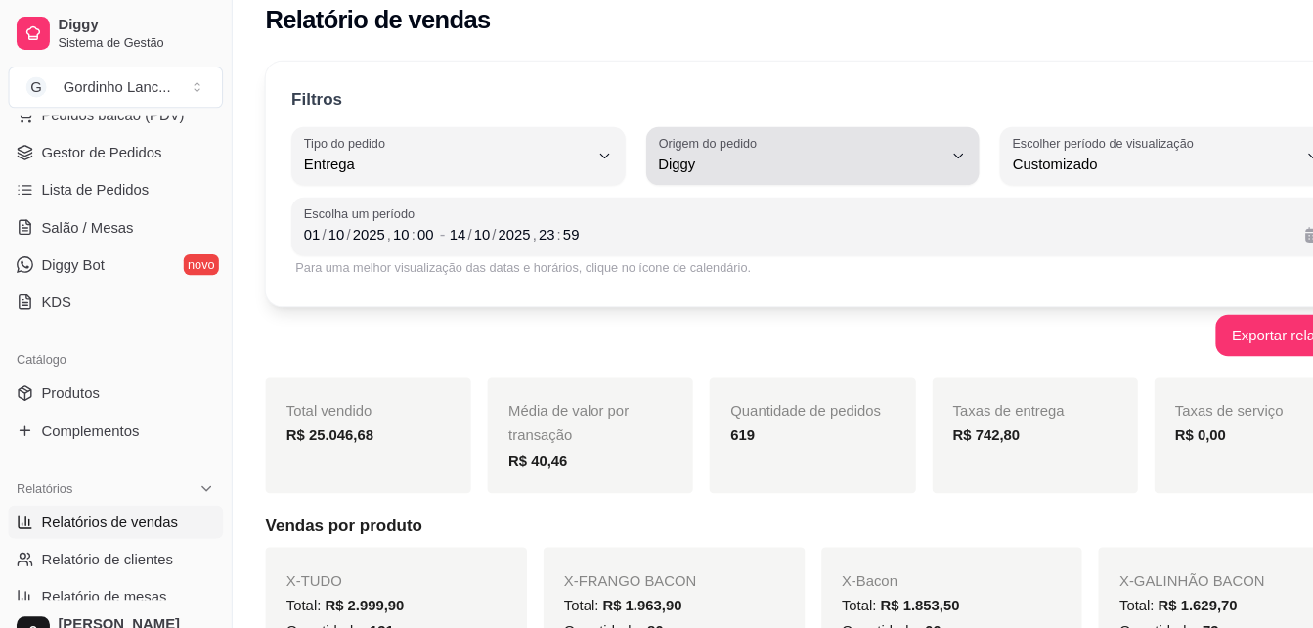
click at [692, 146] on span "Diggy" at bounding box center [755, 155] width 268 height 20
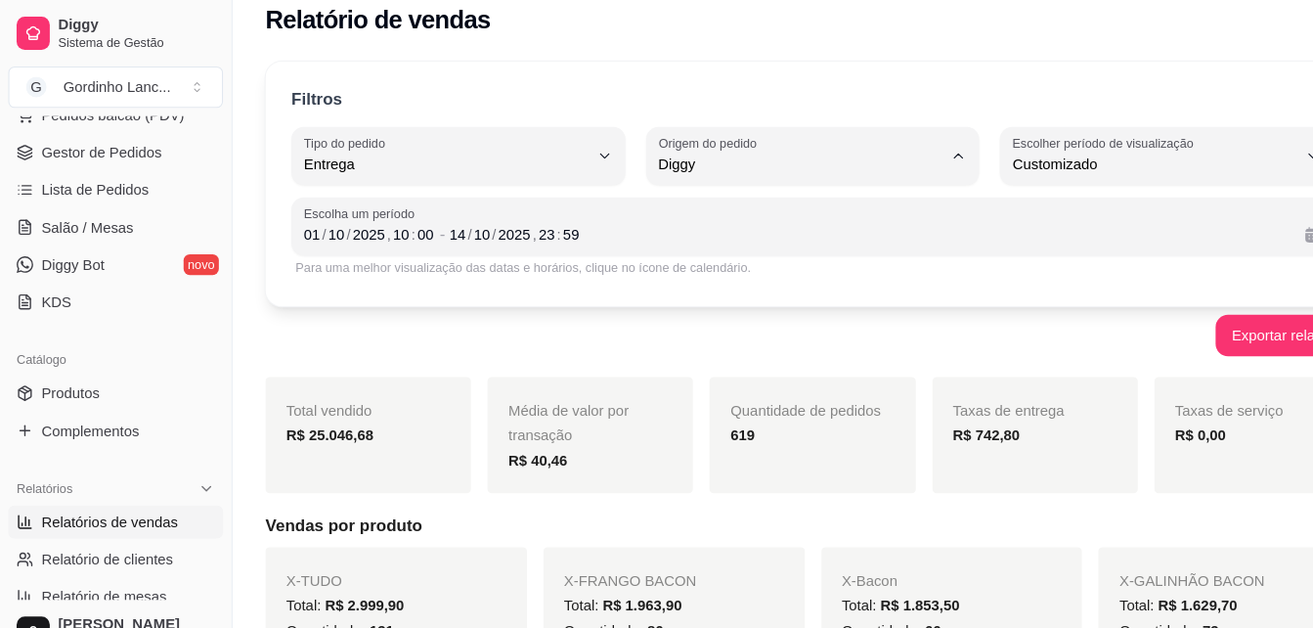
click at [666, 270] on span "iFood" at bounding box center [756, 265] width 253 height 19
type input "IFOOD"
select select "IFOOD"
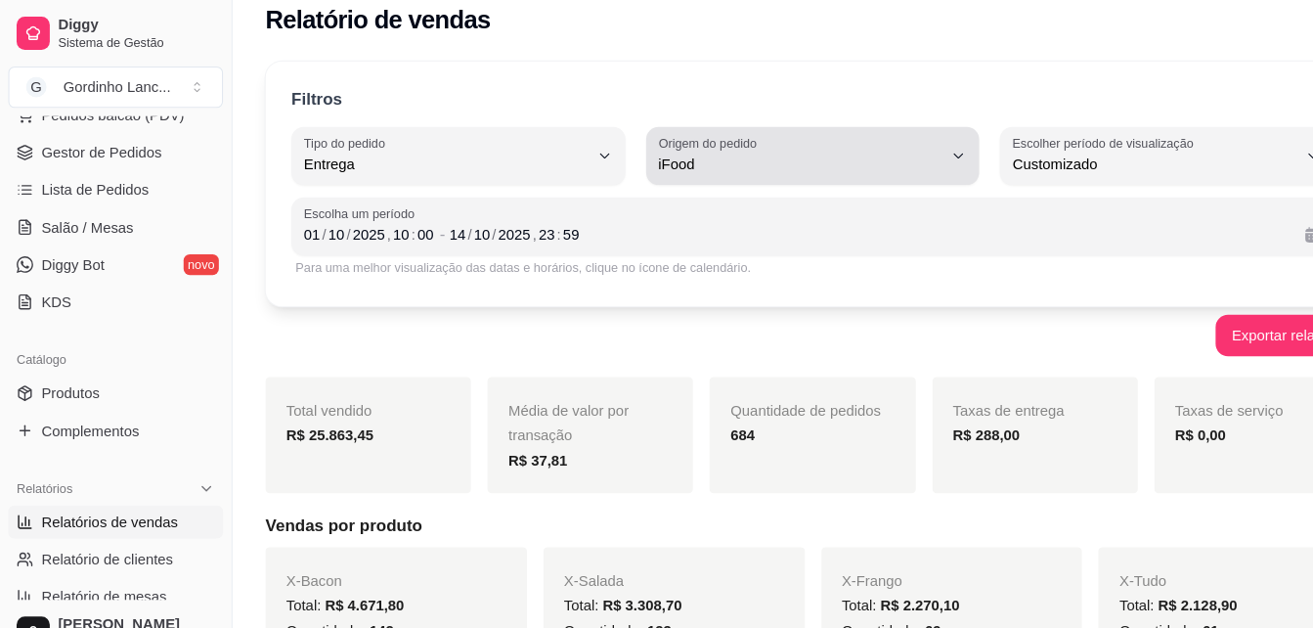
click at [729, 136] on div "iFood" at bounding box center [755, 146] width 268 height 39
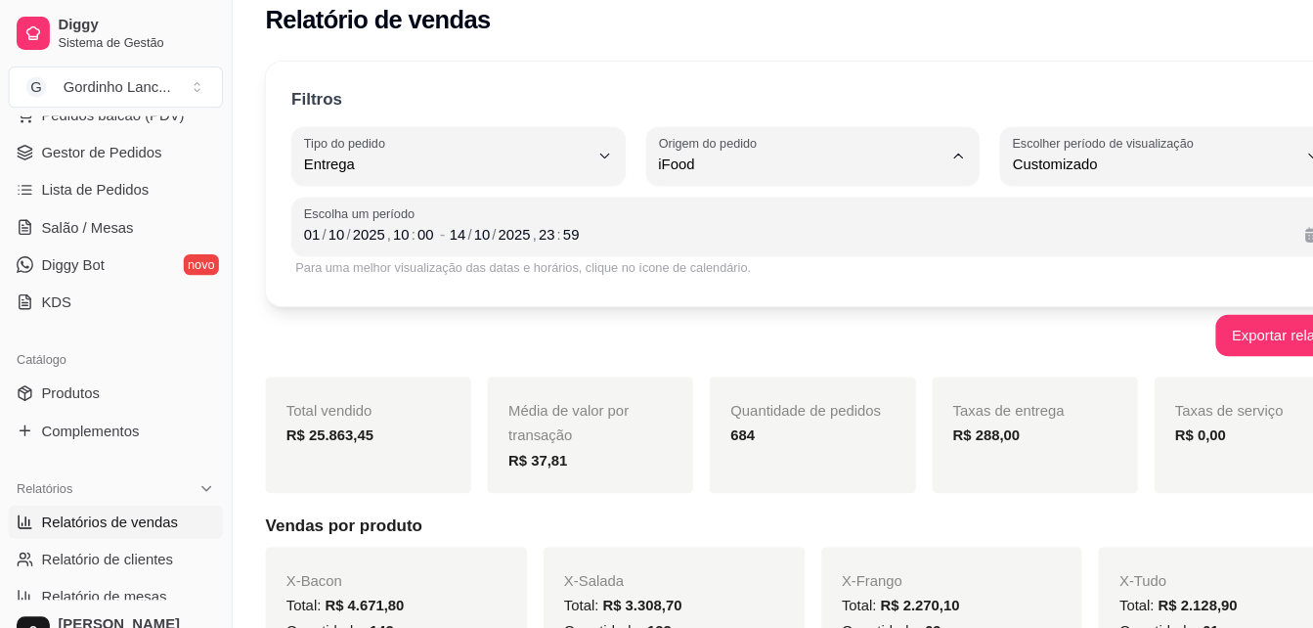
click at [722, 207] on span "Todas plataformas (Diggy, iFood)" at bounding box center [756, 201] width 253 height 19
type input "ALL"
select select "ALL"
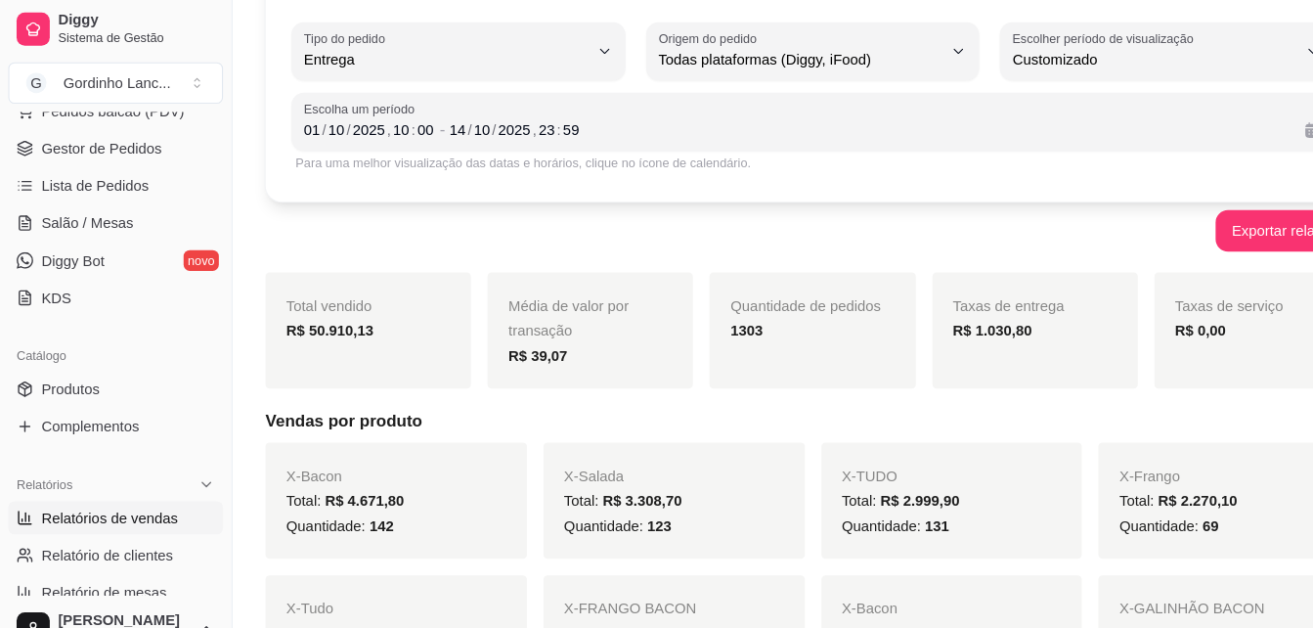
scroll to position [113, 0]
